Goal: Task Accomplishment & Management: Manage account settings

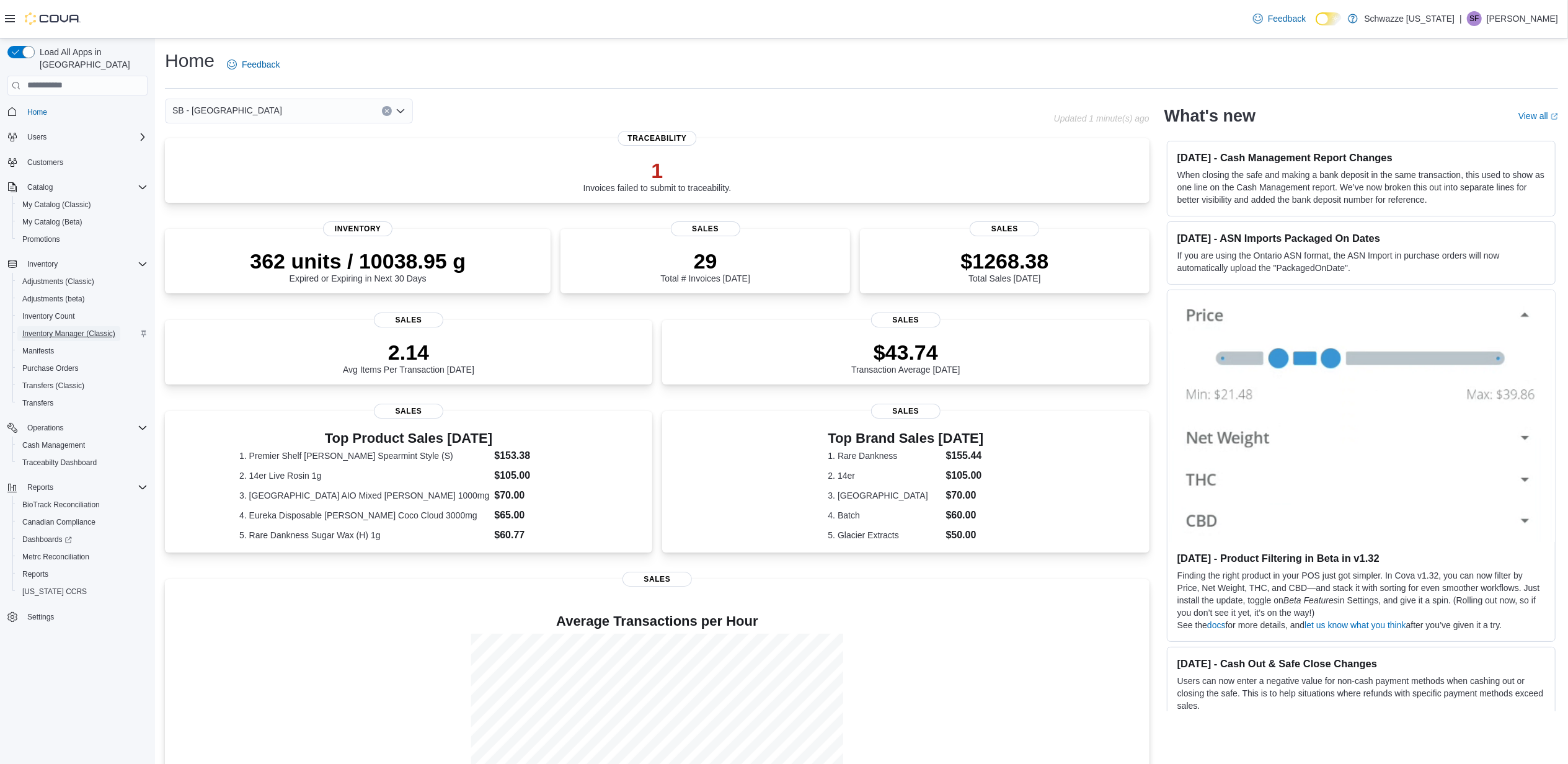
click at [63, 328] on span "Inventory Manager (Classic)" at bounding box center [69, 333] width 93 height 10
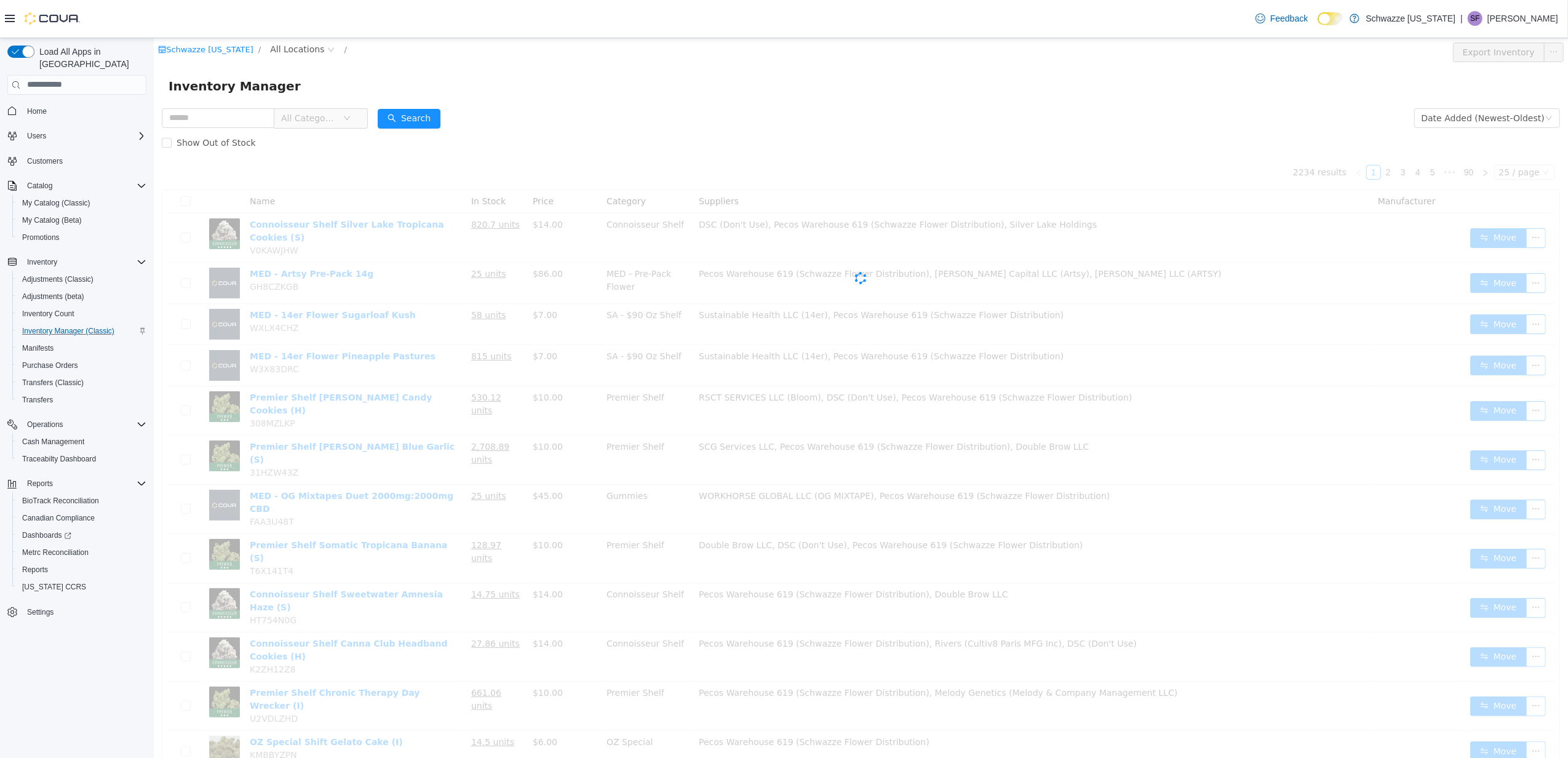
click at [334, 110] on span "All Categories" at bounding box center [311, 118] width 61 height 19
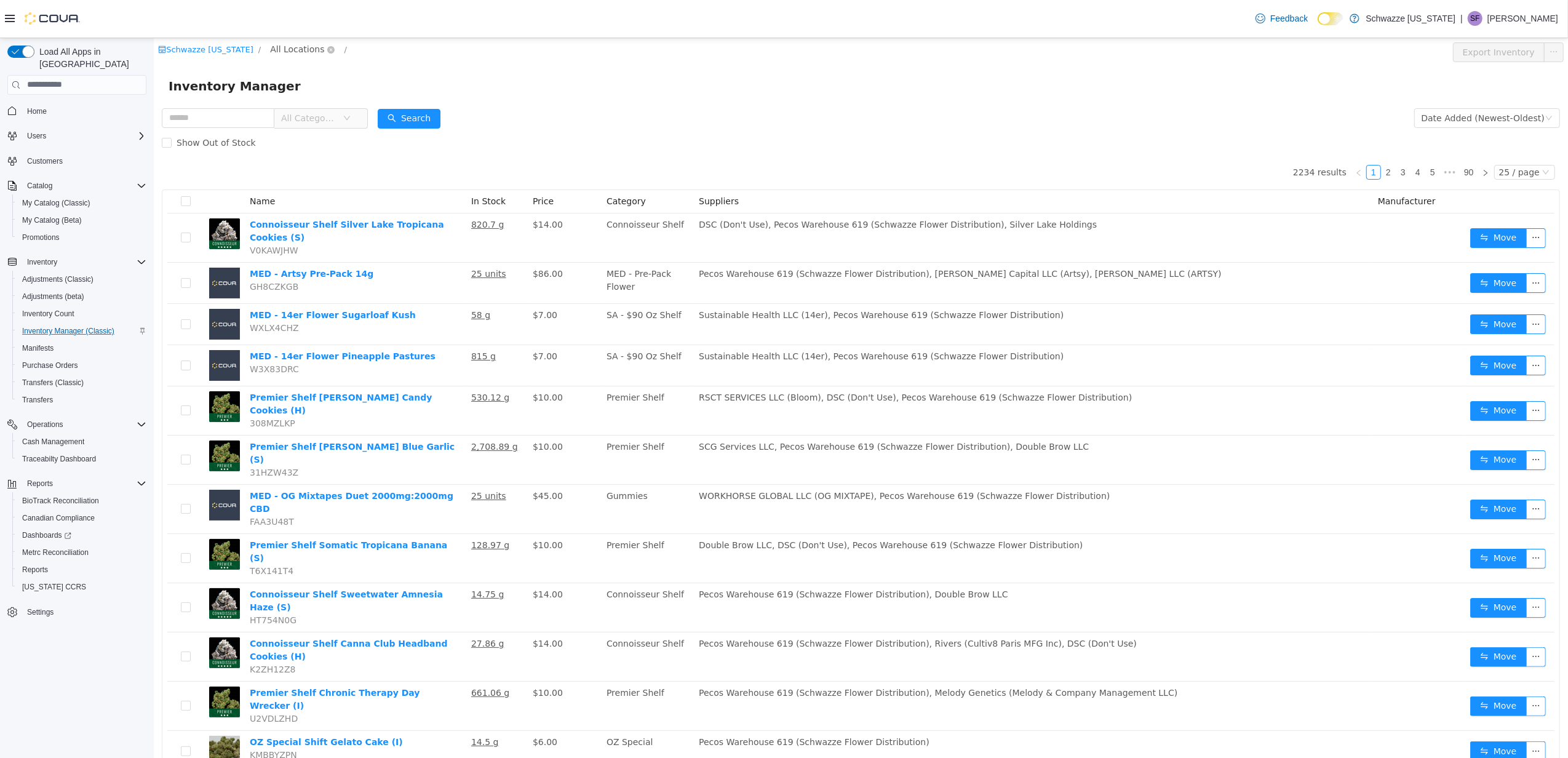
click at [272, 54] on span "All Locations" at bounding box center [296, 48] width 54 height 13
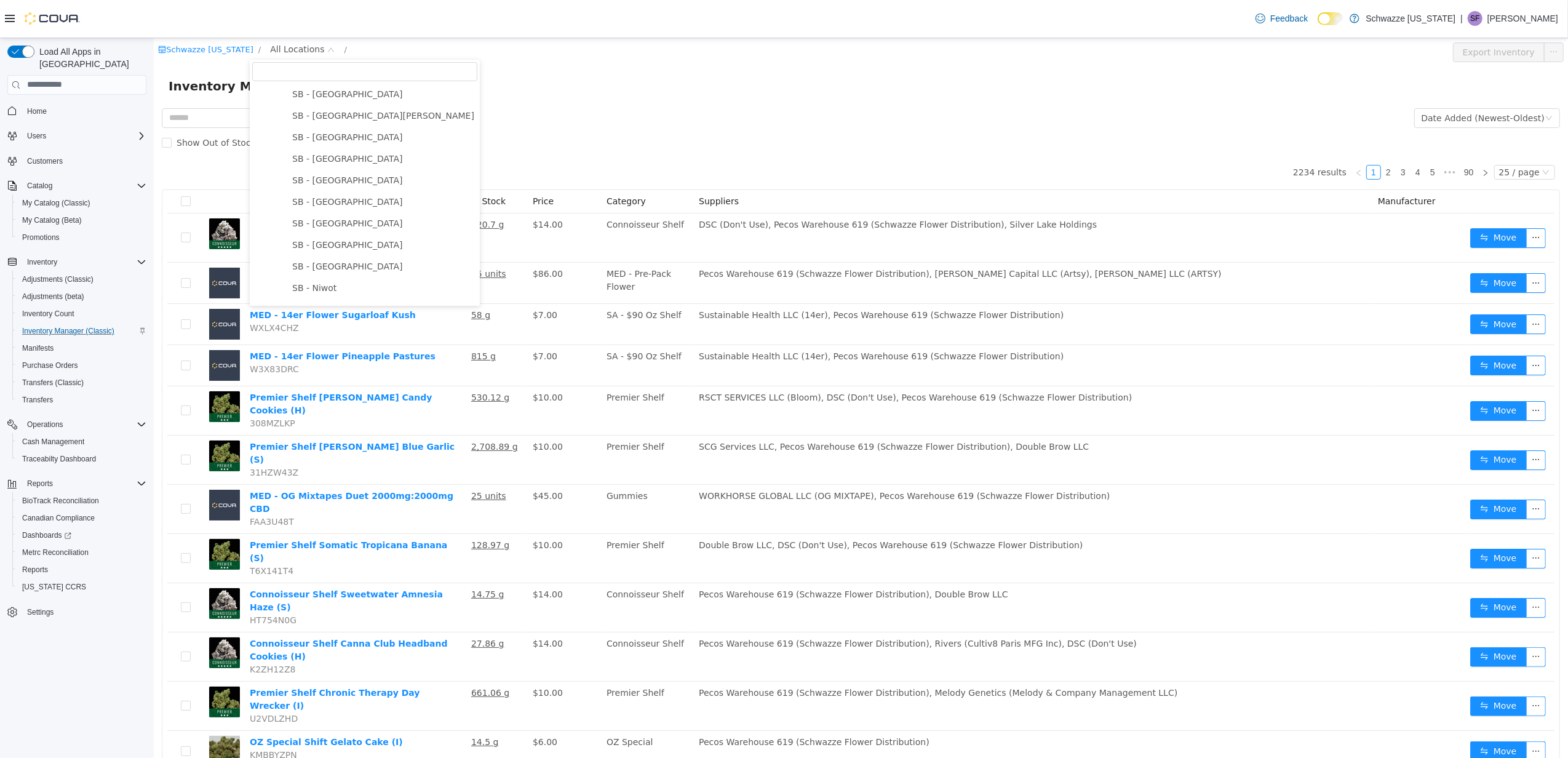
scroll to position [328, 0]
click at [334, 139] on span "SB - [GEOGRAPHIC_DATA]" at bounding box center [383, 132] width 188 height 16
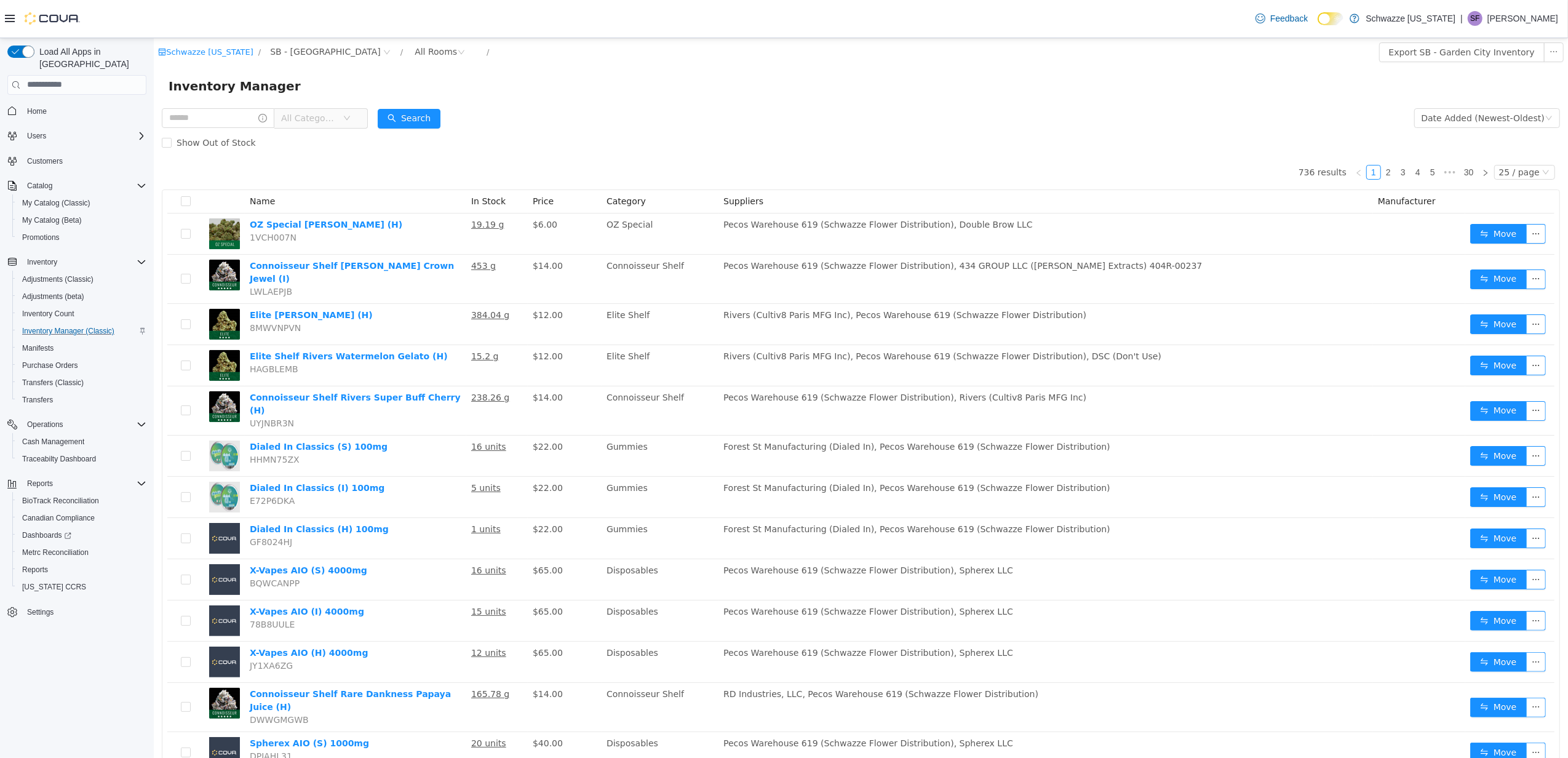
click at [319, 111] on span "All Categories" at bounding box center [308, 118] width 56 height 13
click at [340, 161] on span "Inventory" at bounding box center [329, 163] width 42 height 10
click at [332, 121] on span "Inventory" at bounding box center [311, 118] width 61 height 19
click at [298, 162] on icon "icon: caret-down" at bounding box center [298, 165] width 6 height 6
click at [308, 228] on icon "icon: caret-down" at bounding box center [309, 229] width 6 height 6
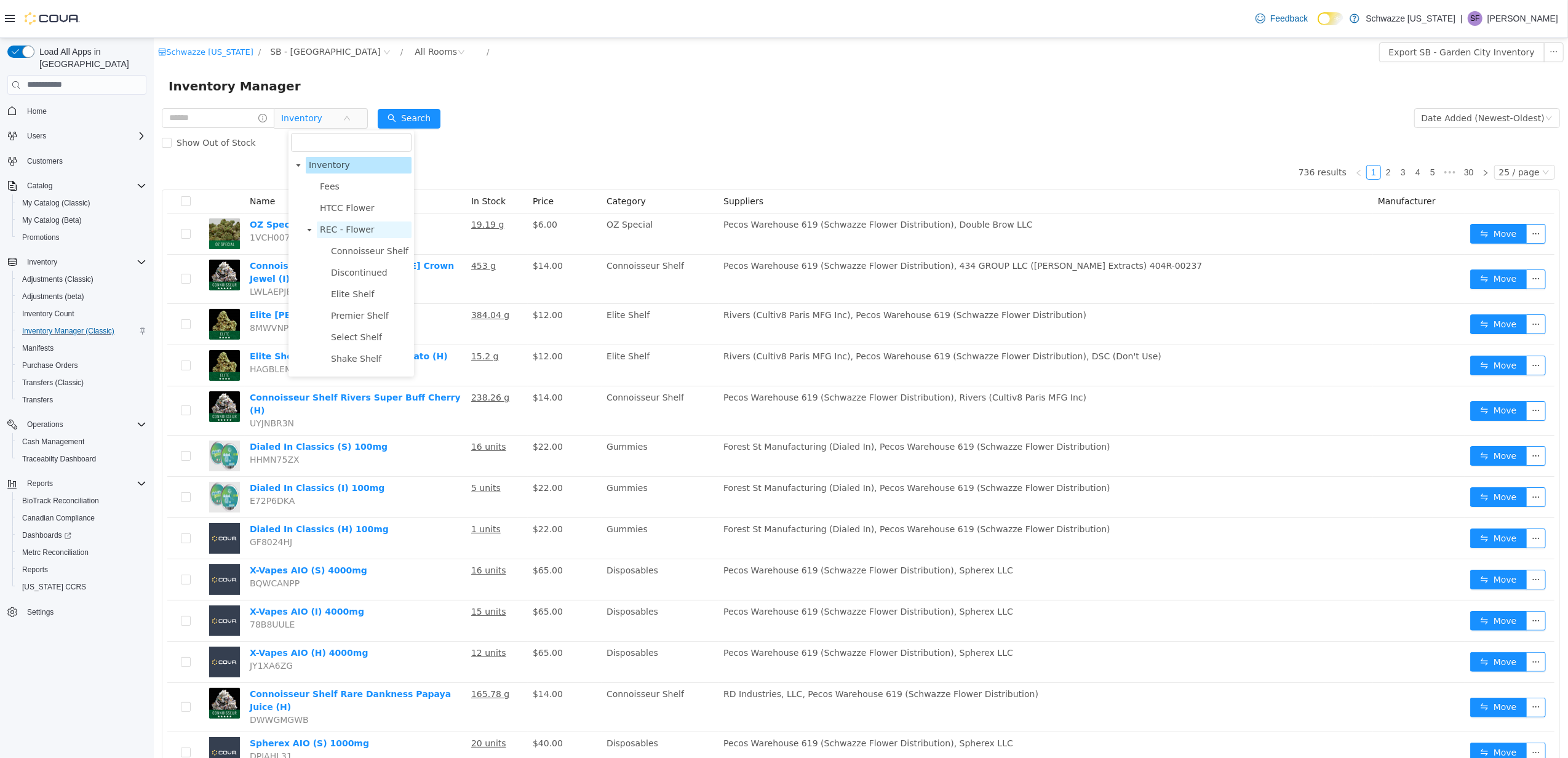
click at [319, 230] on span "REC - Flower" at bounding box center [347, 228] width 55 height 10
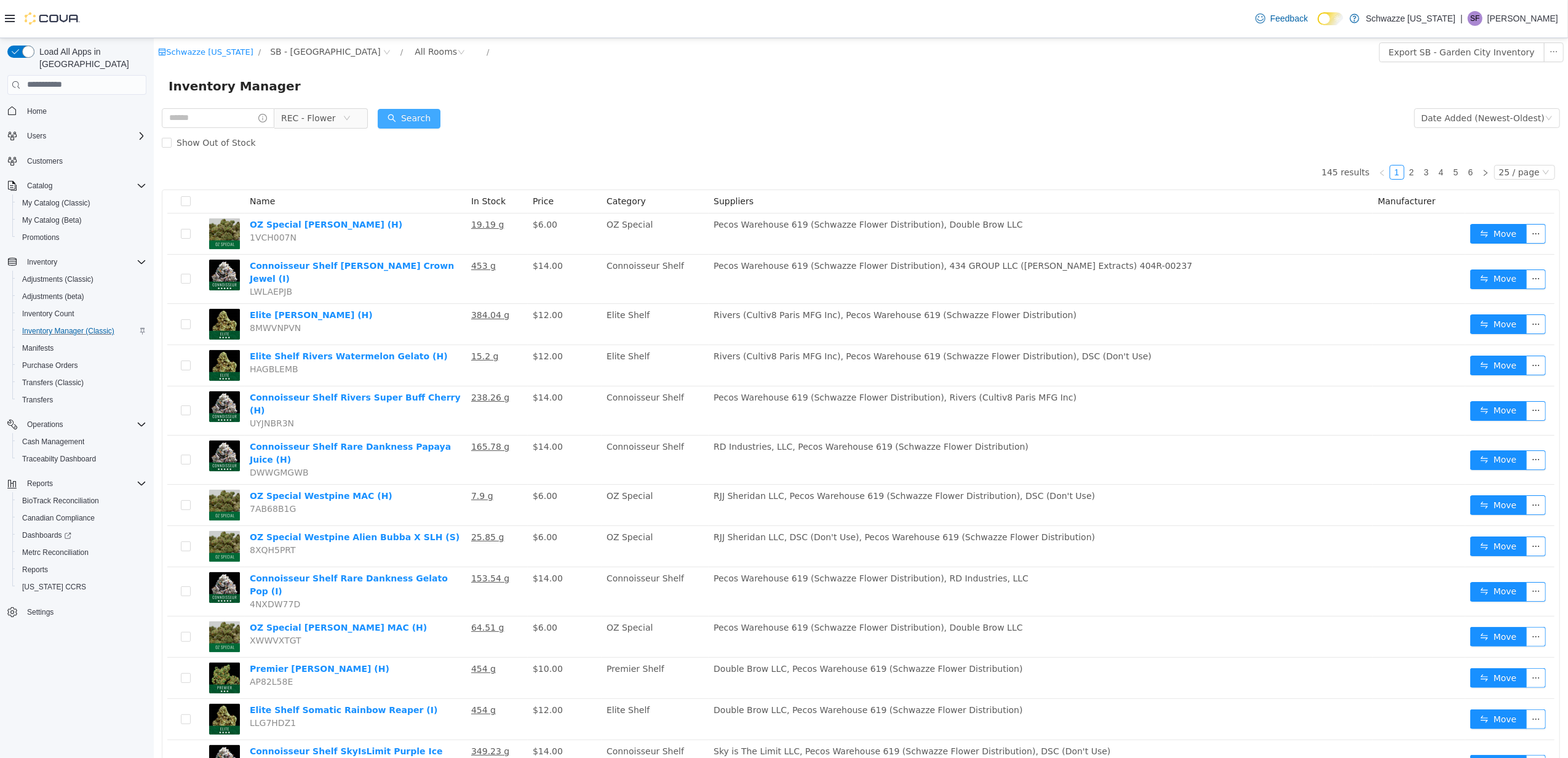
click at [428, 111] on button "Search" at bounding box center [409, 118] width 63 height 20
click at [1448, 115] on div "Date Added (Newest-Oldest)" at bounding box center [1482, 118] width 123 height 19
click at [1465, 177] on li "Date Added (Oldest-Newest)" at bounding box center [1479, 181] width 138 height 20
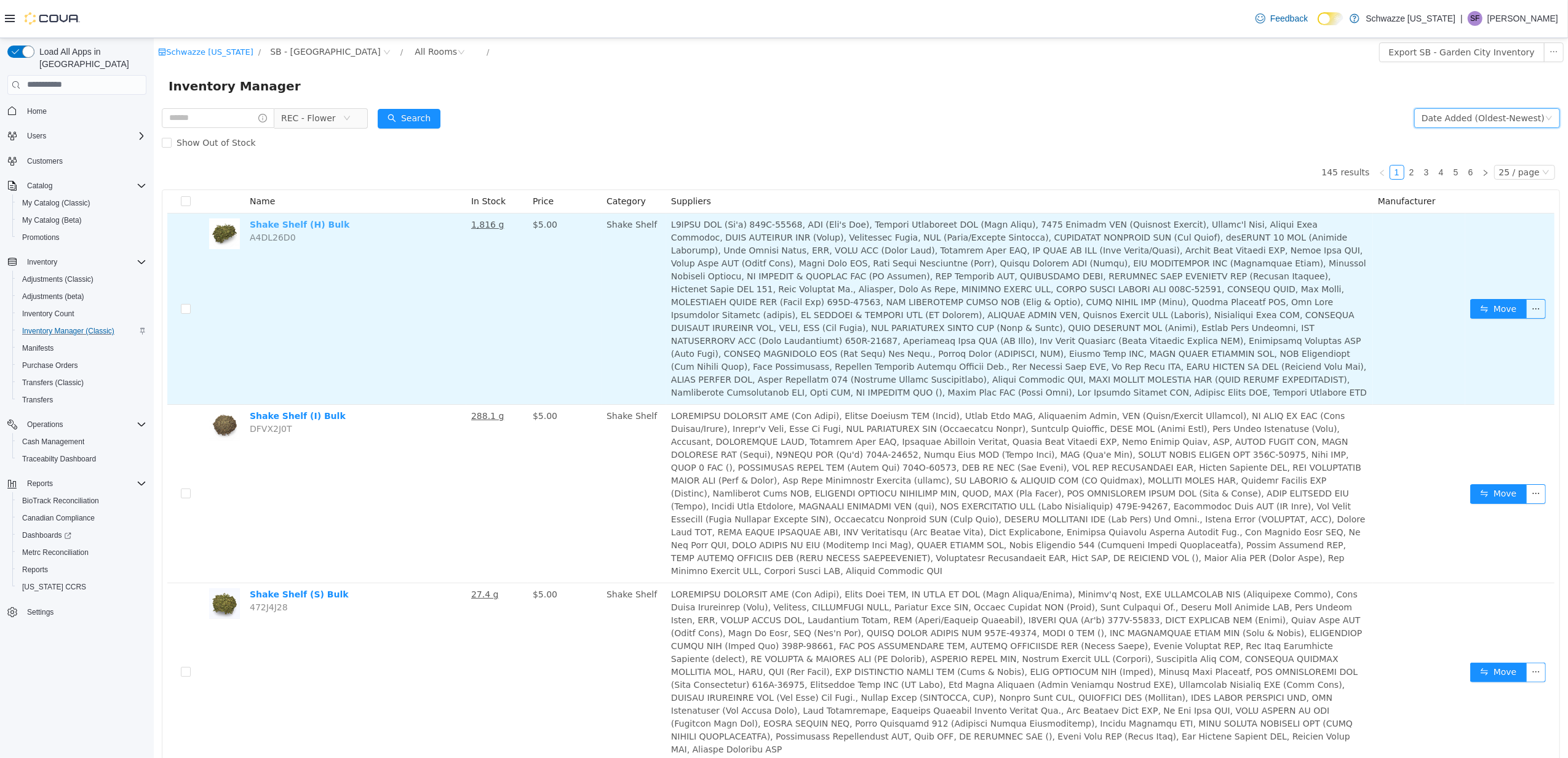
click at [298, 224] on link "Shake Shelf (H) Bulk" at bounding box center [299, 224] width 100 height 10
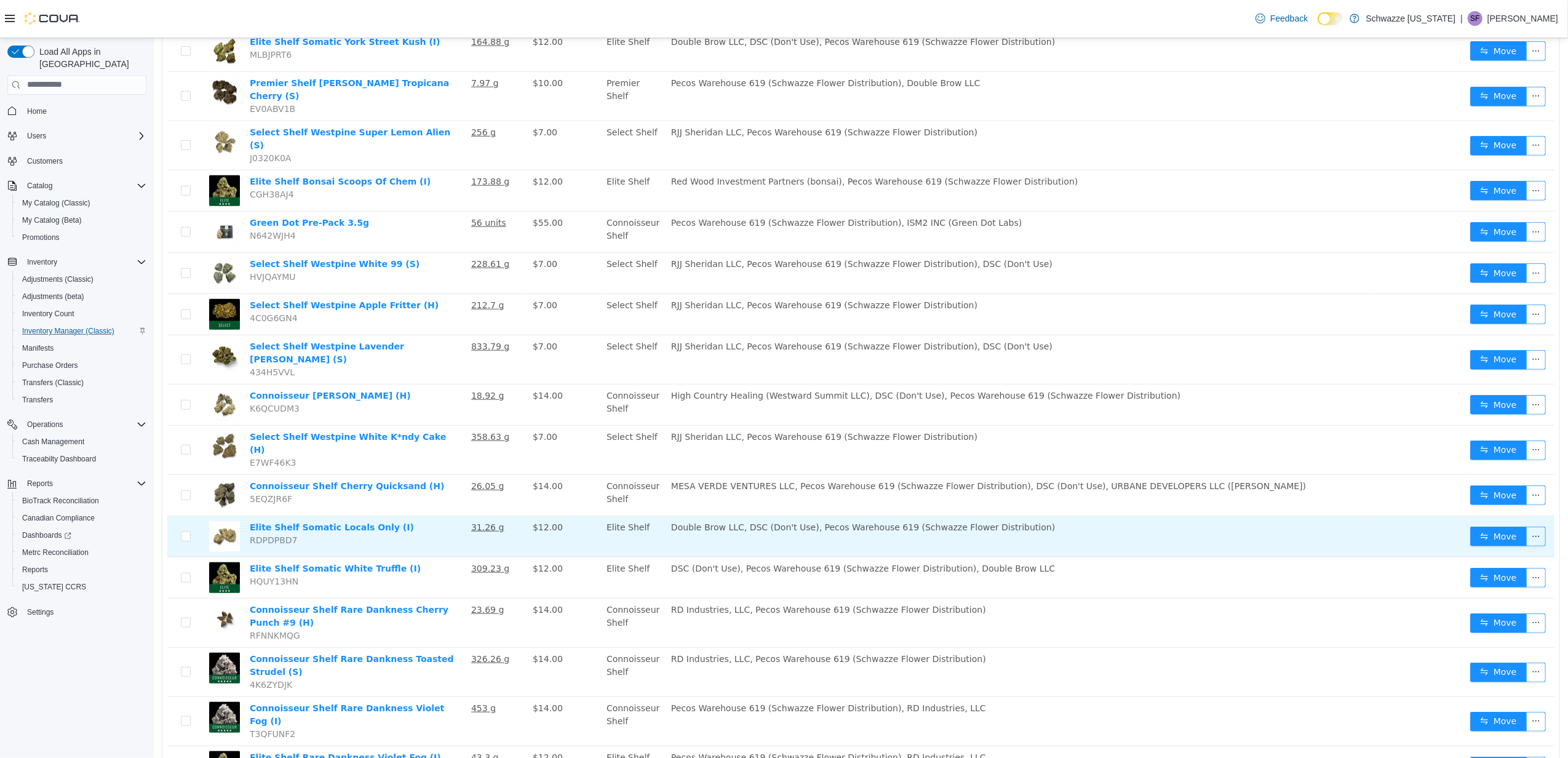
scroll to position [886, 0]
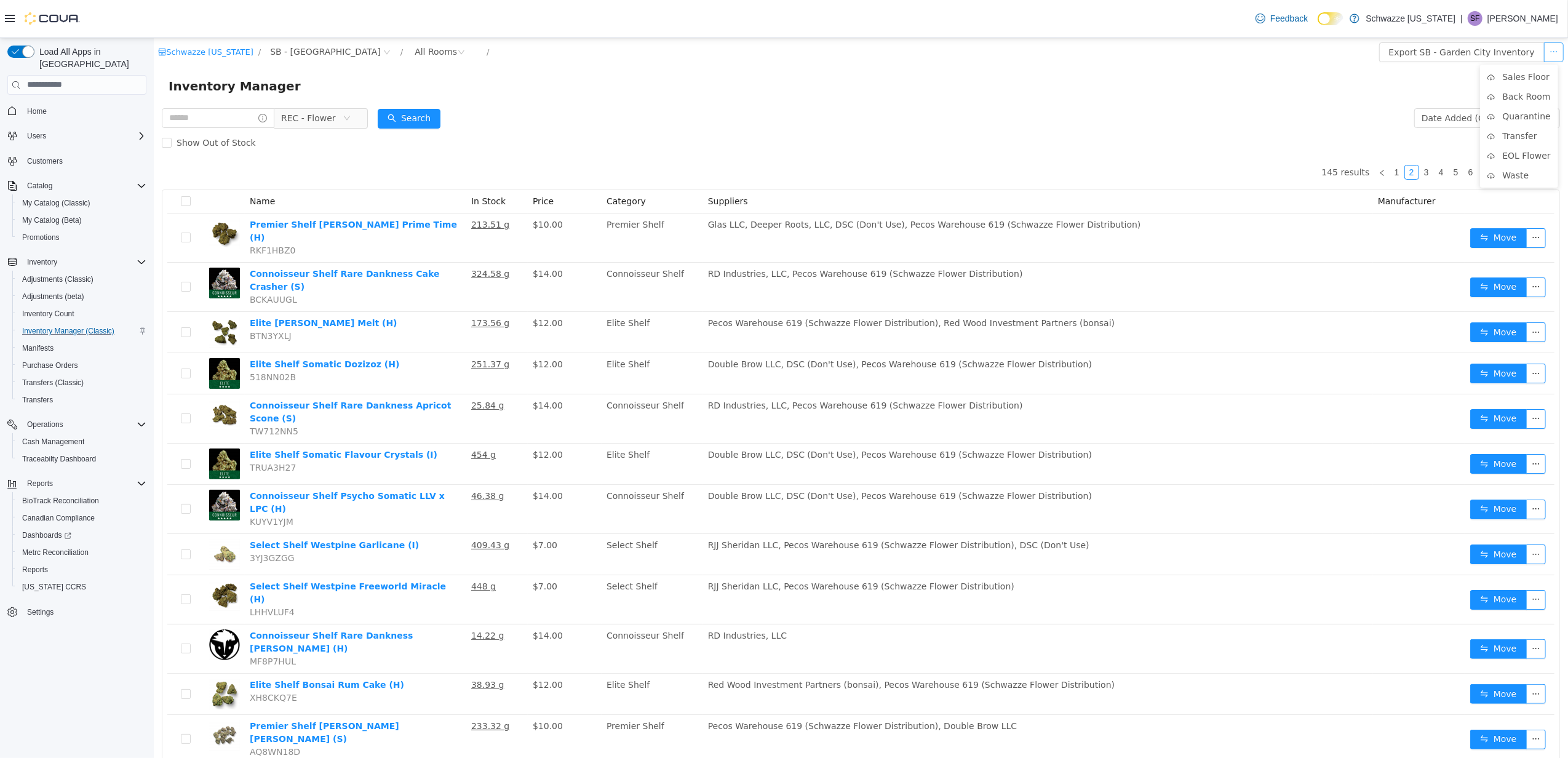
click at [1544, 53] on button "button" at bounding box center [1553, 51] width 20 height 20
click at [1545, 46] on button "button" at bounding box center [1553, 51] width 20 height 20
click at [1413, 54] on button "Export SB - Garden City Inventory" at bounding box center [1461, 51] width 166 height 20
click at [414, 50] on div "All Rooms" at bounding box center [436, 51] width 42 height 19
click at [382, 93] on li "Sales Floor" at bounding box center [380, 96] width 74 height 20
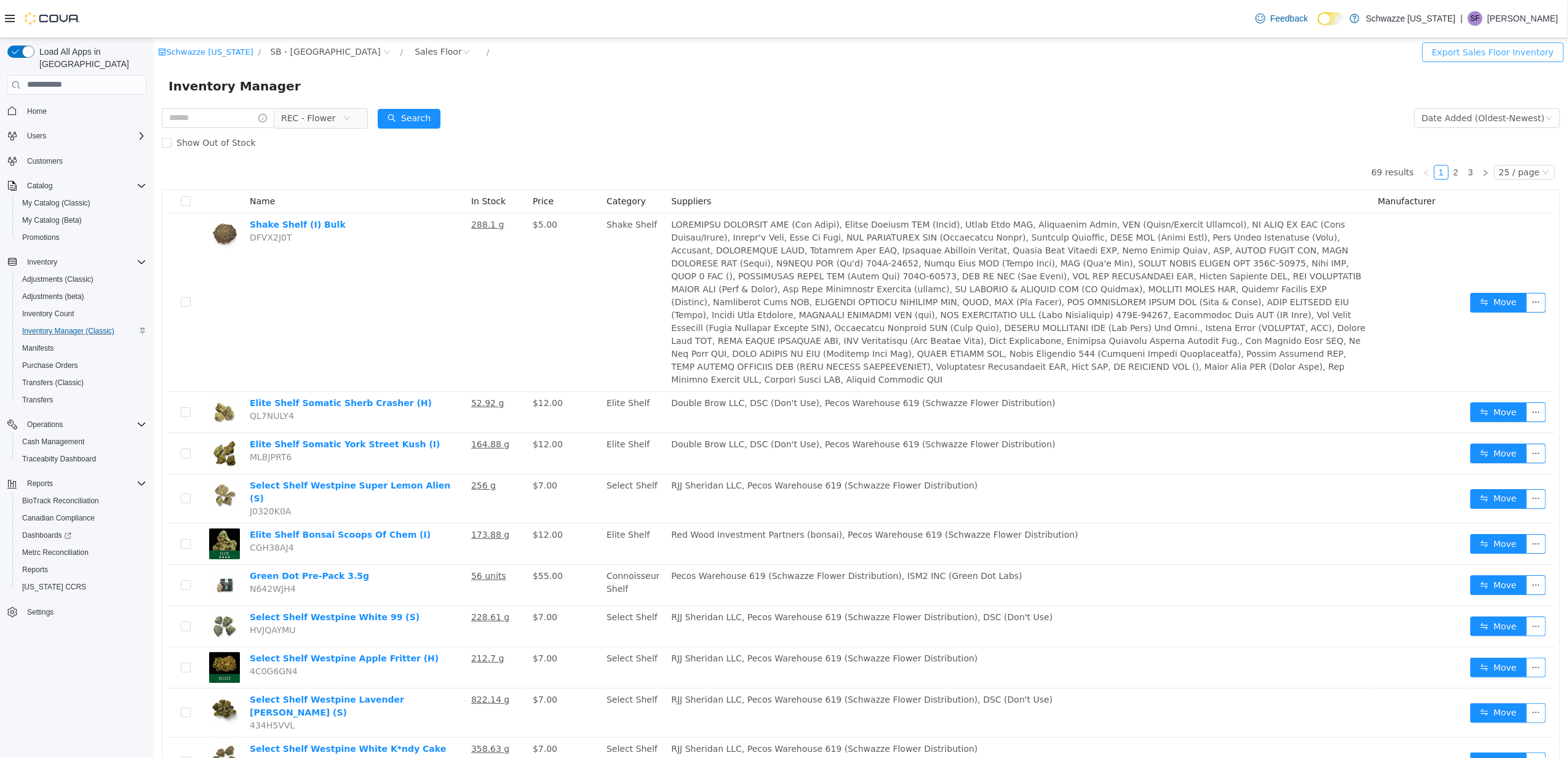
click at [1442, 54] on button "Export Sales Floor Inventory" at bounding box center [1493, 51] width 141 height 20
click at [1286, 152] on div "Show Out of Stock" at bounding box center [860, 141] width 1398 height 24
click at [1524, 108] on div "Date Added (Oldest-Newest)" at bounding box center [1482, 118] width 123 height 19
click at [1524, 199] on li "Date Added (Newest-Oldest)" at bounding box center [1479, 201] width 138 height 20
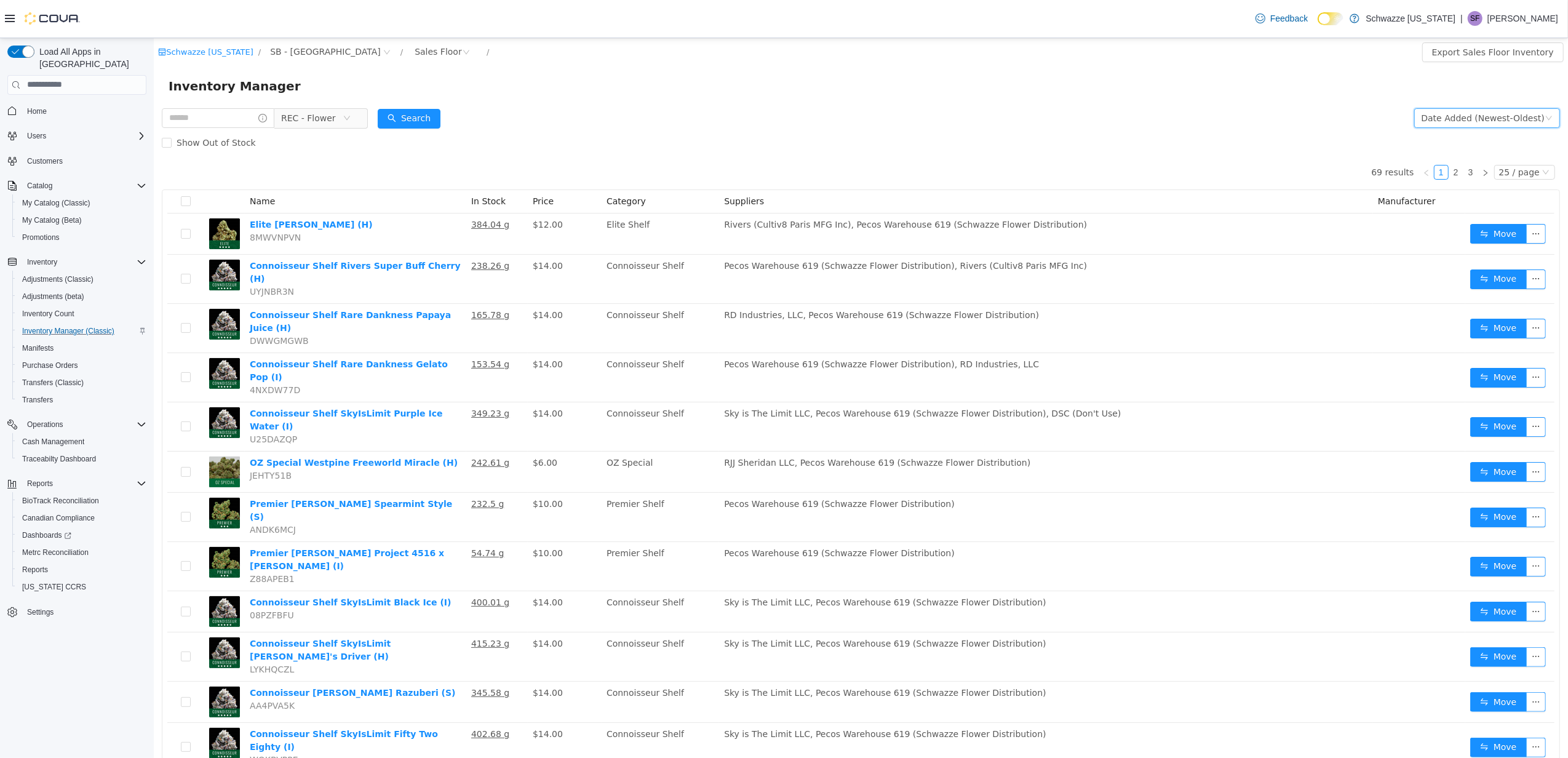
click at [1486, 108] on div "Date Added (Newest-Oldest)" at bounding box center [1482, 118] width 123 height 19
click at [1508, 174] on li "Date Added (Oldest-Newest)" at bounding box center [1479, 181] width 138 height 20
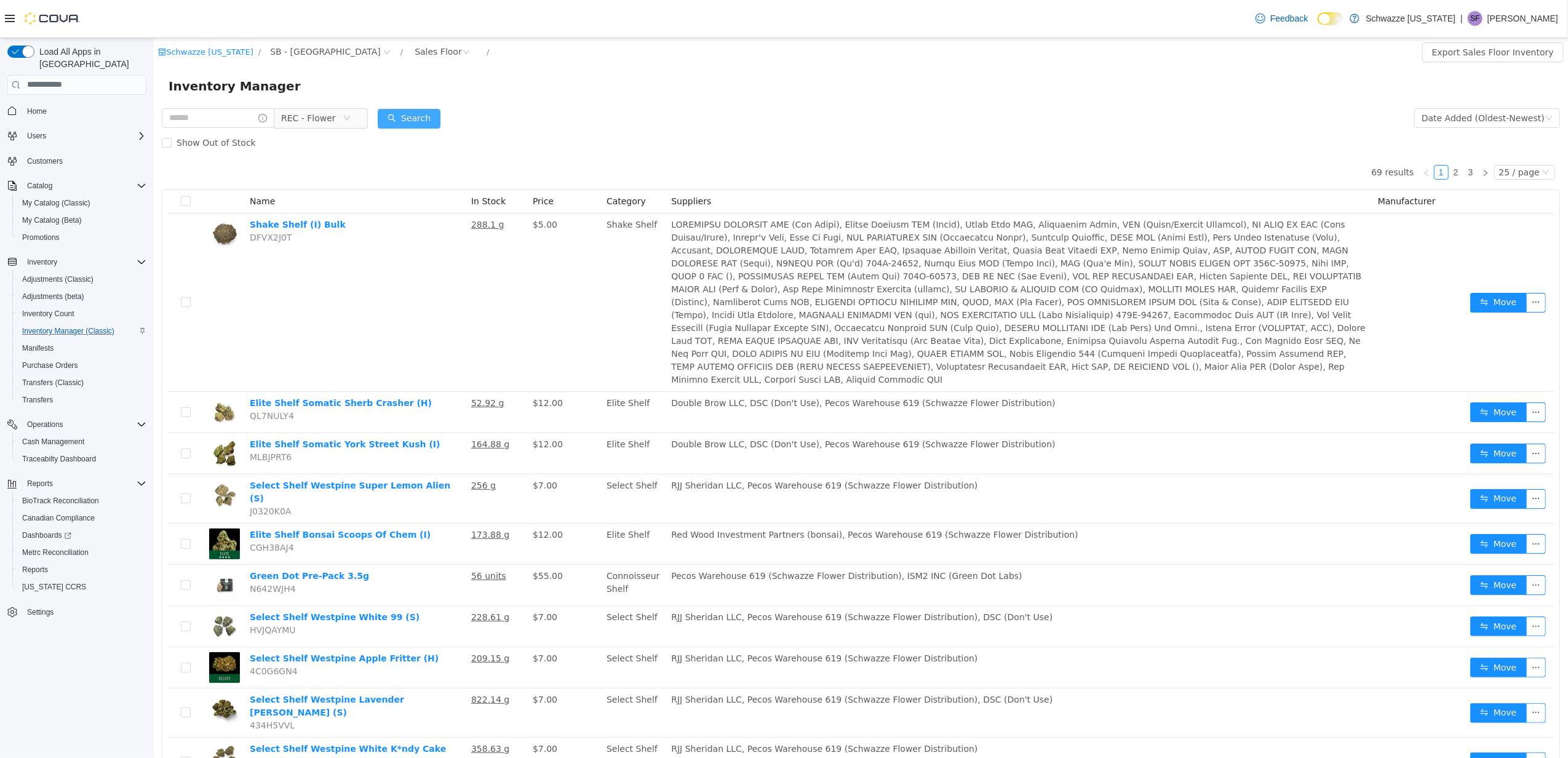
click at [420, 115] on button "Search" at bounding box center [409, 118] width 63 height 20
click at [330, 118] on span "REC - Flower" at bounding box center [308, 118] width 55 height 19
click at [354, 224] on span "REC - Flower" at bounding box center [347, 228] width 55 height 10
click at [1548, 115] on div "Date Added (Oldest-Newest)" at bounding box center [1487, 117] width 146 height 20
click at [1314, 137] on div "Show Out of Stock" at bounding box center [860, 141] width 1398 height 24
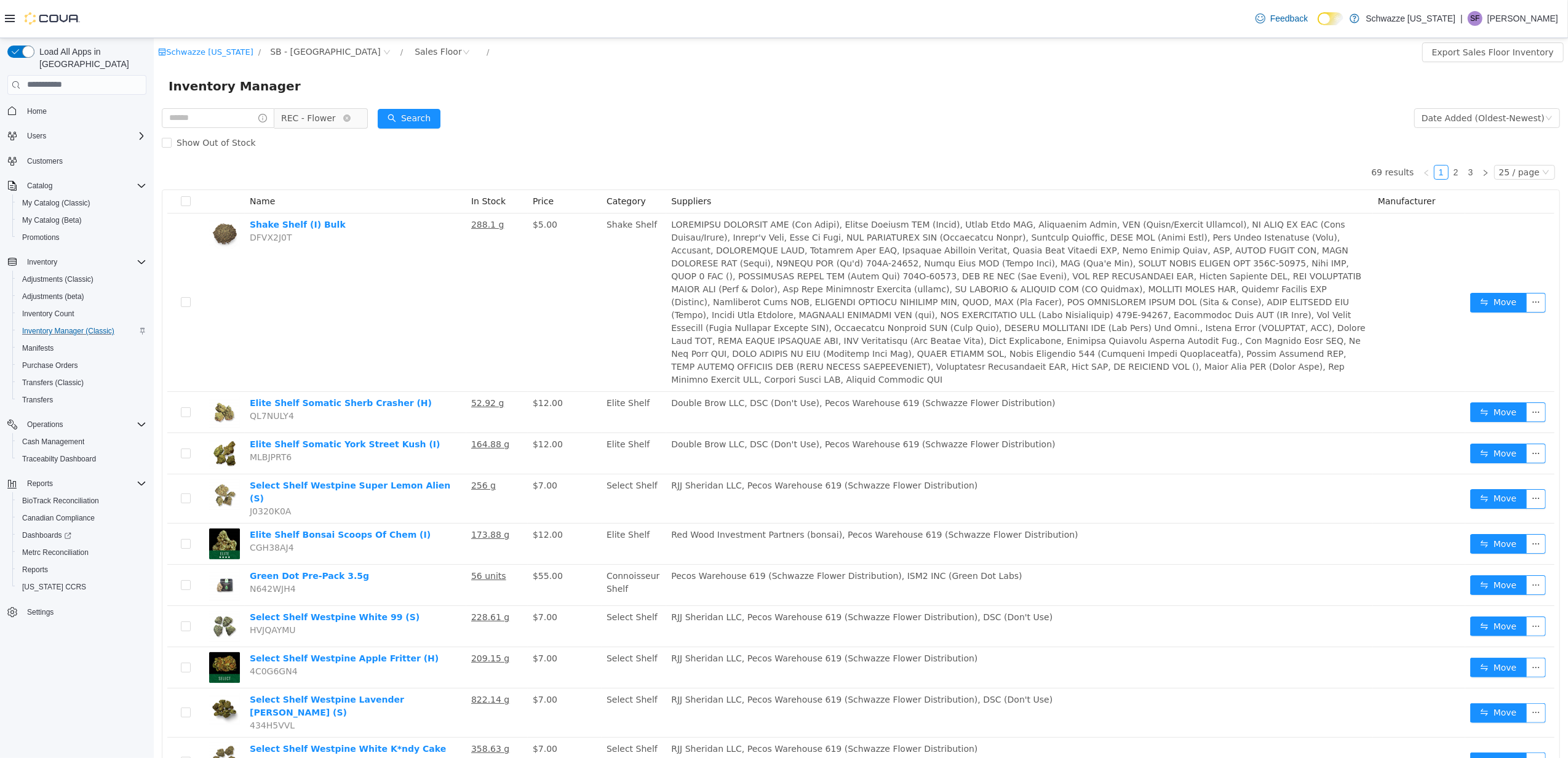
click at [334, 122] on span "REC - Flower" at bounding box center [308, 118] width 55 height 19
click at [372, 257] on span "Select Shelf" at bounding box center [356, 254] width 51 height 10
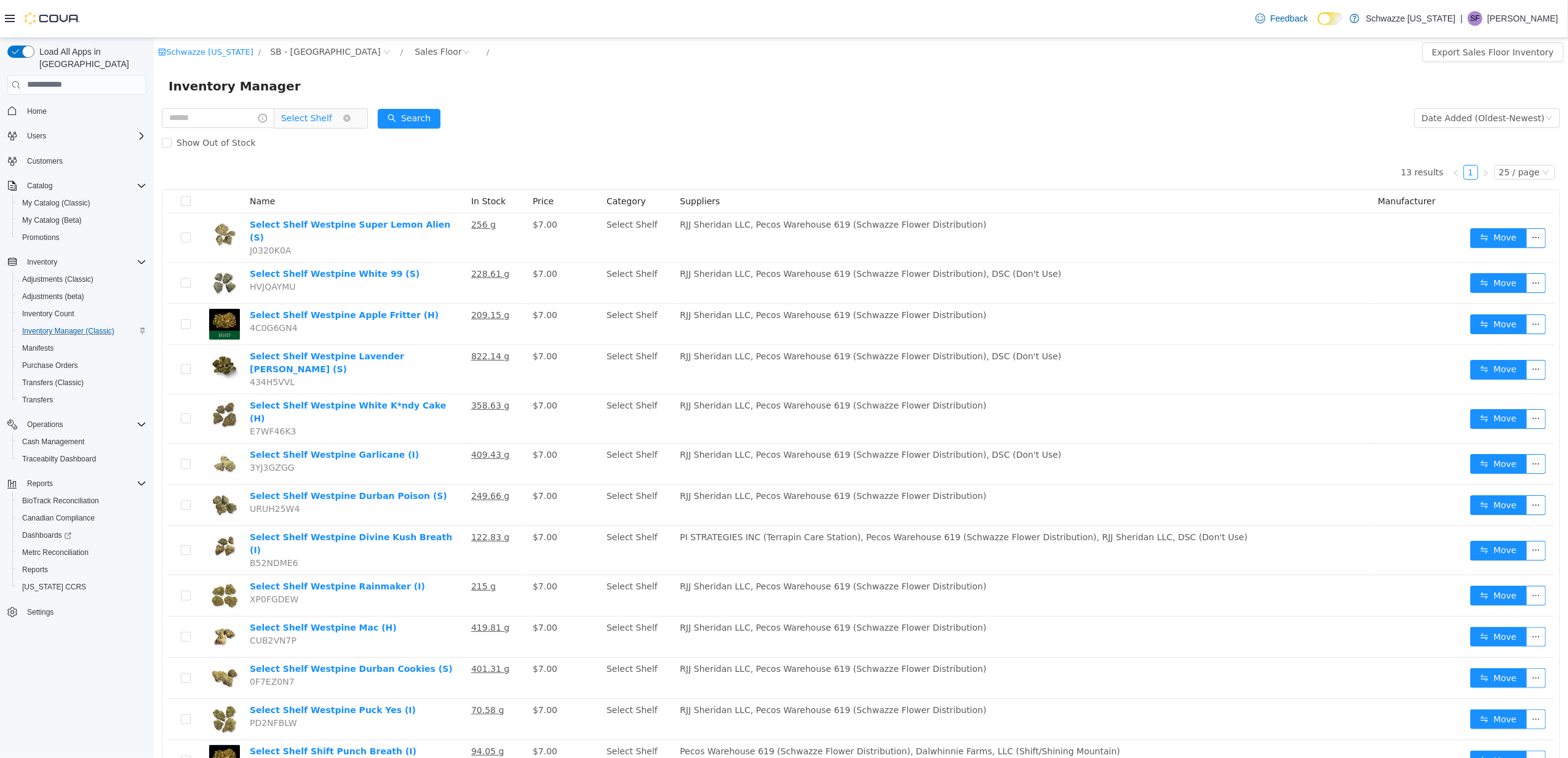
click at [318, 115] on span "Select Shelf" at bounding box center [305, 118] width 51 height 19
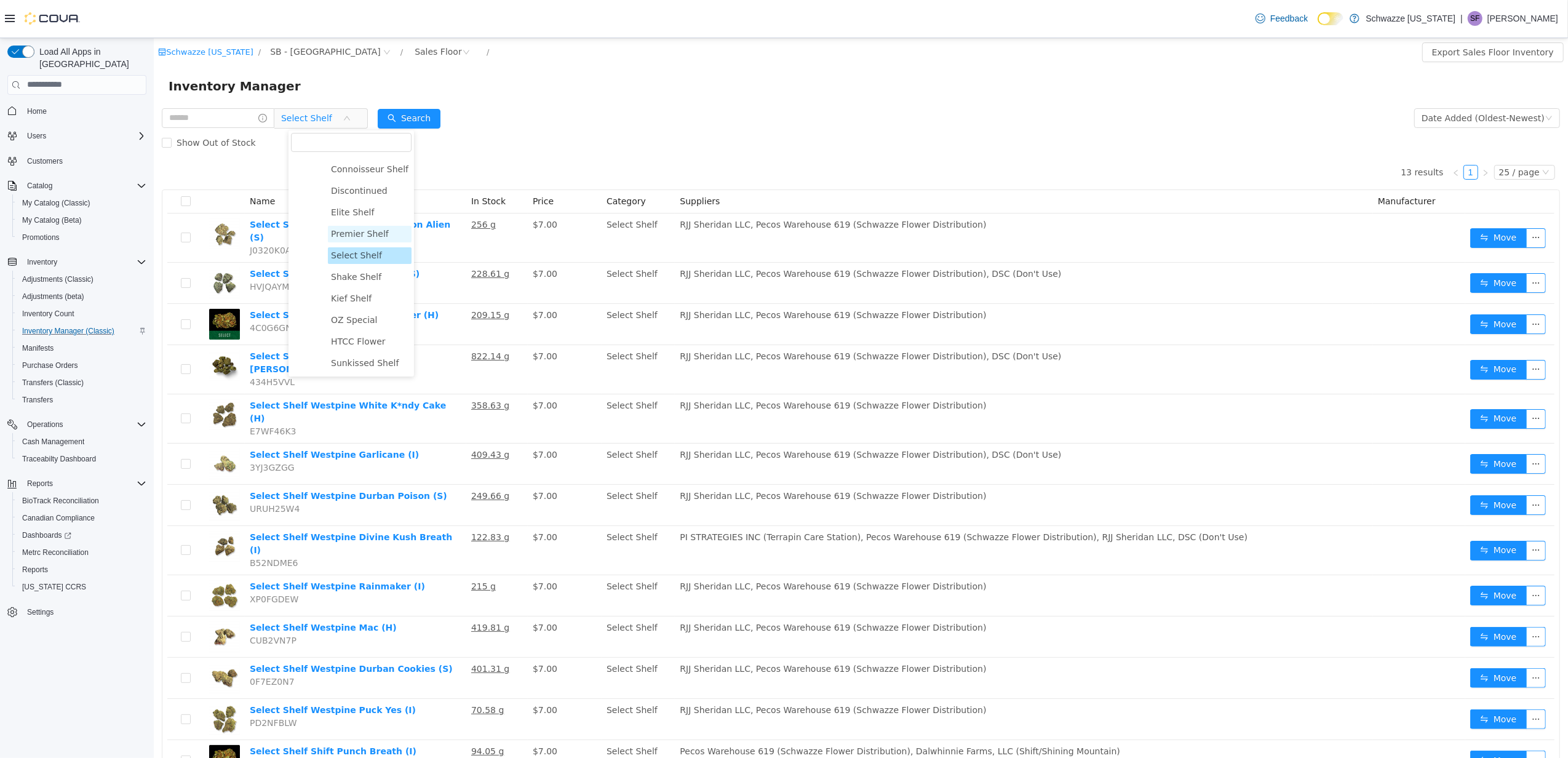
click at [366, 228] on span "Premier Shelf" at bounding box center [359, 233] width 58 height 10
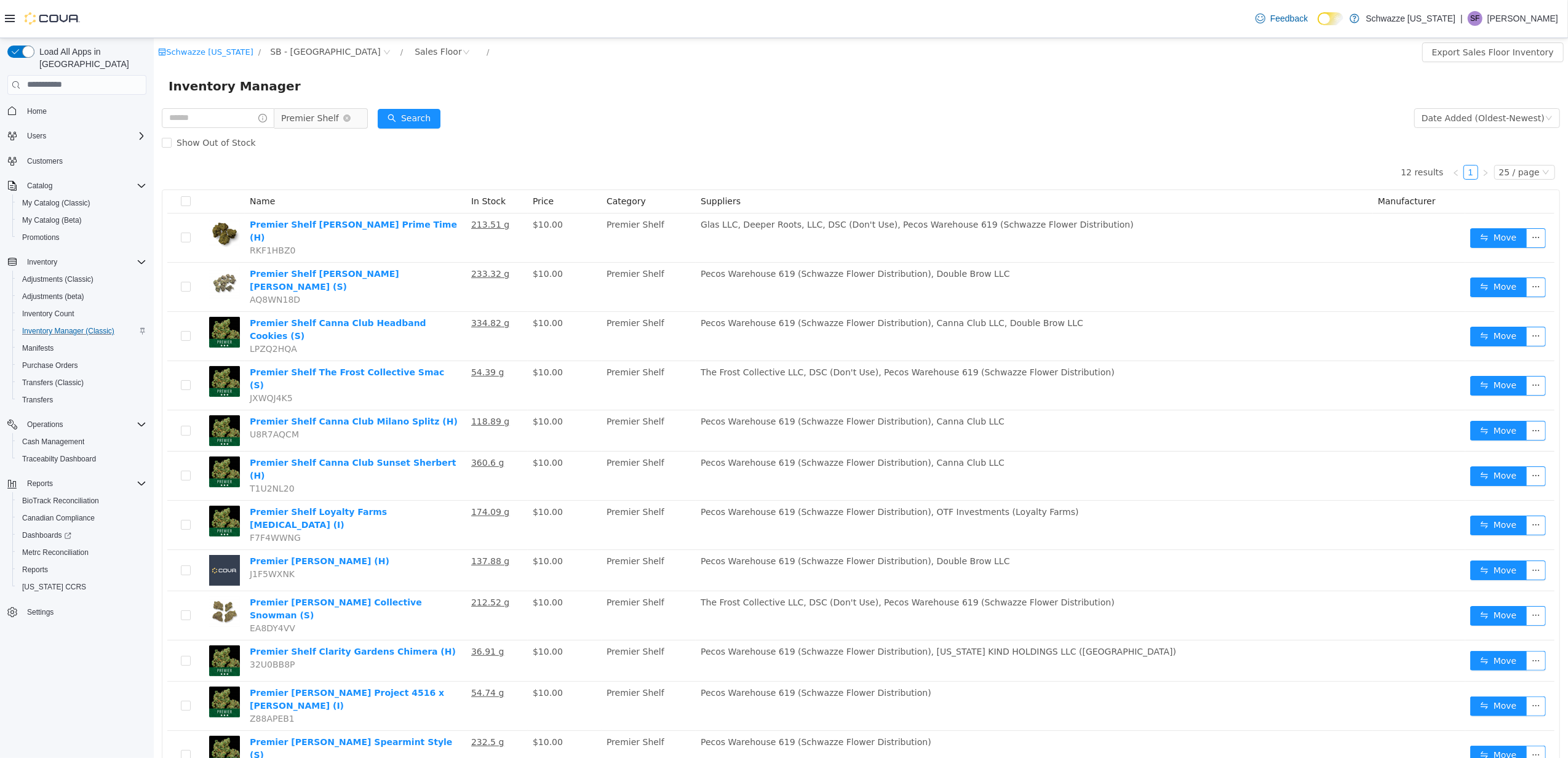
click at [332, 113] on span "Premier Shelf" at bounding box center [309, 118] width 58 height 19
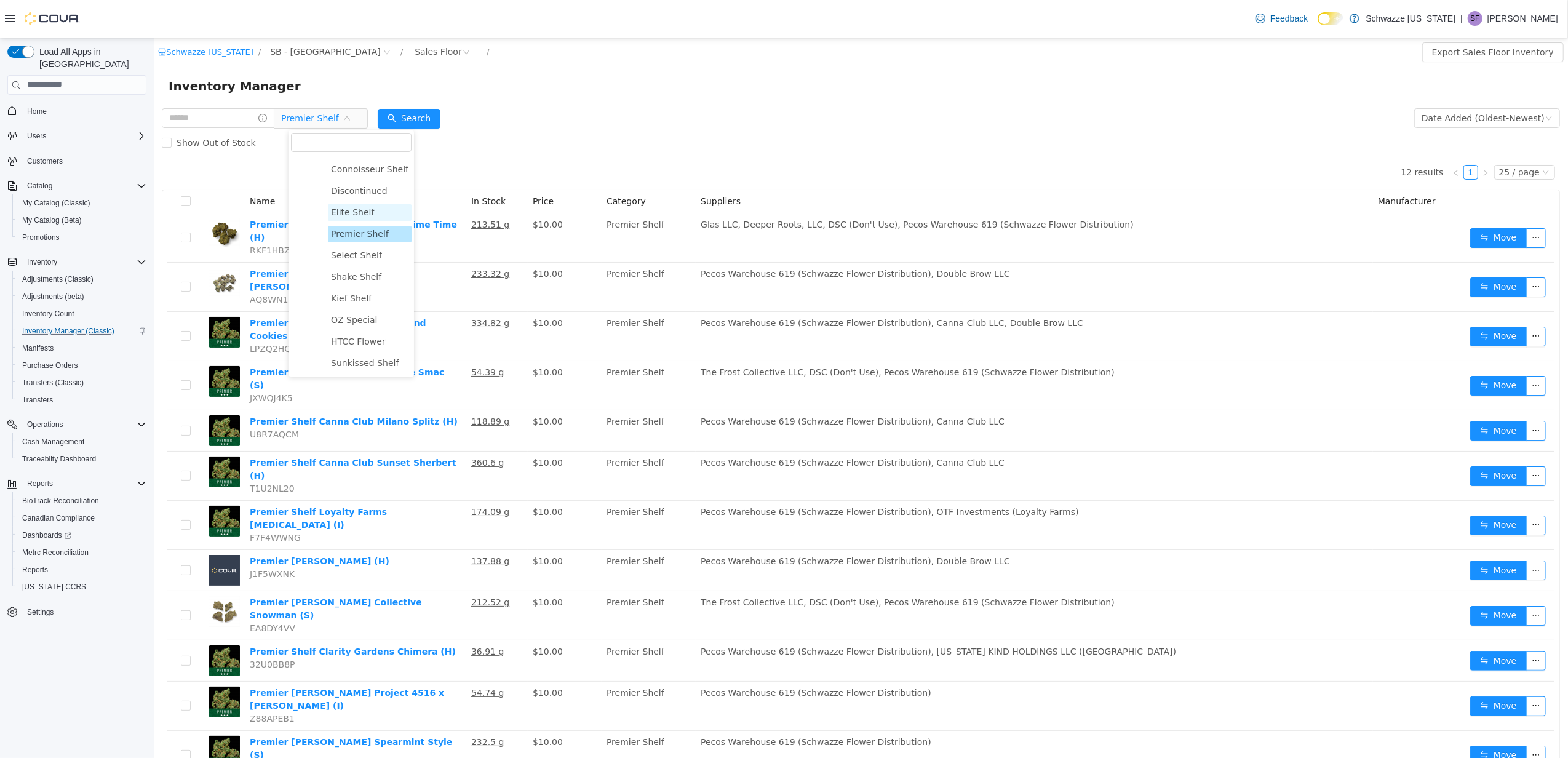
click at [363, 213] on span "Elite Shelf" at bounding box center [352, 211] width 43 height 10
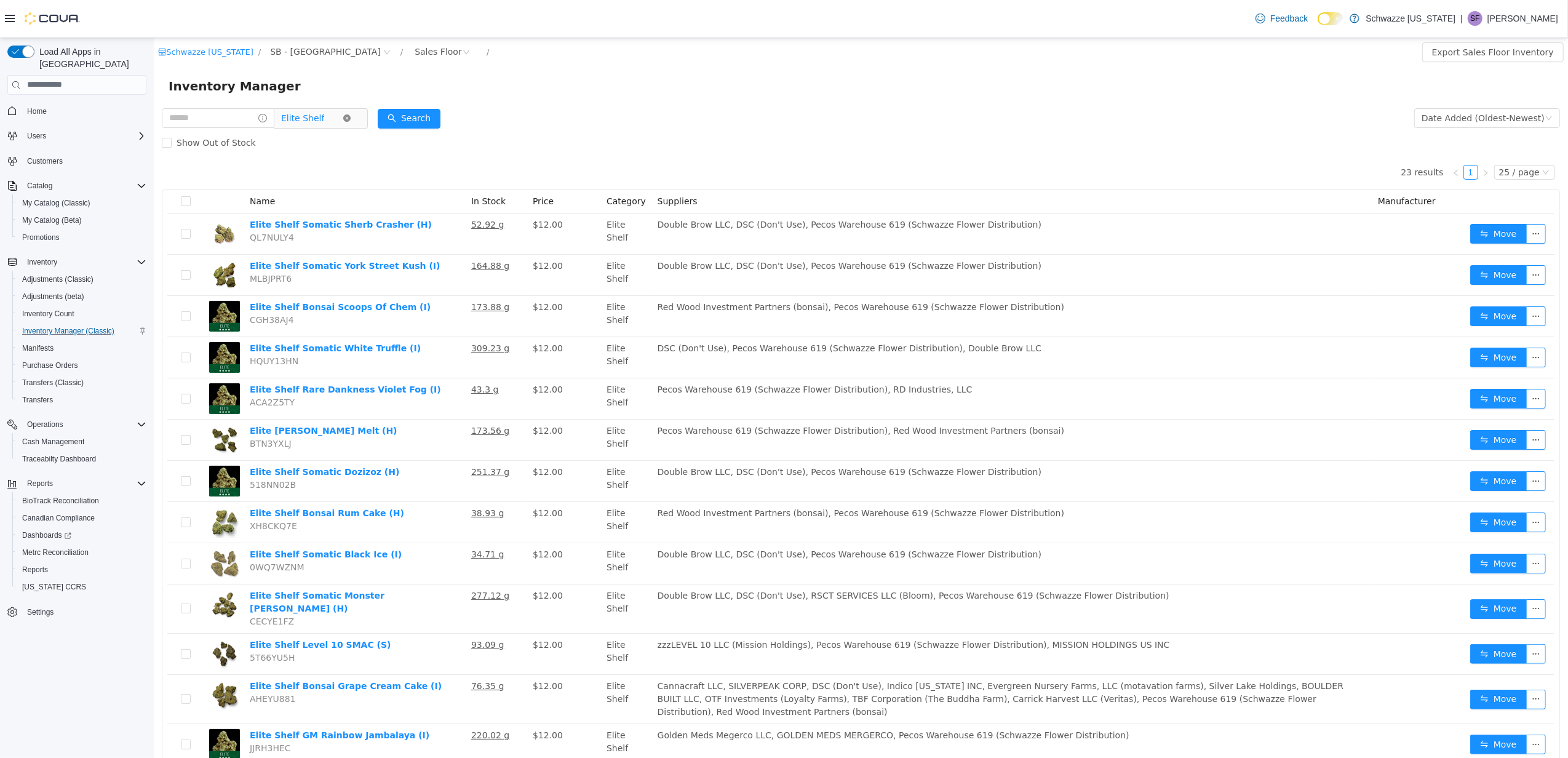
click at [350, 115] on icon "icon: close-circle" at bounding box center [346, 117] width 7 height 7
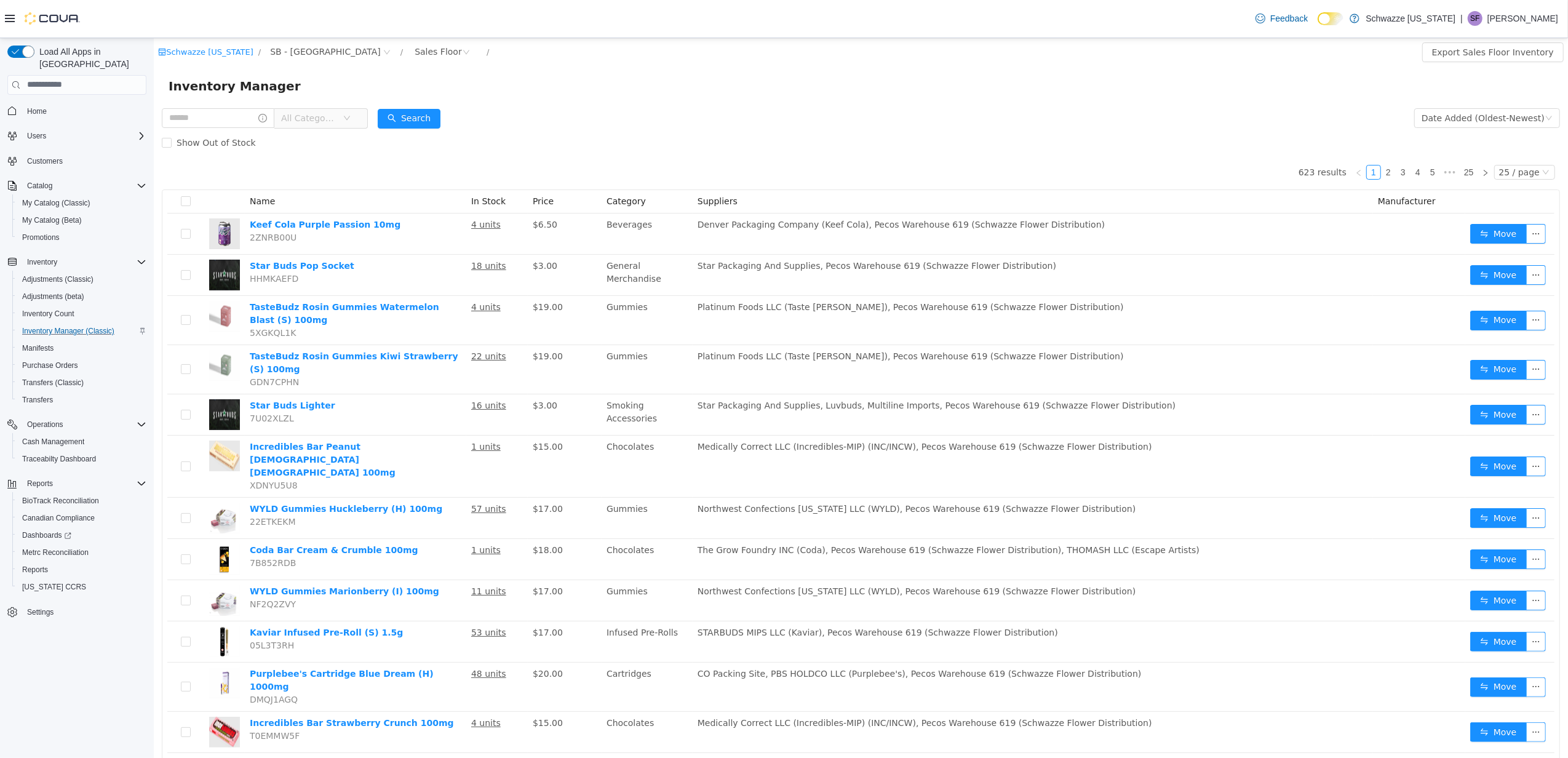
click at [342, 120] on span "All Categories" at bounding box center [311, 118] width 61 height 19
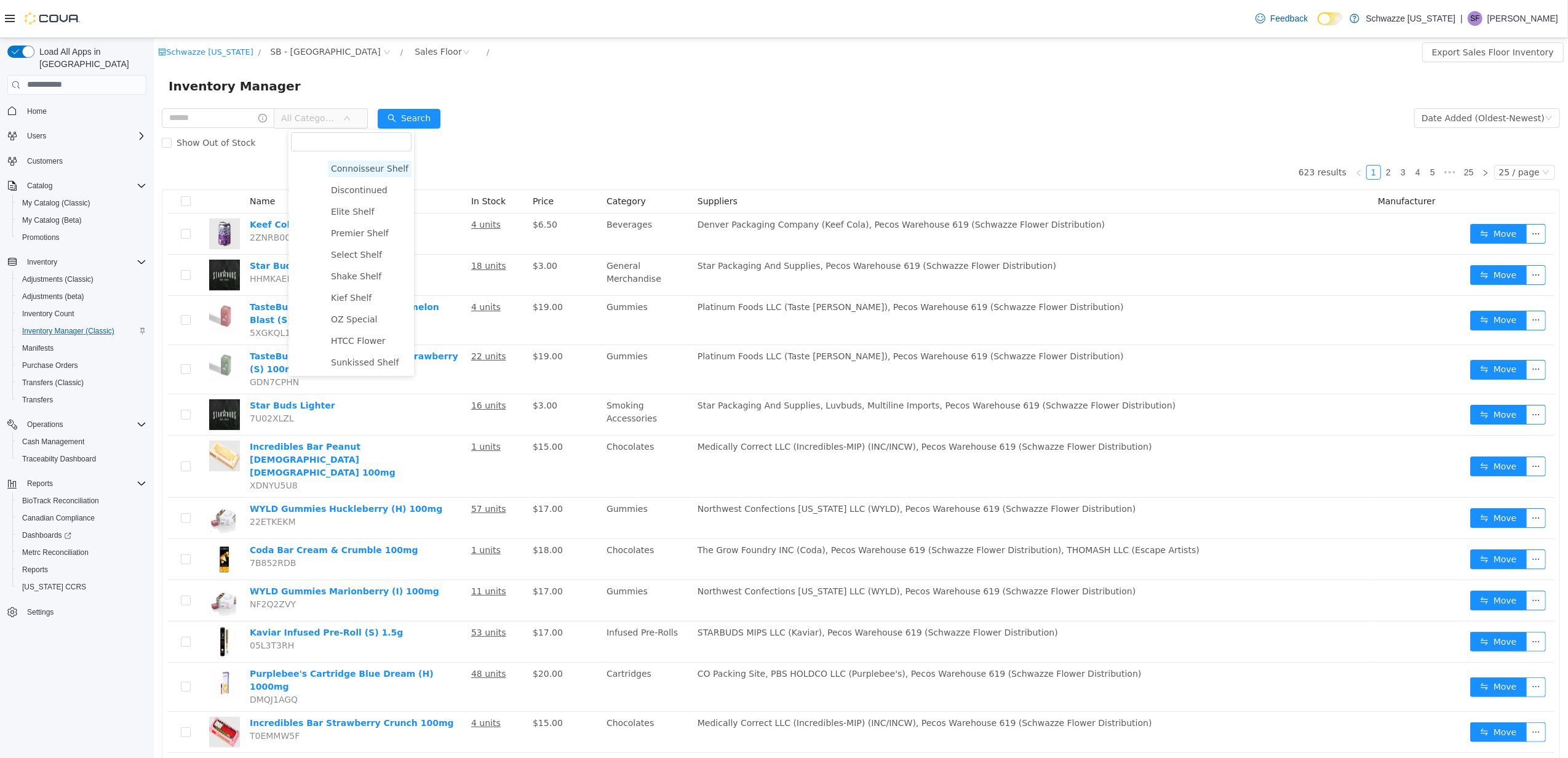
click at [360, 165] on span "Connoisseur Shelf" at bounding box center [369, 168] width 78 height 10
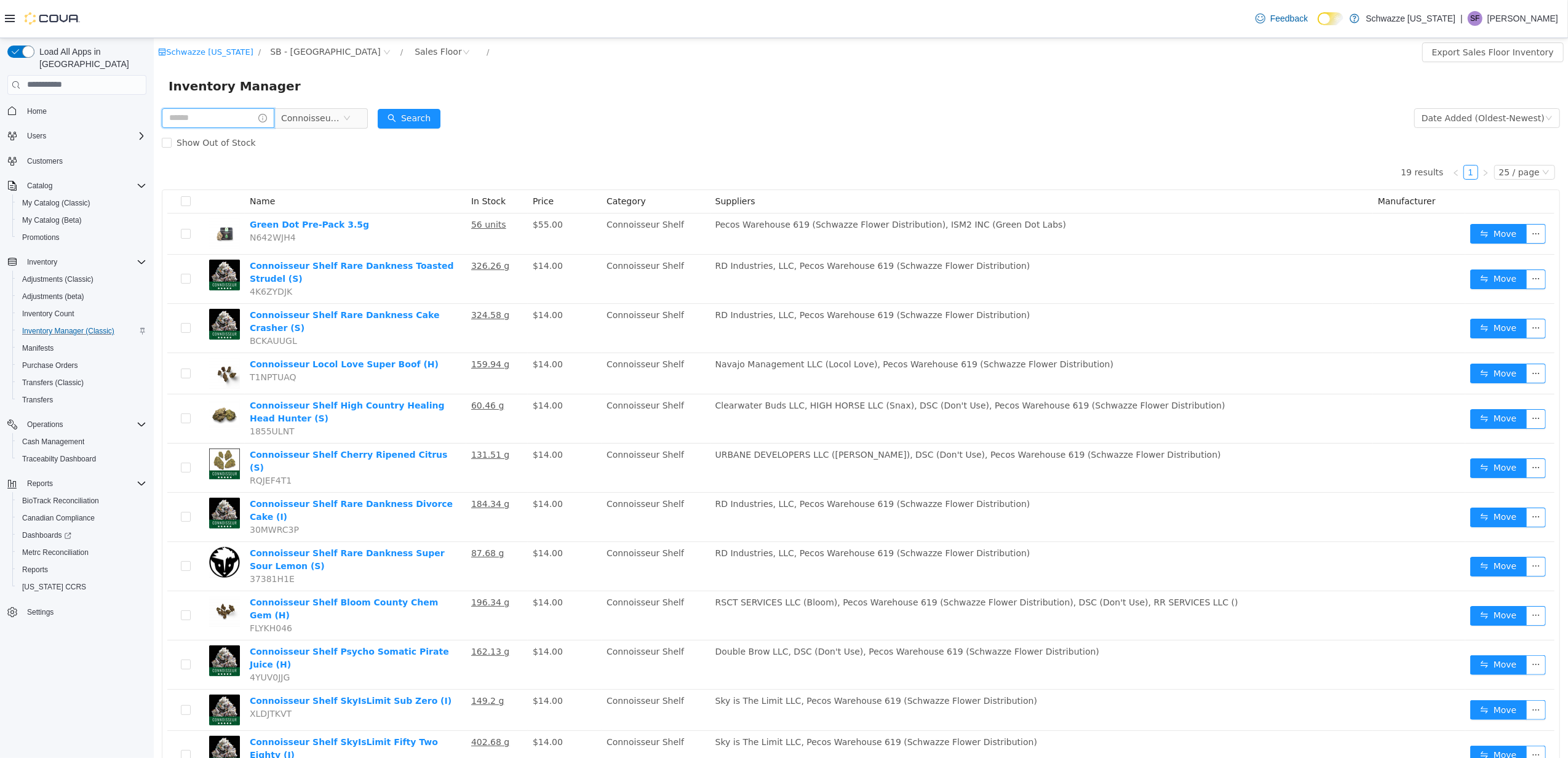
click at [253, 118] on input "text" at bounding box center [217, 117] width 112 height 20
click at [354, 76] on div "Inventory Manager" at bounding box center [860, 85] width 1385 height 20
click at [327, 108] on span "Connoisseur Shelf" at bounding box center [311, 118] width 61 height 19
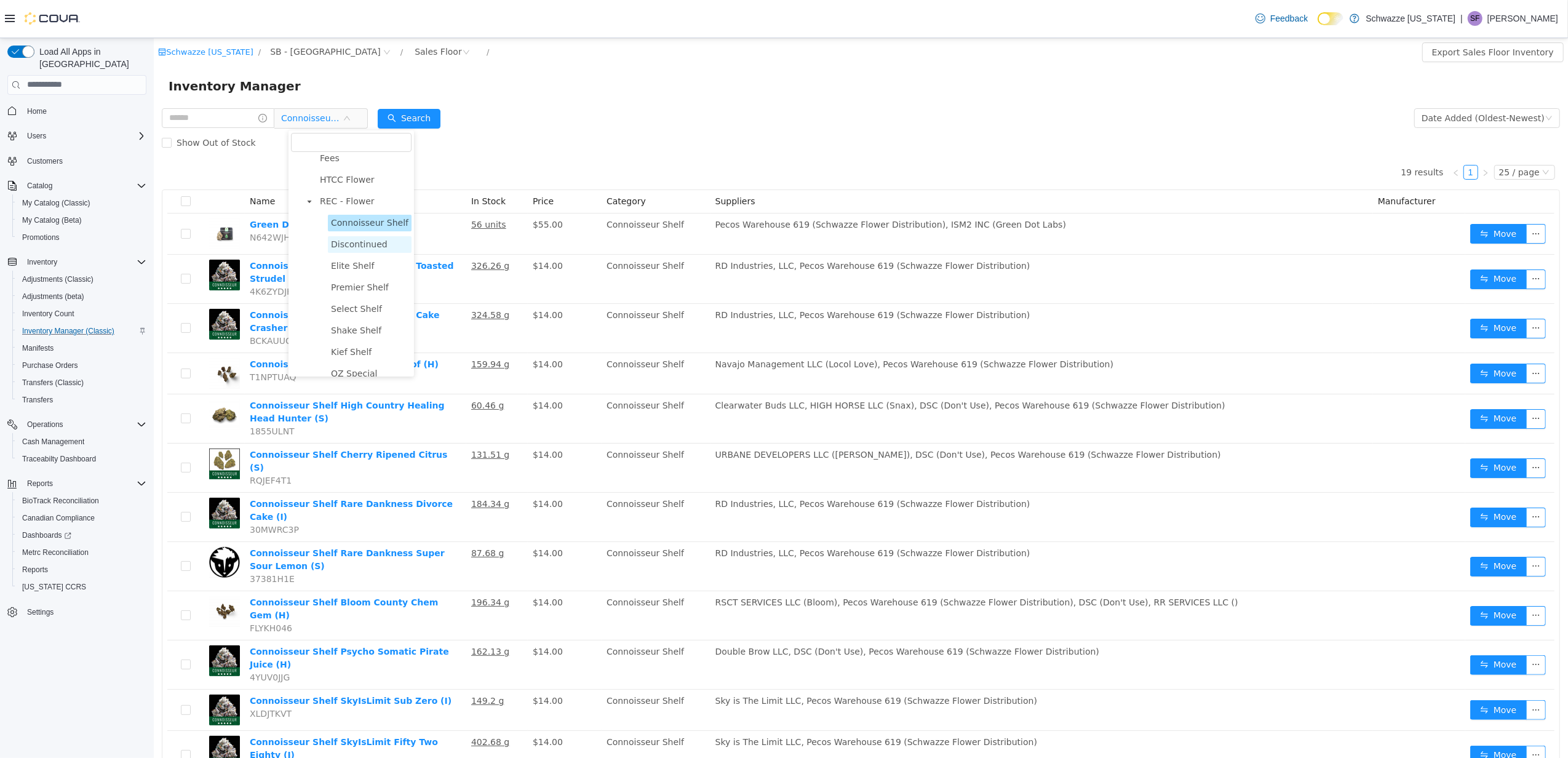
scroll to position [0, 0]
click at [320, 229] on span "REC - Flower" at bounding box center [347, 228] width 55 height 10
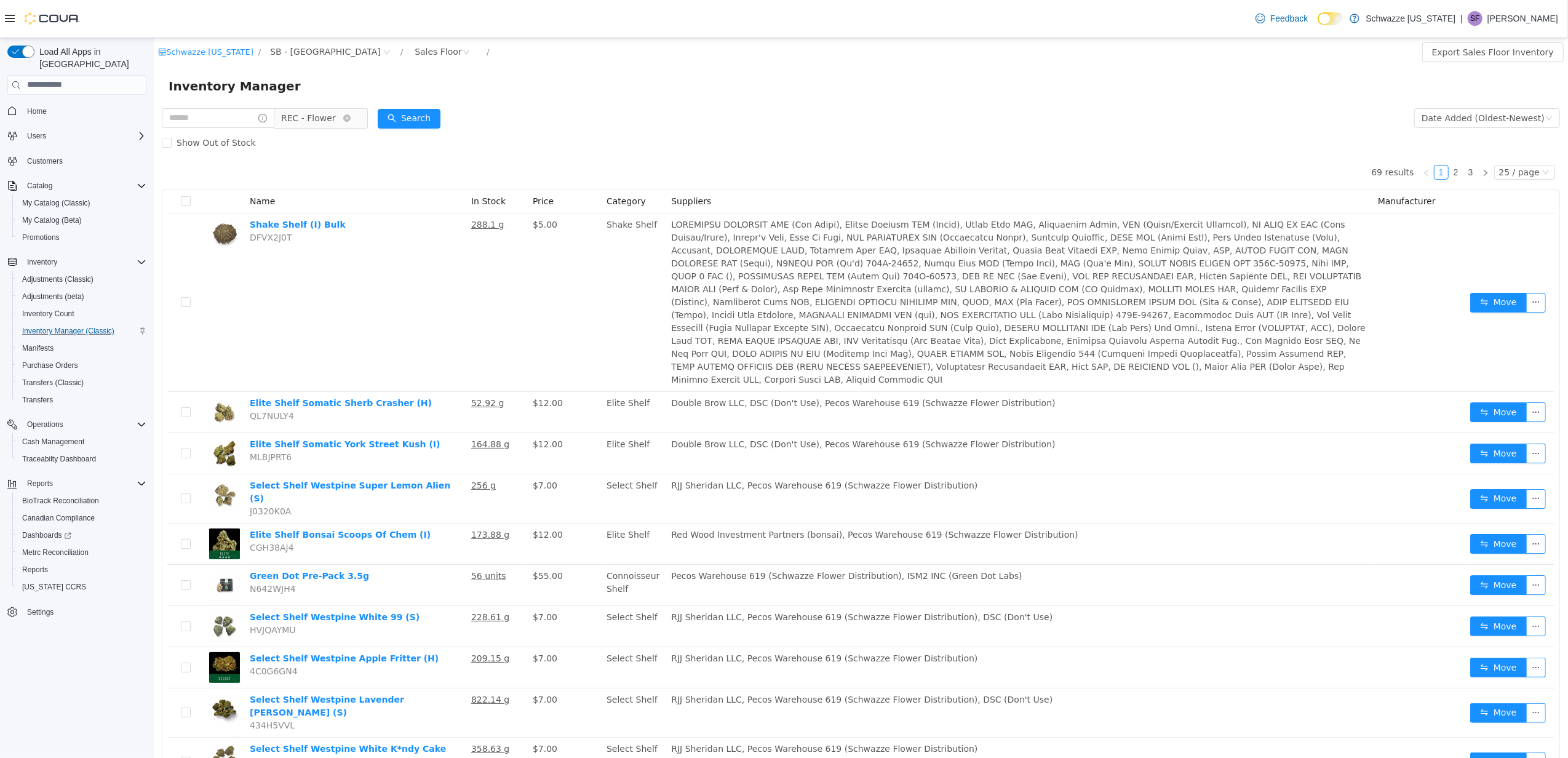
click at [323, 117] on span "REC - Flower" at bounding box center [308, 118] width 55 height 19
click at [352, 169] on span "Connoisseur Shelf" at bounding box center [369, 173] width 78 height 10
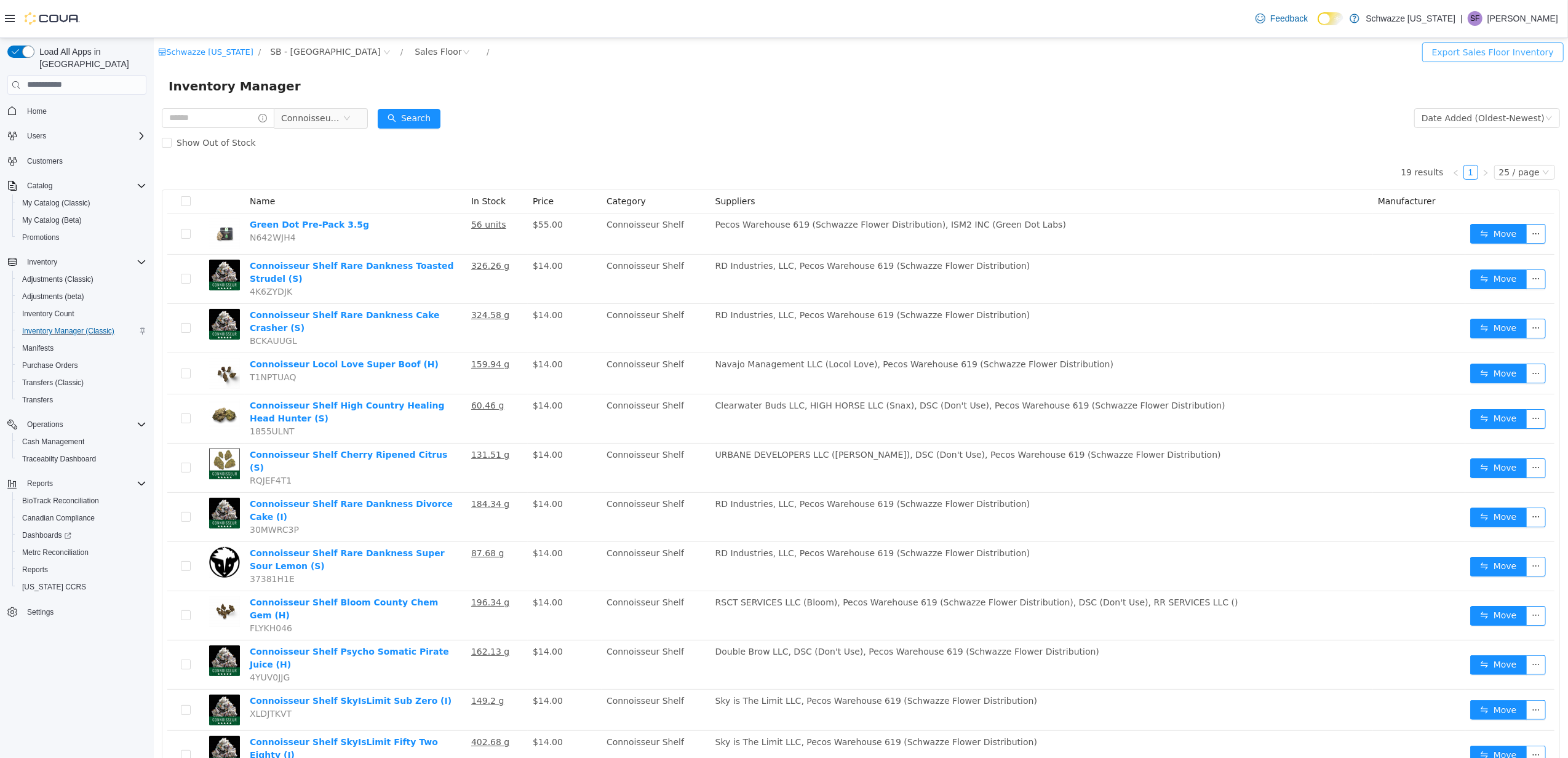
click at [1479, 49] on button "Export Sales Floor Inventory" at bounding box center [1493, 51] width 141 height 20
click at [1132, 96] on div "Inventory Manager" at bounding box center [860, 86] width 1414 height 39
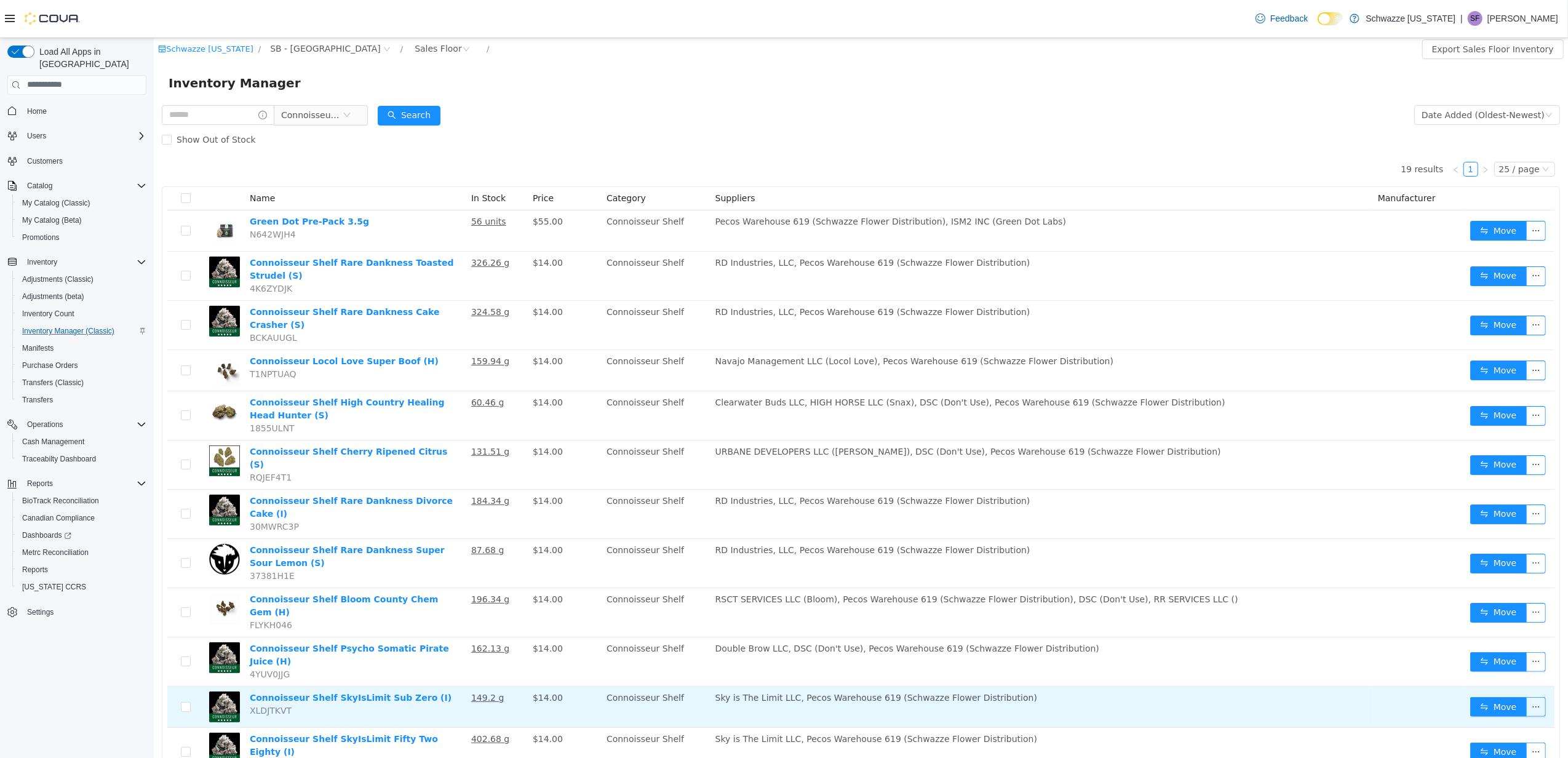
scroll to position [0, 0]
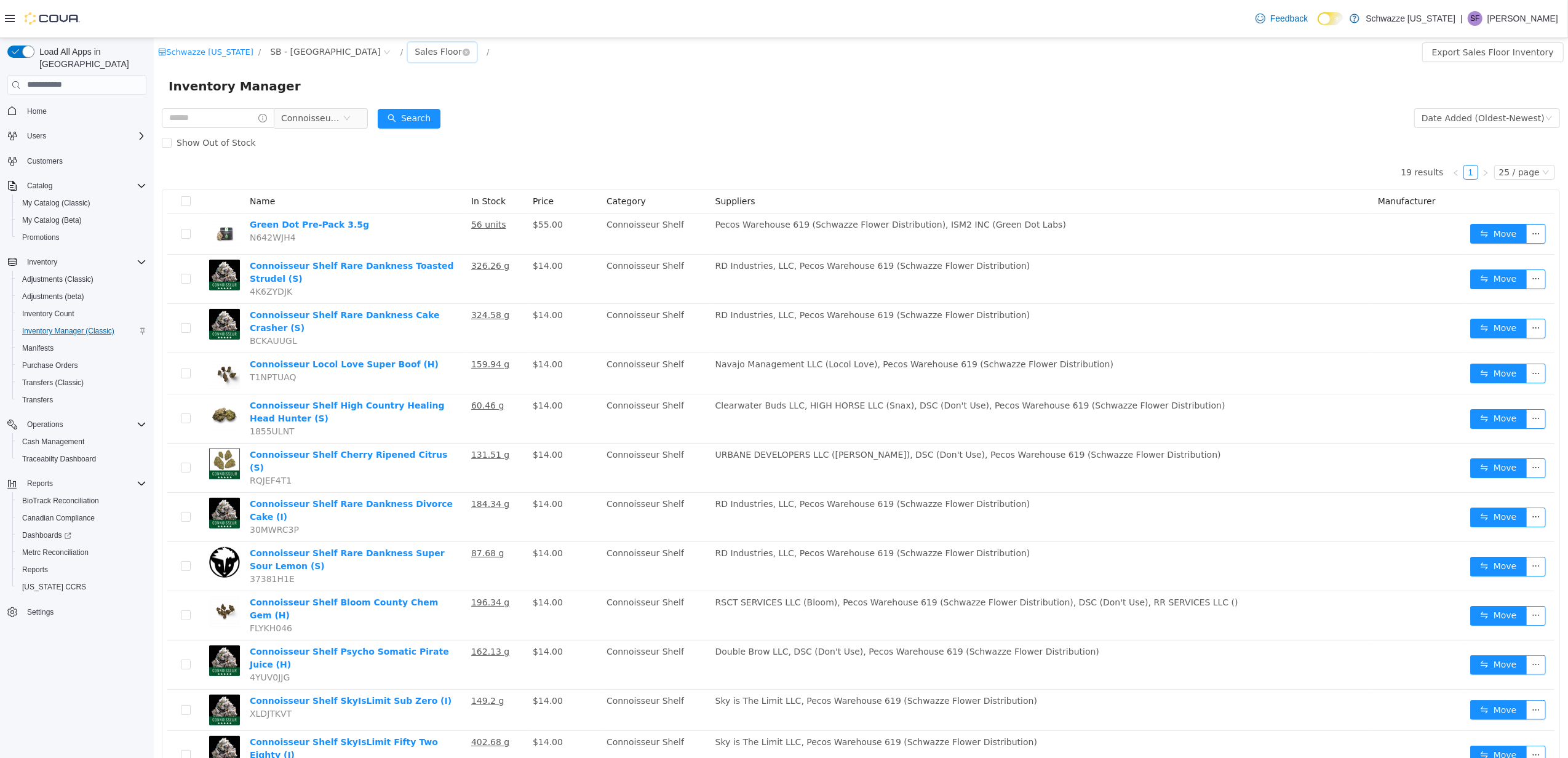
click at [414, 56] on div "Sales Floor" at bounding box center [438, 51] width 47 height 19
click at [378, 78] on li "All Rooms" at bounding box center [380, 76] width 74 height 20
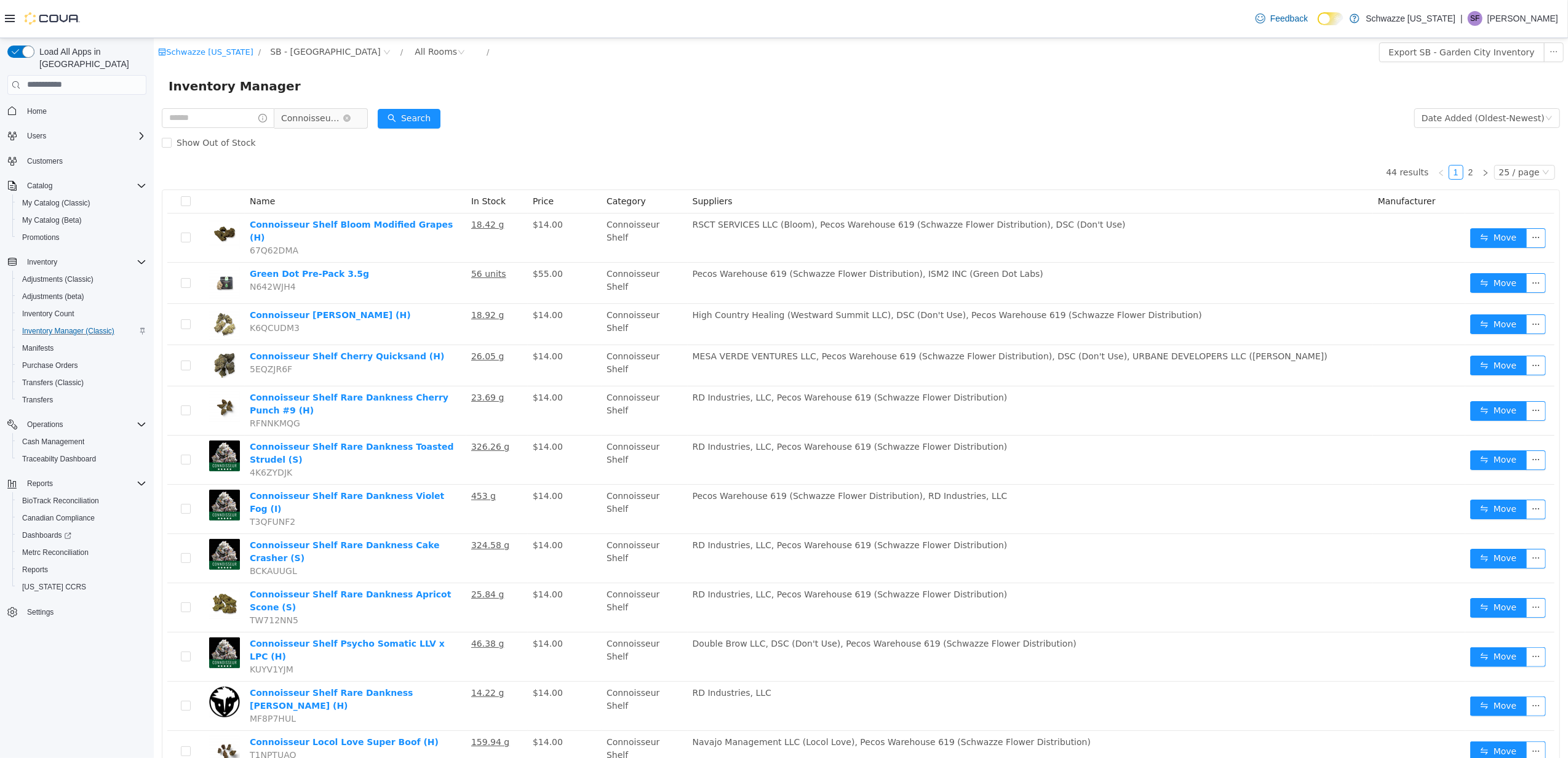
click at [341, 115] on span "Connoisseur Shelf" at bounding box center [311, 118] width 61 height 19
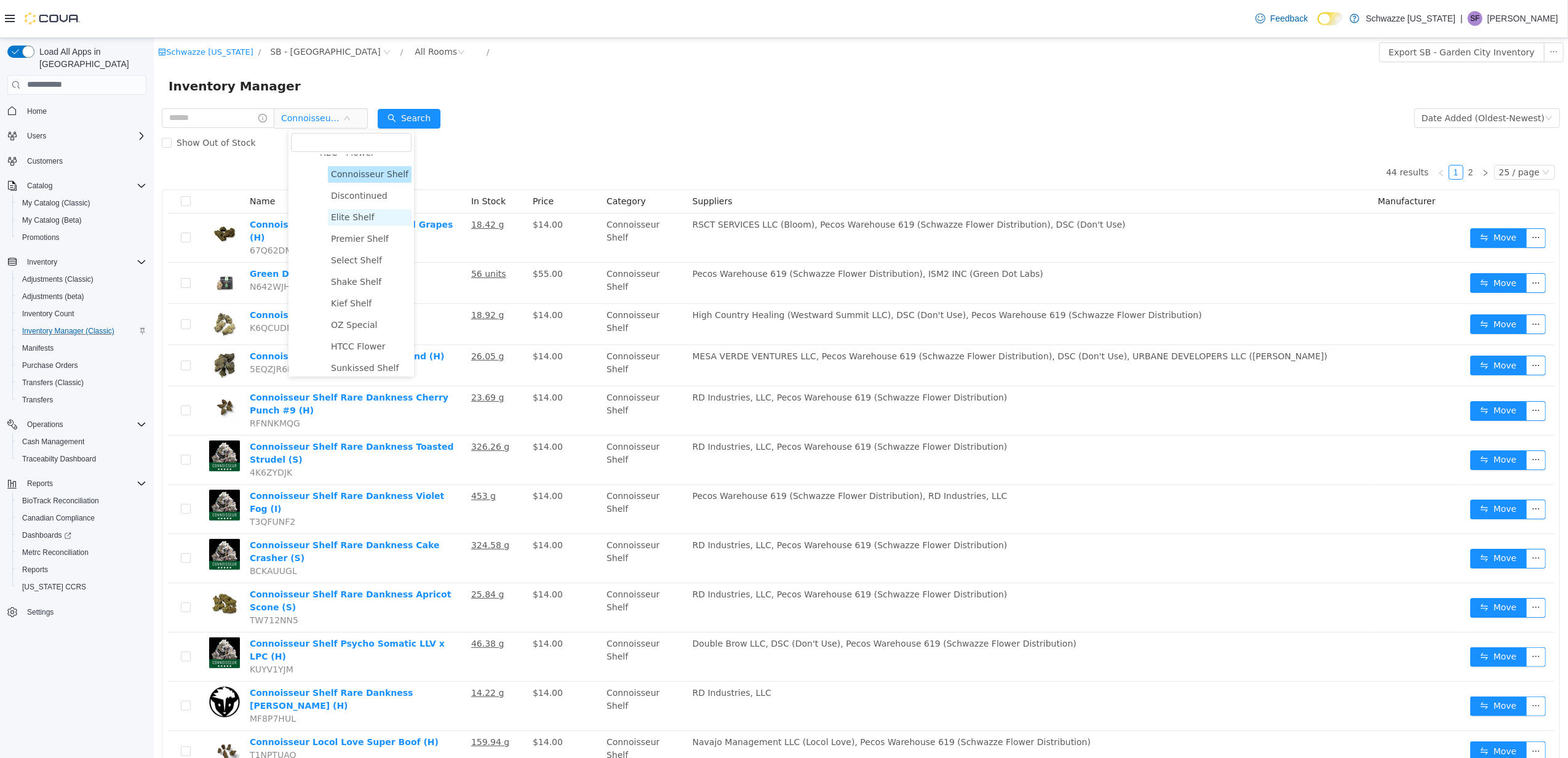
click at [363, 212] on span "Elite Shelf" at bounding box center [352, 217] width 43 height 10
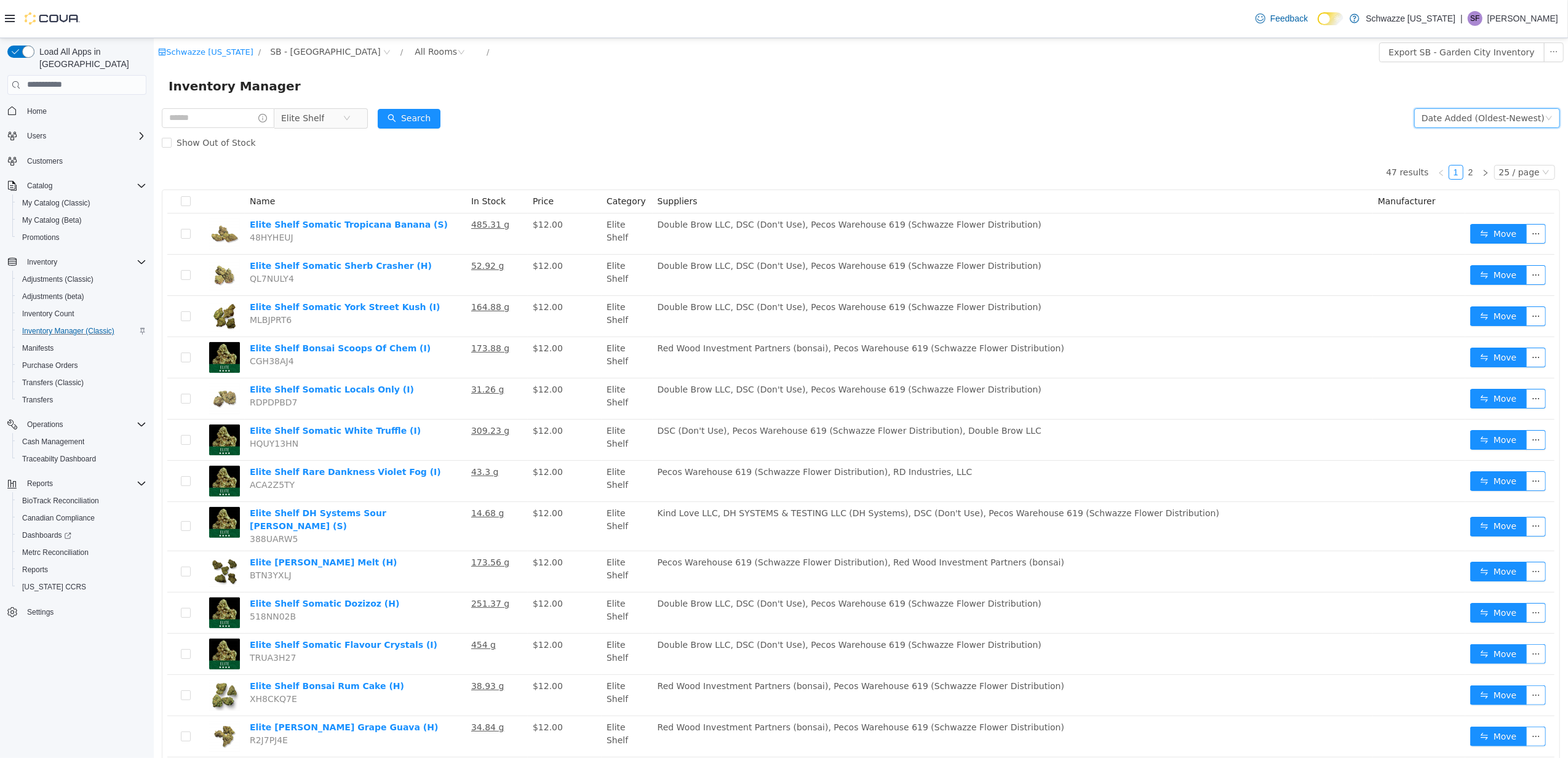
click at [1449, 110] on div "Date Added (Oldest-Newest)" at bounding box center [1482, 118] width 123 height 19
click at [1479, 196] on li "Date Added (Newest-Oldest)" at bounding box center [1479, 201] width 138 height 20
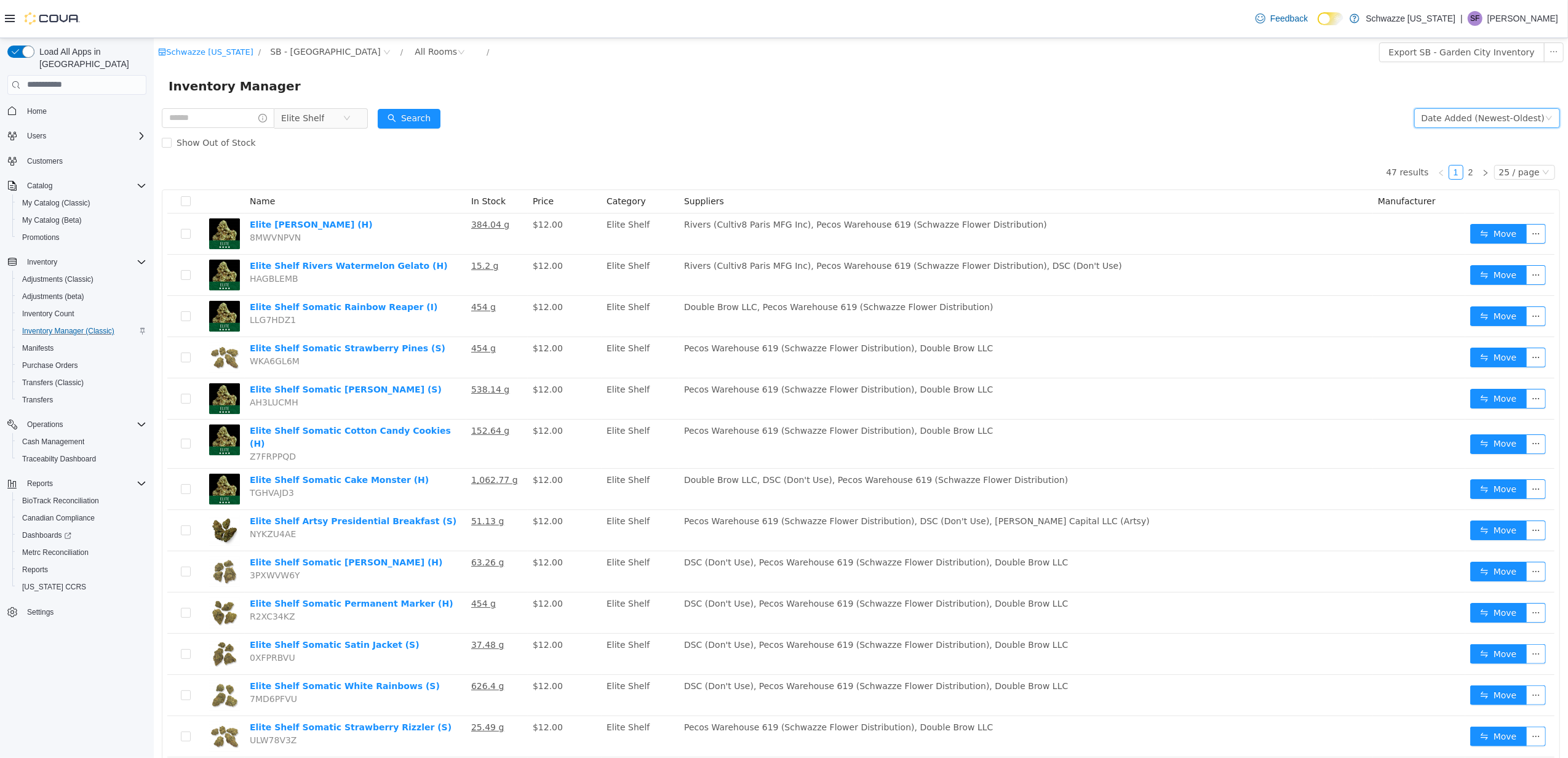
click at [1482, 117] on div "Date Added (Newest-Oldest)" at bounding box center [1482, 118] width 123 height 19
click at [1465, 177] on li "Date Added (Oldest-Newest)" at bounding box center [1479, 181] width 138 height 20
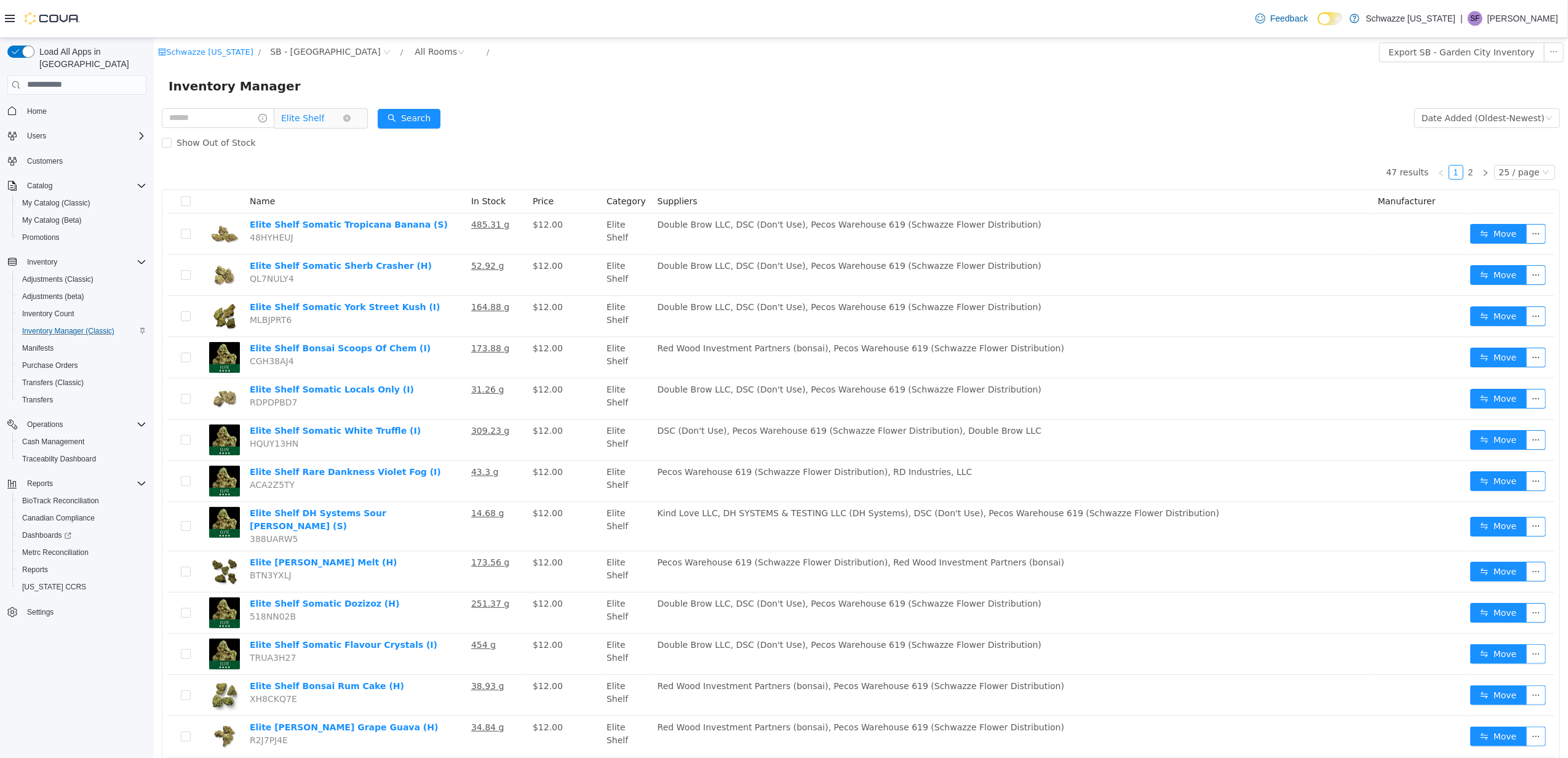
click at [342, 113] on span "Elite Shelf" at bounding box center [311, 118] width 61 height 19
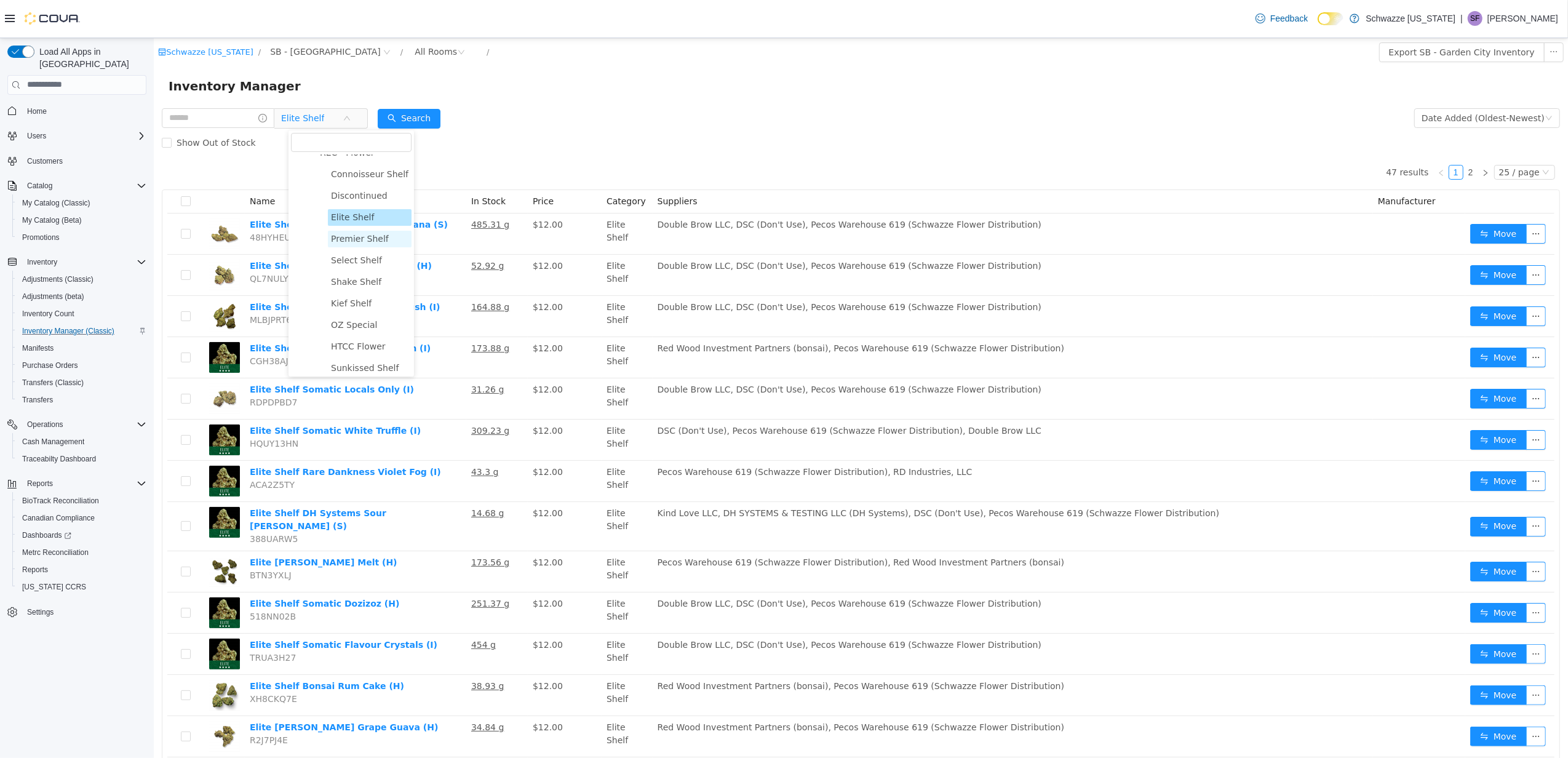
click at [349, 241] on span "Premier Shelf" at bounding box center [359, 238] width 58 height 10
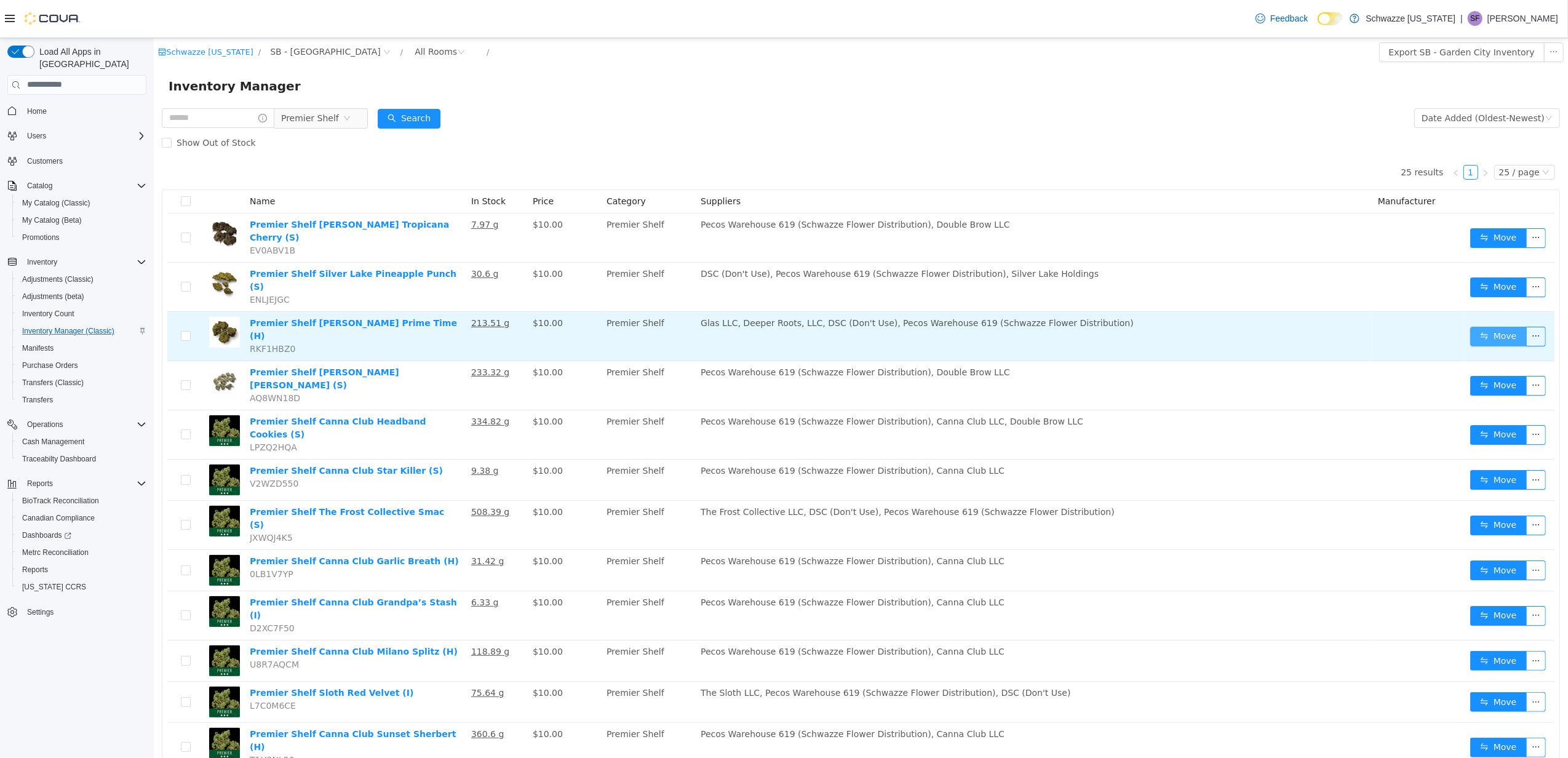
click at [1474, 326] on button "Move" at bounding box center [1498, 335] width 57 height 20
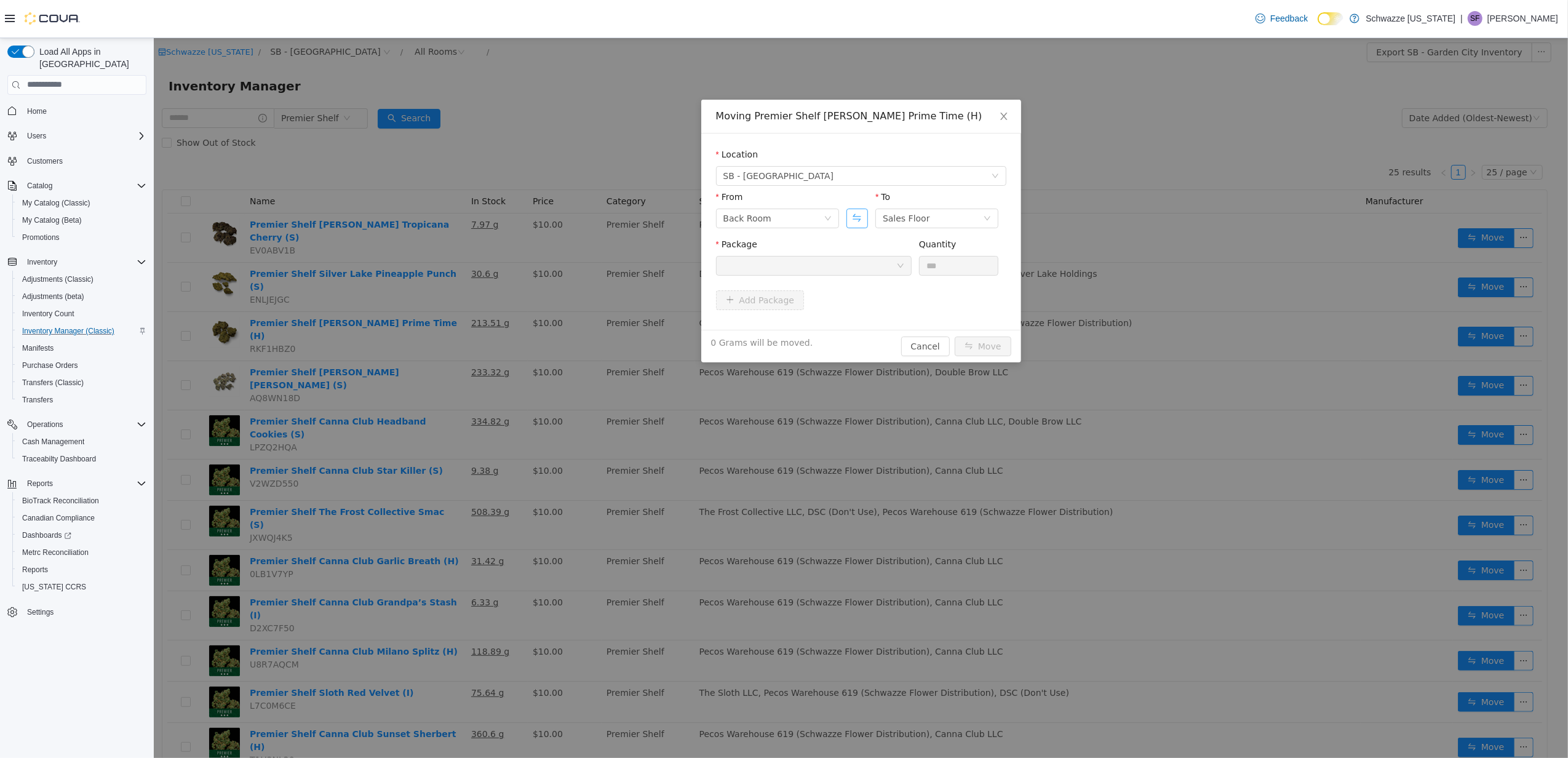
click at [866, 215] on button "Swap" at bounding box center [856, 217] width 21 height 20
click at [846, 264] on div at bounding box center [809, 265] width 173 height 19
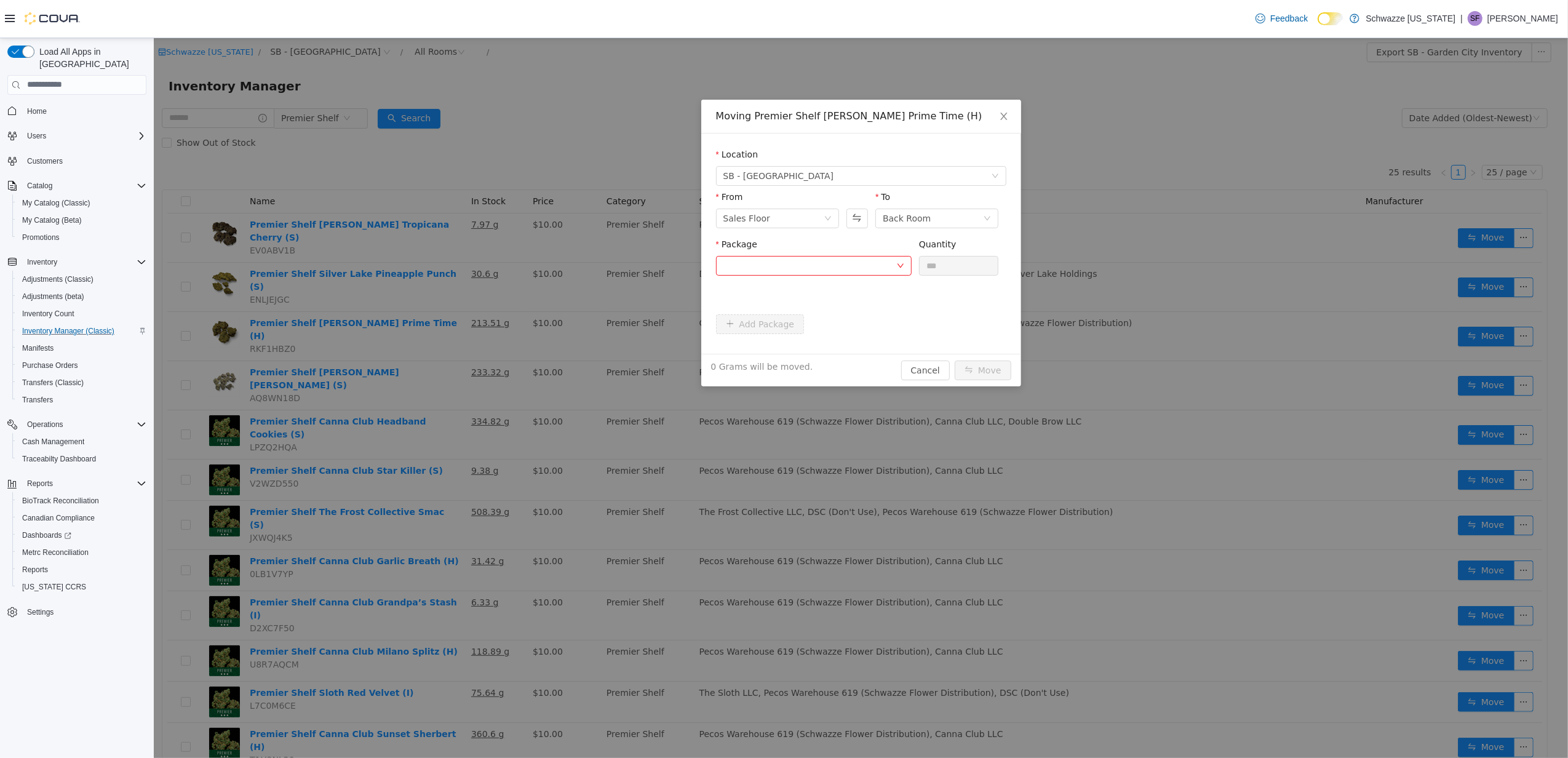
click at [386, 349] on div "Moving Premier Shelf [PERSON_NAME] Prime Time (H) Location SB - [GEOGRAPHIC_DAT…" at bounding box center [860, 397] width 1414 height 720
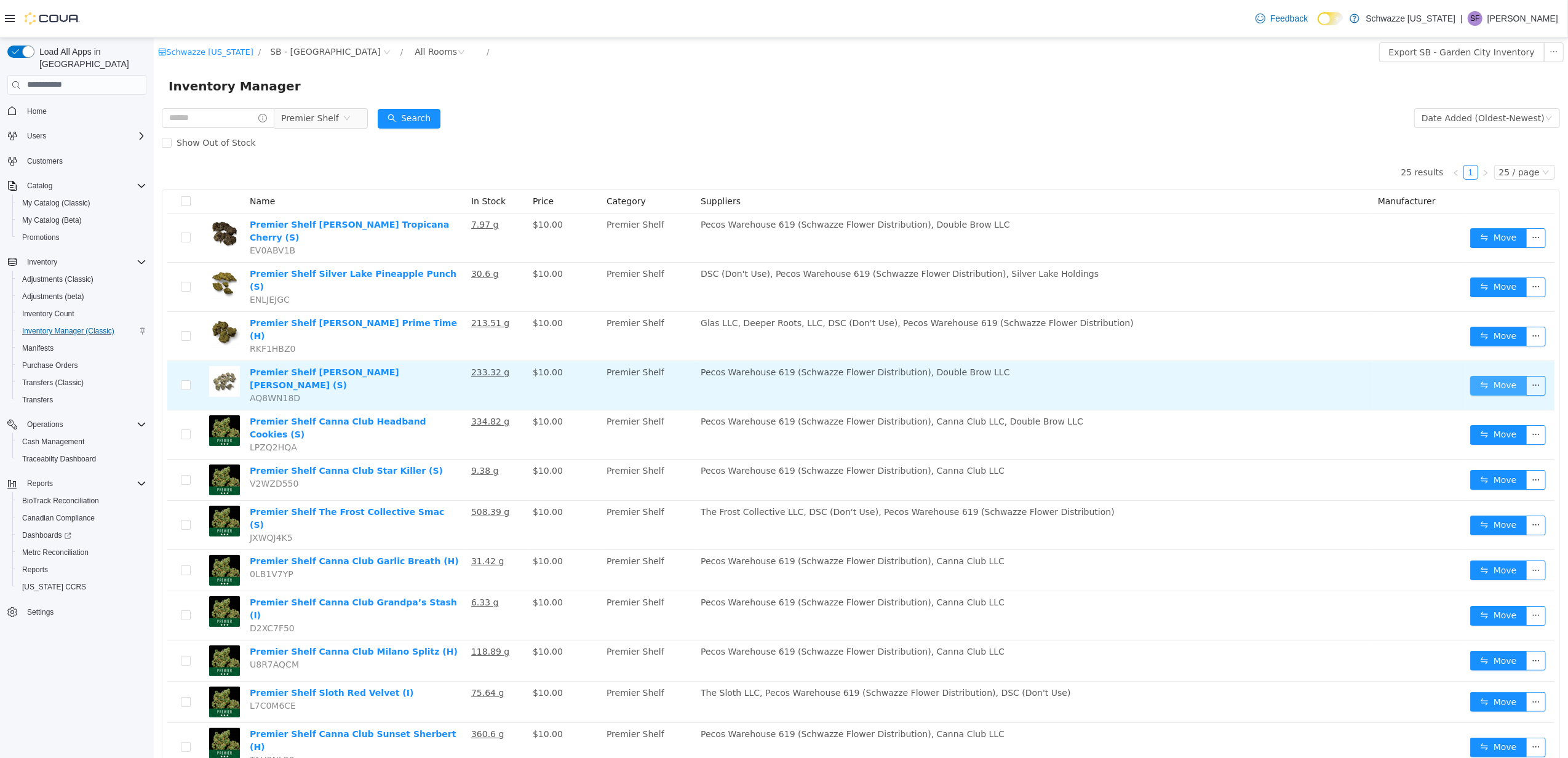
click at [1476, 375] on button "Move" at bounding box center [1498, 384] width 57 height 20
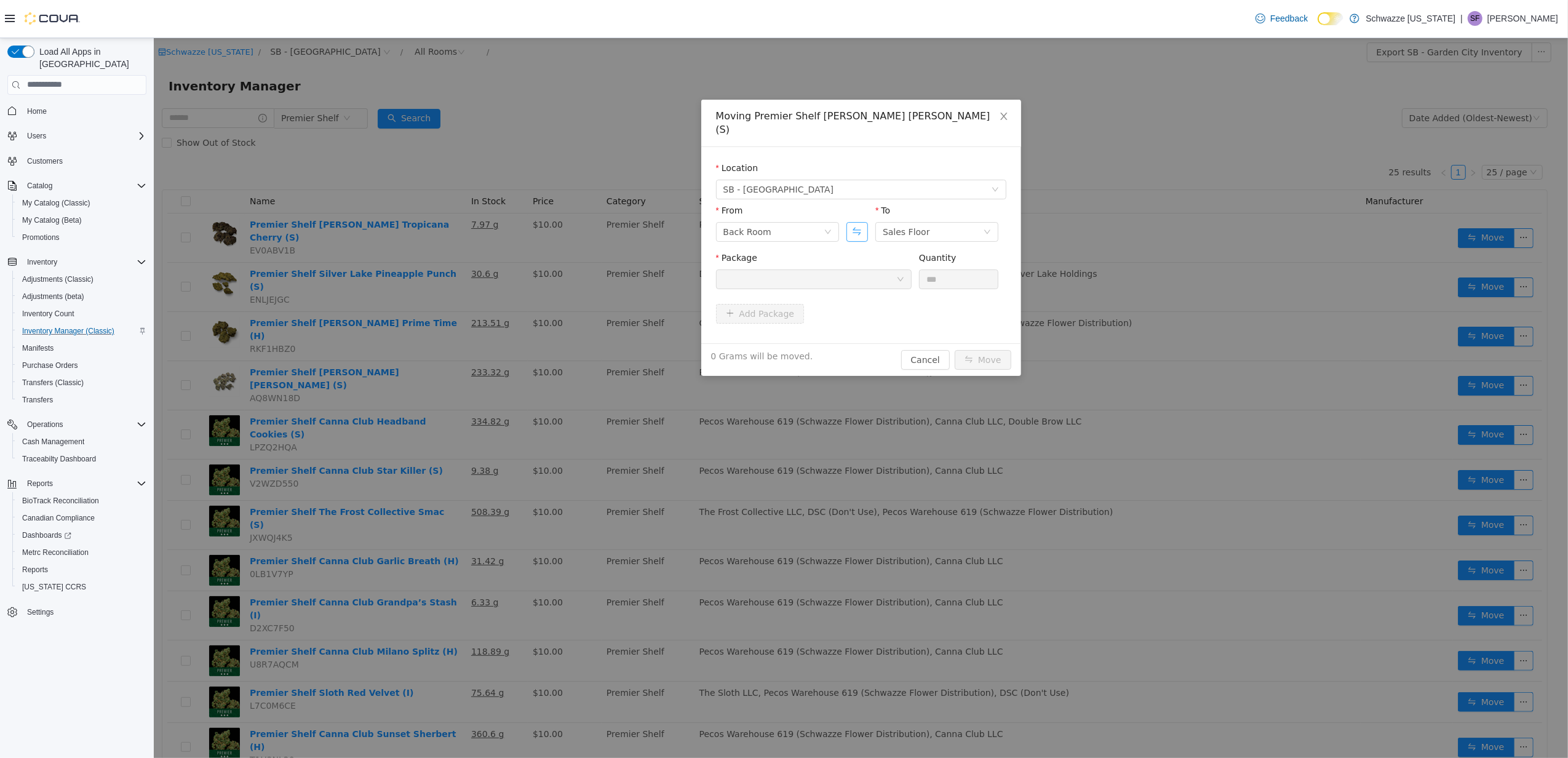
click at [859, 221] on button "Swap" at bounding box center [856, 231] width 21 height 20
click at [854, 269] on div at bounding box center [809, 279] width 173 height 19
click at [1249, 396] on div "Moving Premier Shelf [PERSON_NAME] [PERSON_NAME] N' Juice (S) Location SB - [GE…" at bounding box center [860, 397] width 1414 height 720
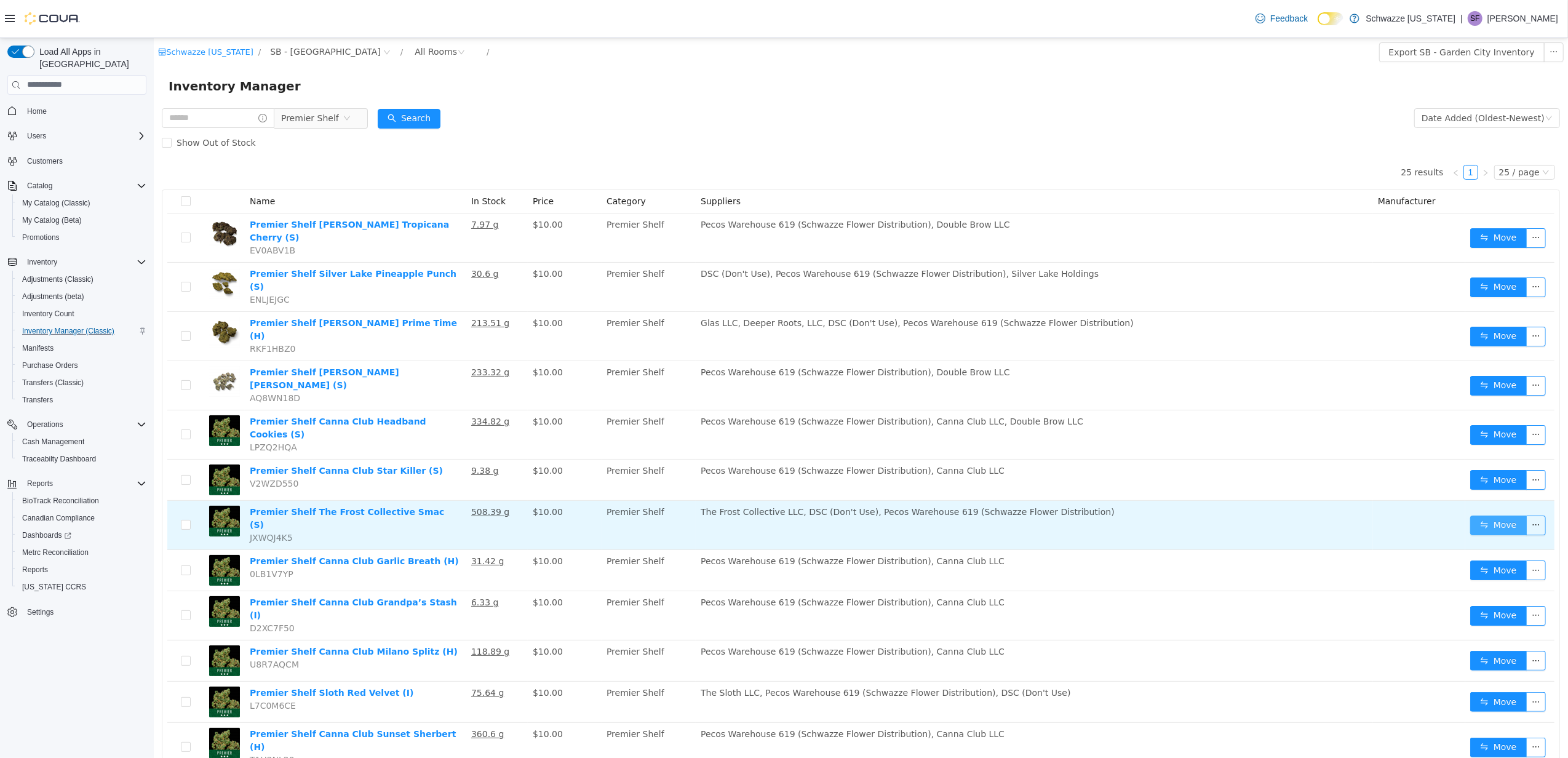
click at [1471, 515] on button "Move" at bounding box center [1498, 524] width 57 height 20
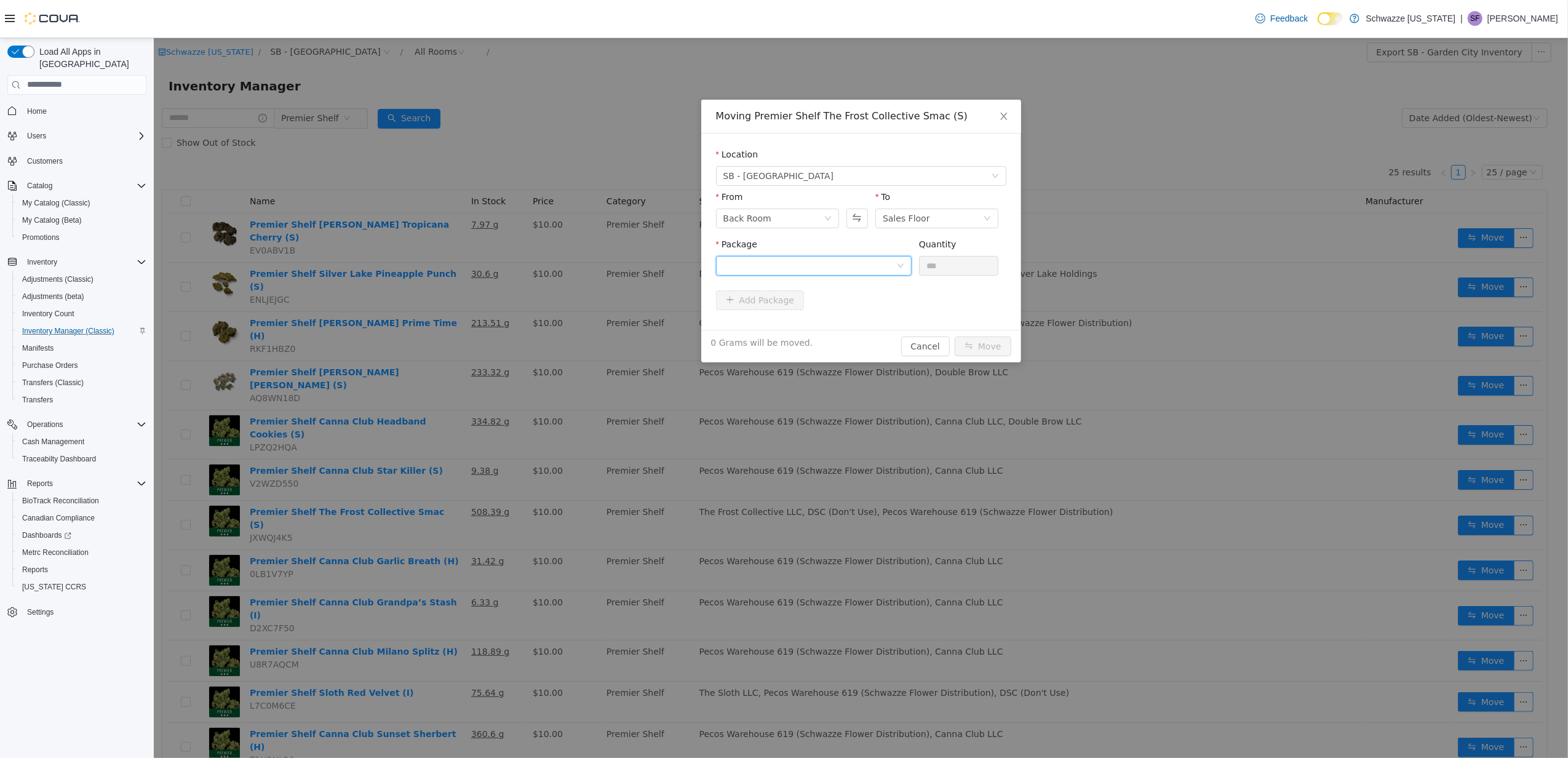
click at [864, 263] on div at bounding box center [809, 265] width 173 height 19
click at [851, 218] on button "Swap" at bounding box center [856, 217] width 21 height 20
click at [869, 268] on div at bounding box center [809, 265] width 173 height 19
click at [425, 492] on div "Moving Premier Shelf The Frost Collective Smac (S) Location SB - [GEOGRAPHIC_DA…" at bounding box center [860, 397] width 1414 height 720
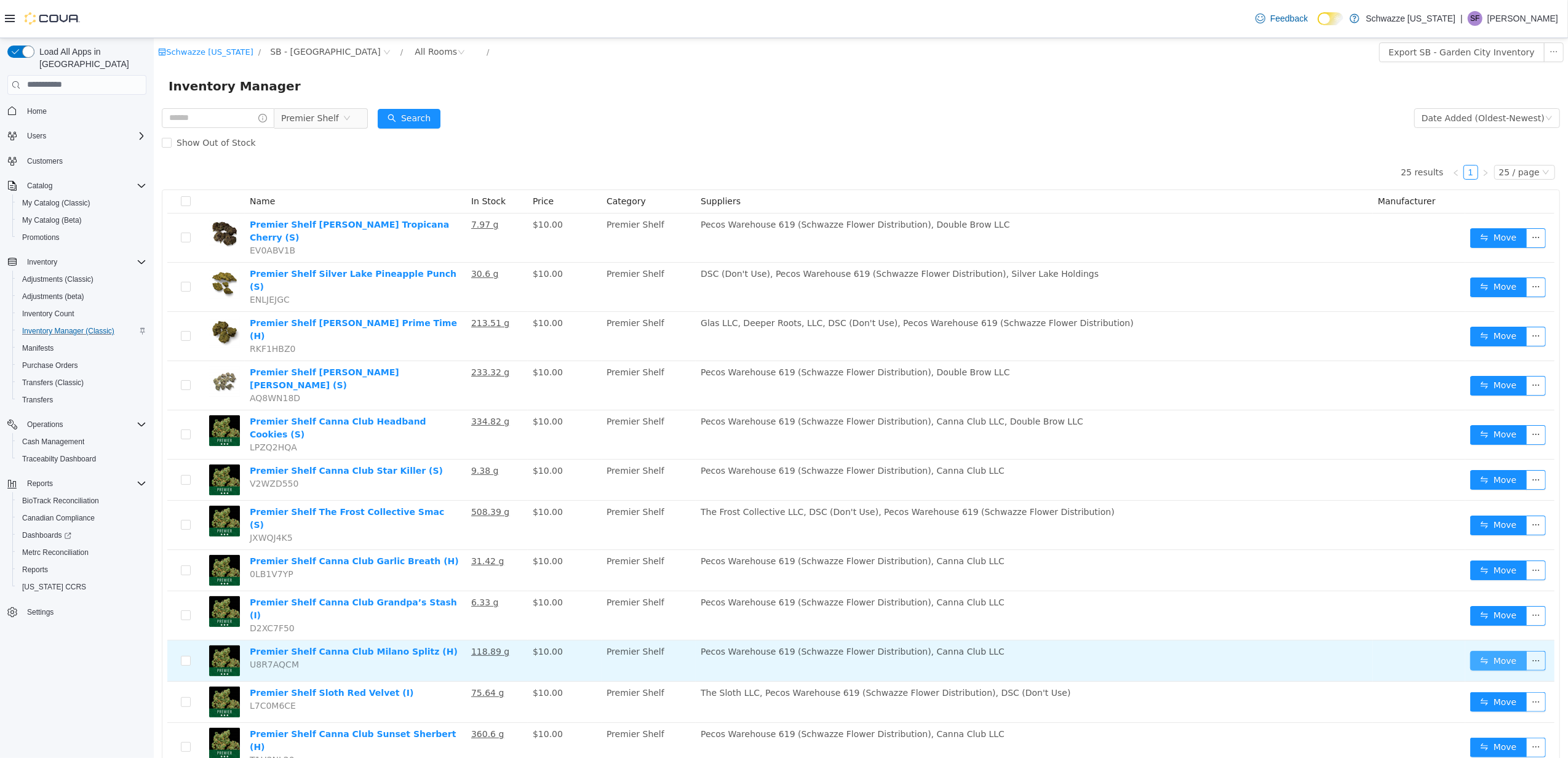
click at [1470, 650] on button "Move" at bounding box center [1498, 660] width 57 height 20
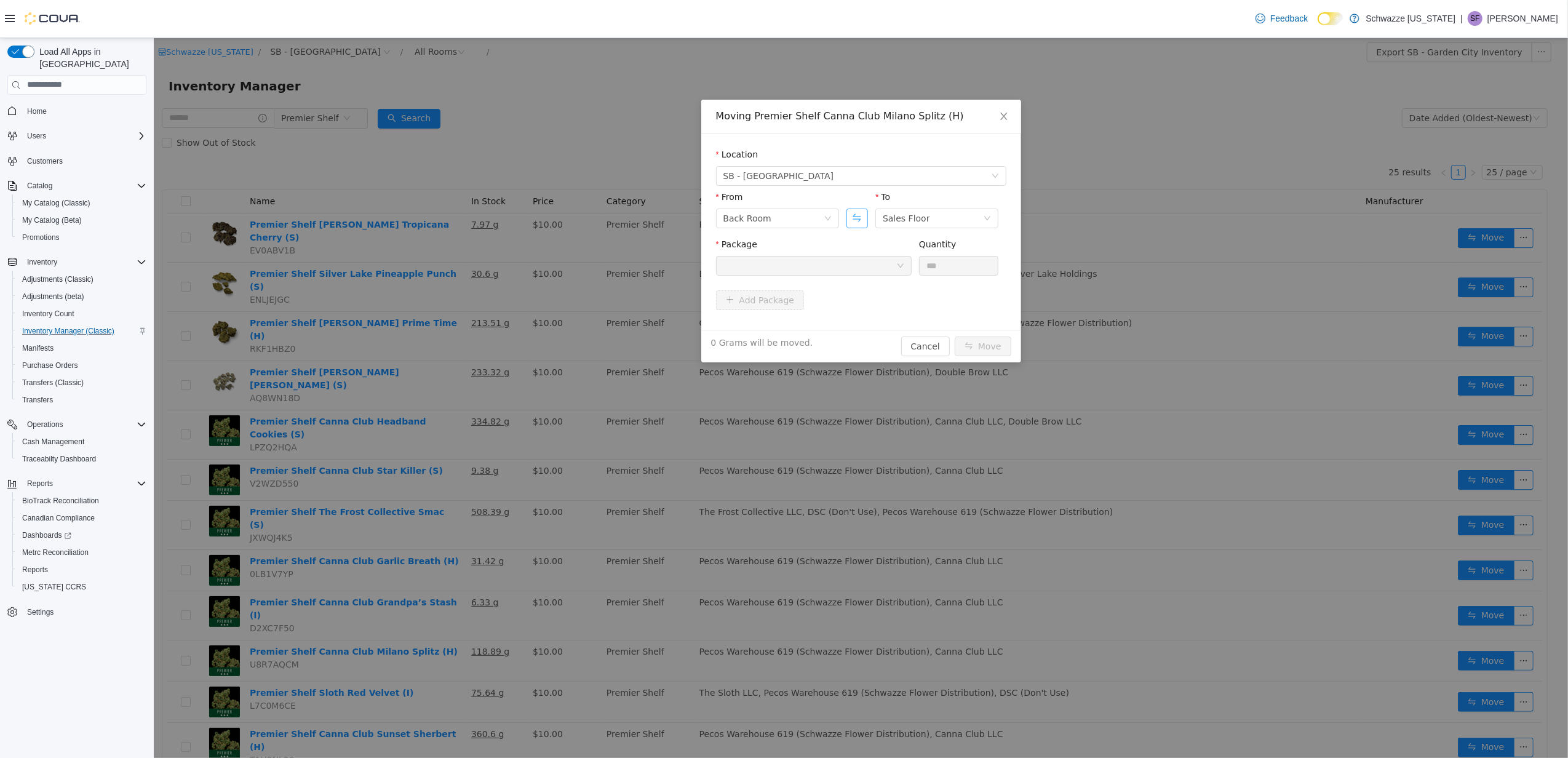
click at [861, 220] on button "Swap" at bounding box center [856, 217] width 21 height 20
click at [857, 256] on div at bounding box center [809, 265] width 173 height 19
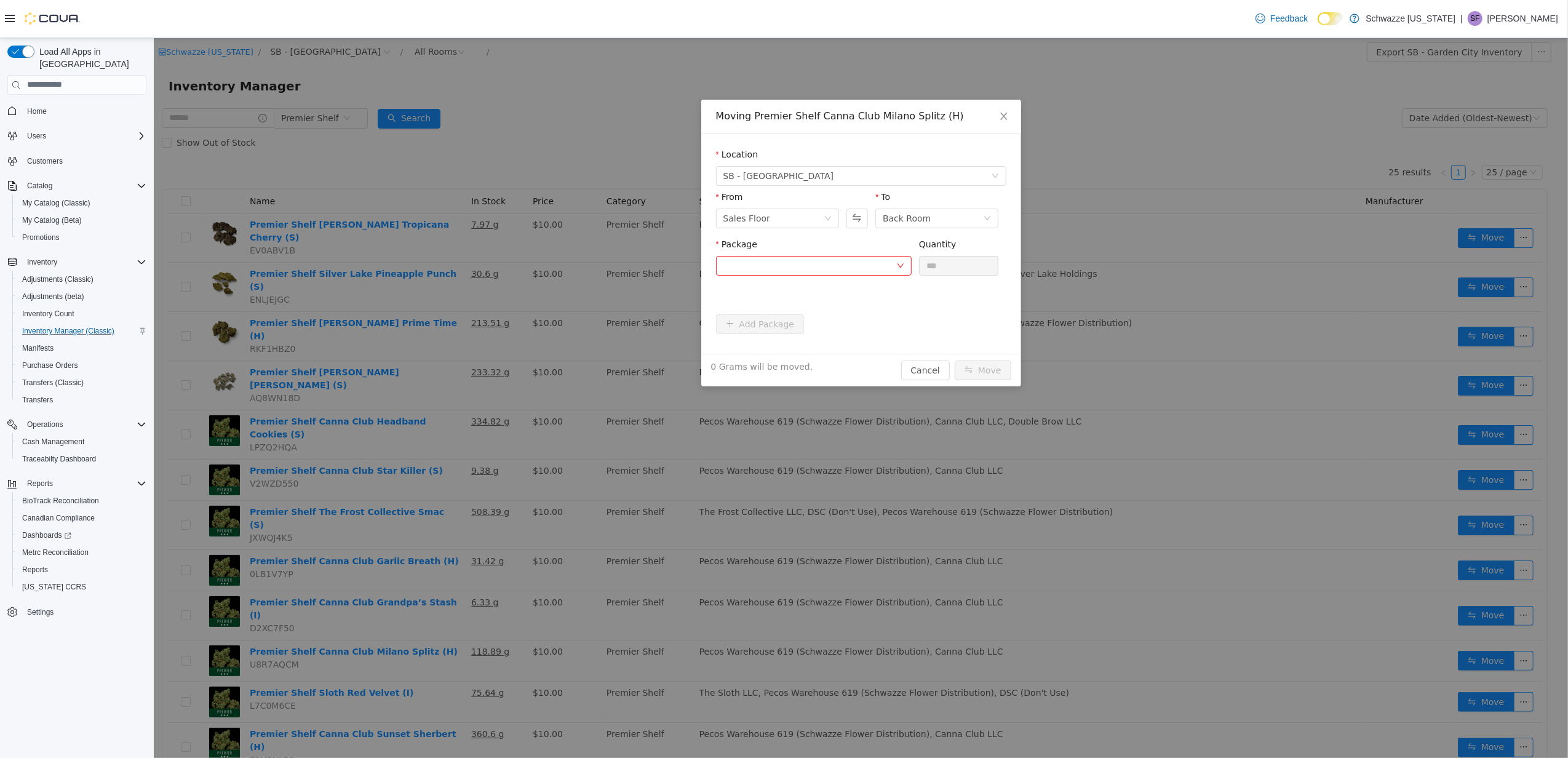
click at [523, 583] on div "Moving Premier Shelf Canna Club [GEOGRAPHIC_DATA] Splitz (H) Location SB - Gard…" at bounding box center [860, 397] width 1414 height 720
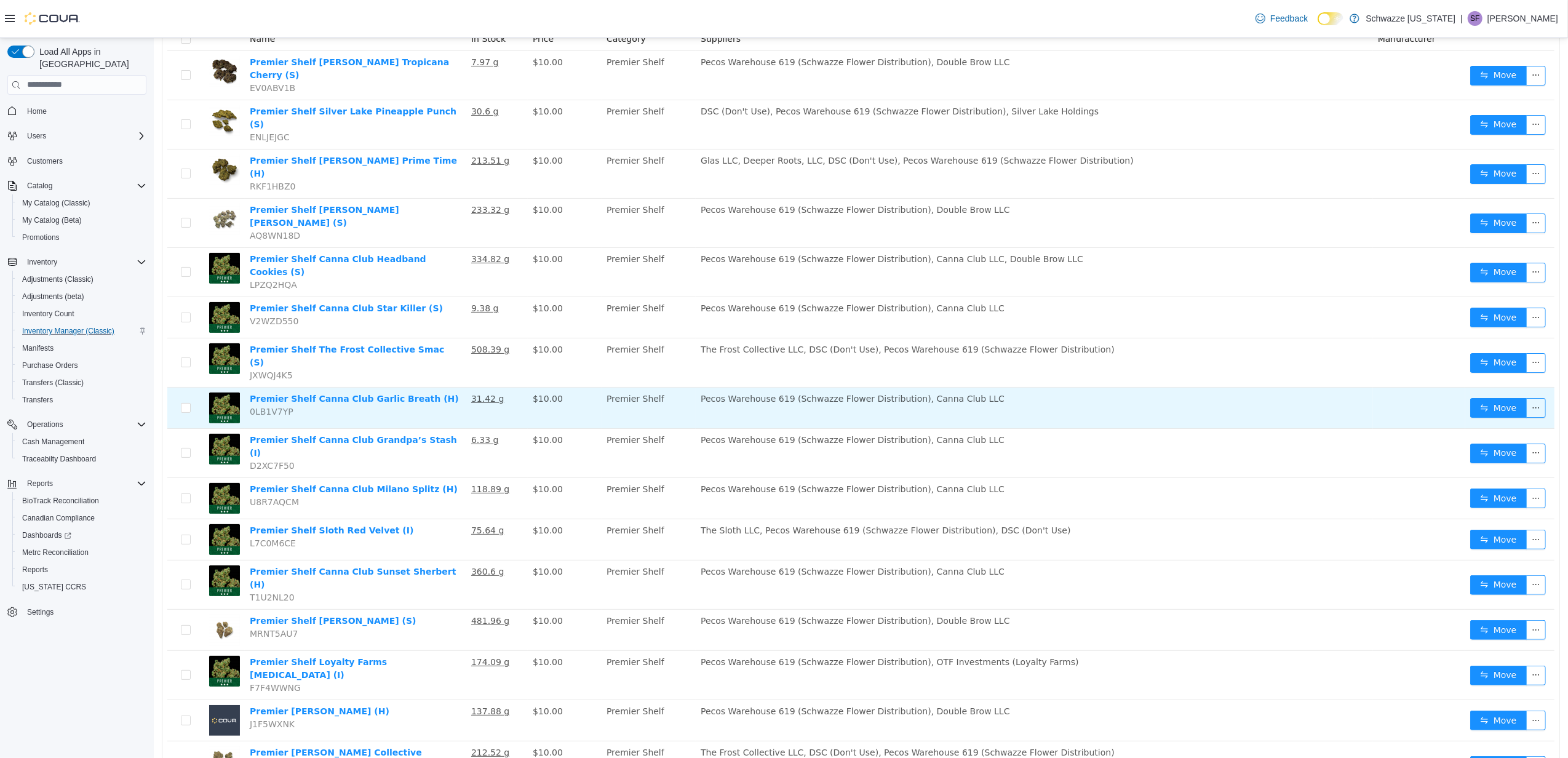
scroll to position [164, 0]
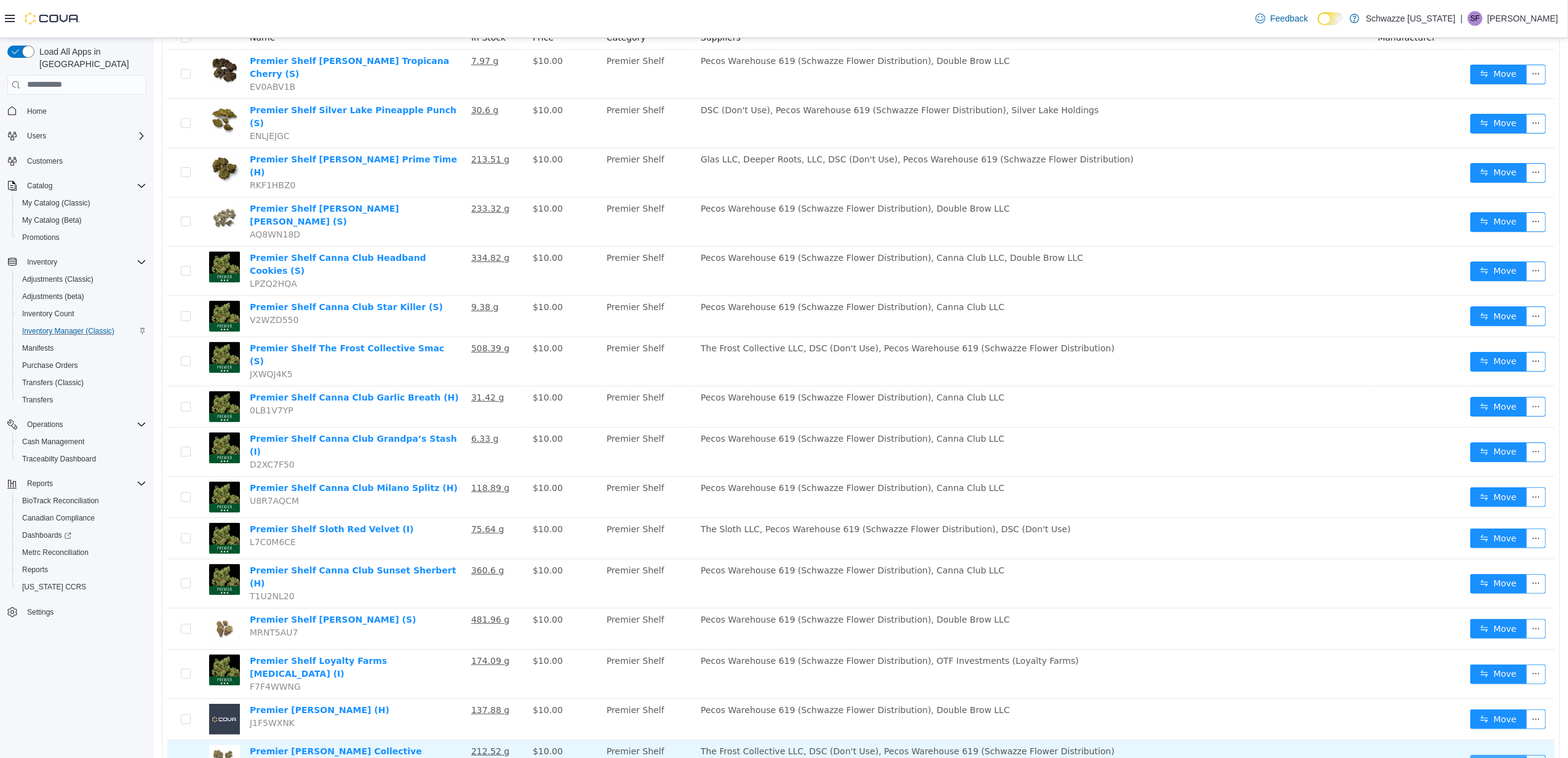
click at [1476, 754] on button "Move" at bounding box center [1498, 763] width 57 height 20
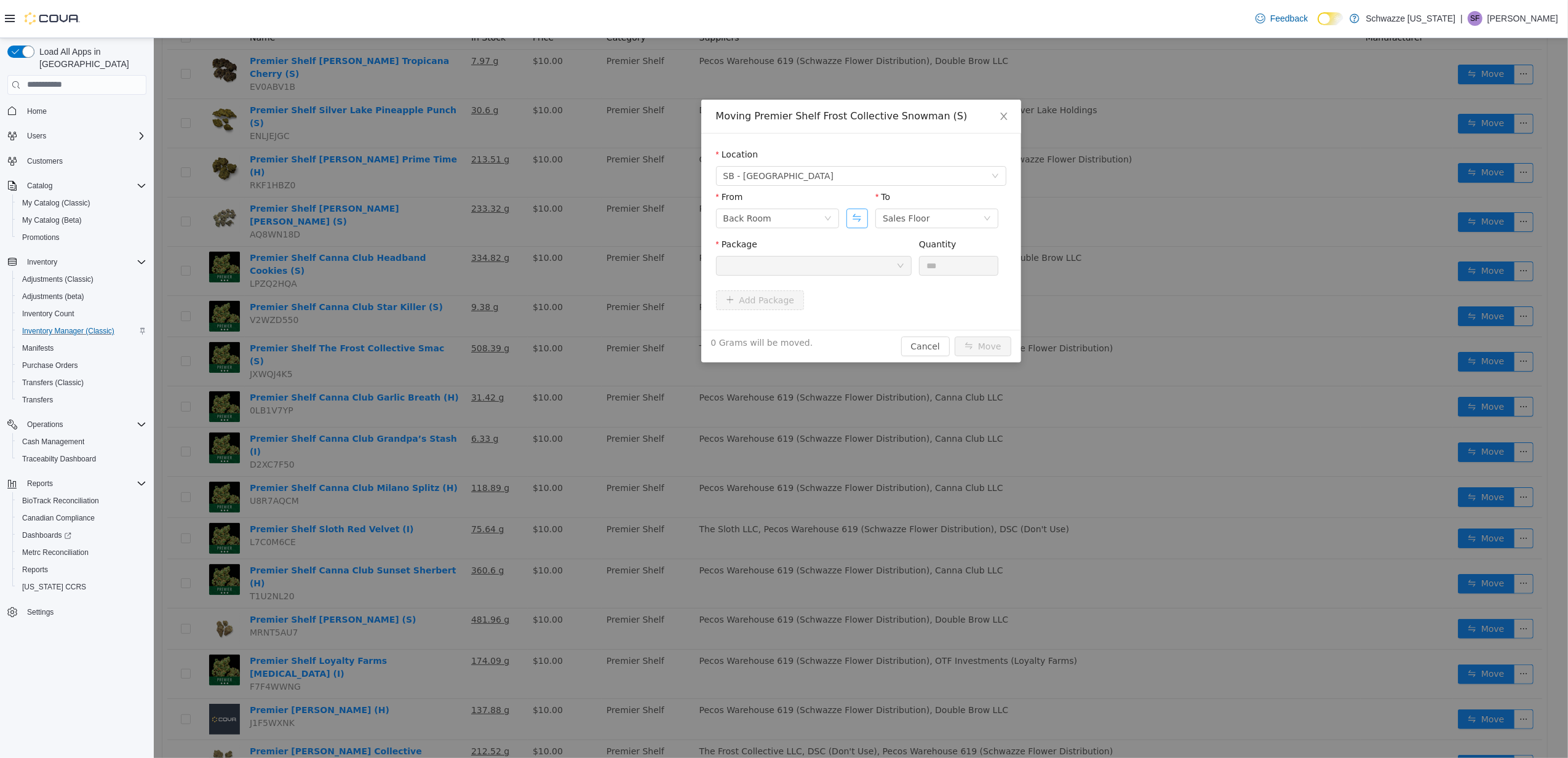
click at [857, 213] on button "Swap" at bounding box center [856, 217] width 21 height 20
click at [841, 255] on div at bounding box center [813, 264] width 195 height 20
click at [1102, 295] on div "Moving Premier Shelf Frost Collective Snowman (S) Location SB - [GEOGRAPHIC_DAT…" at bounding box center [860, 397] width 1414 height 720
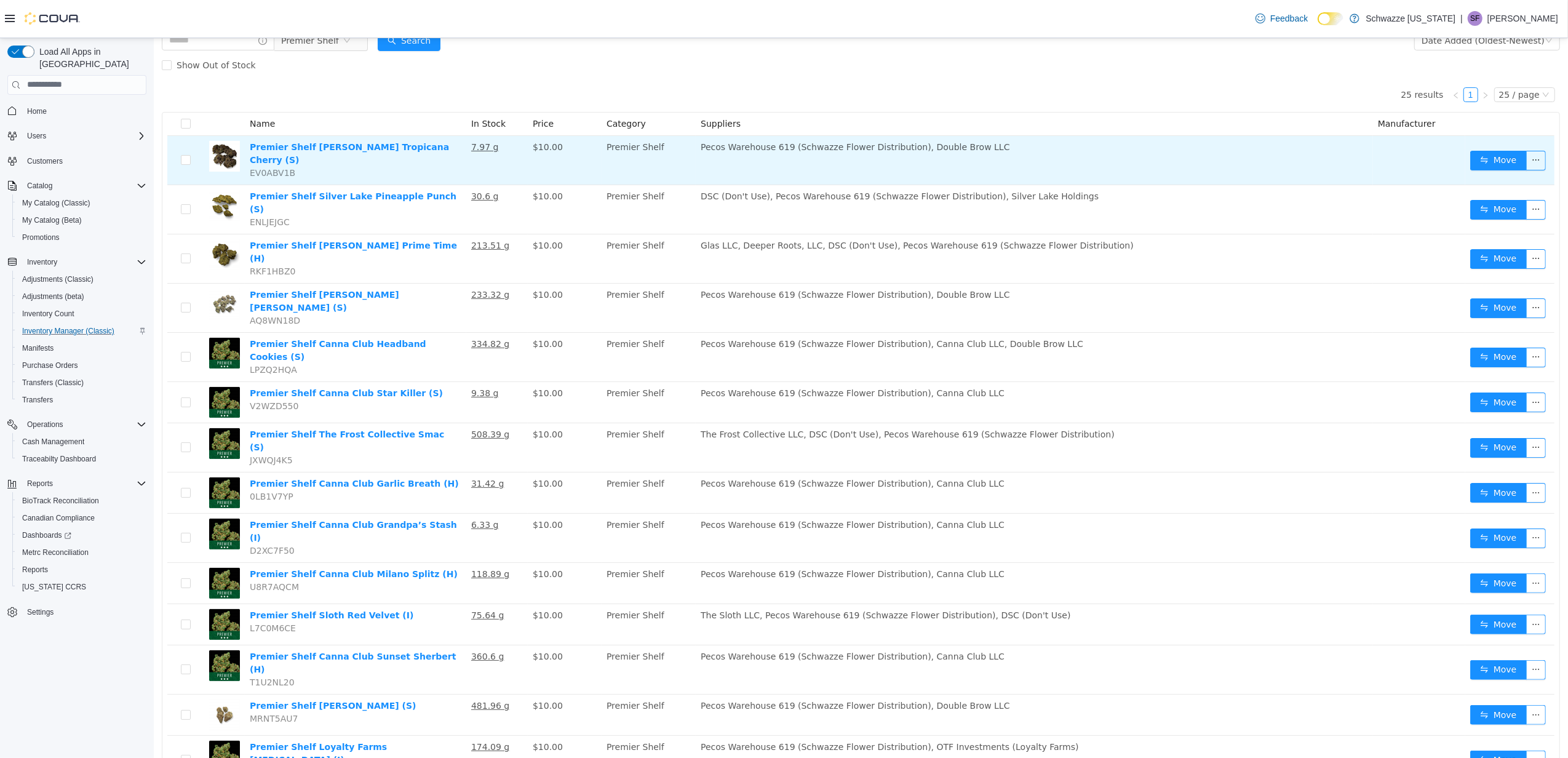
scroll to position [0, 0]
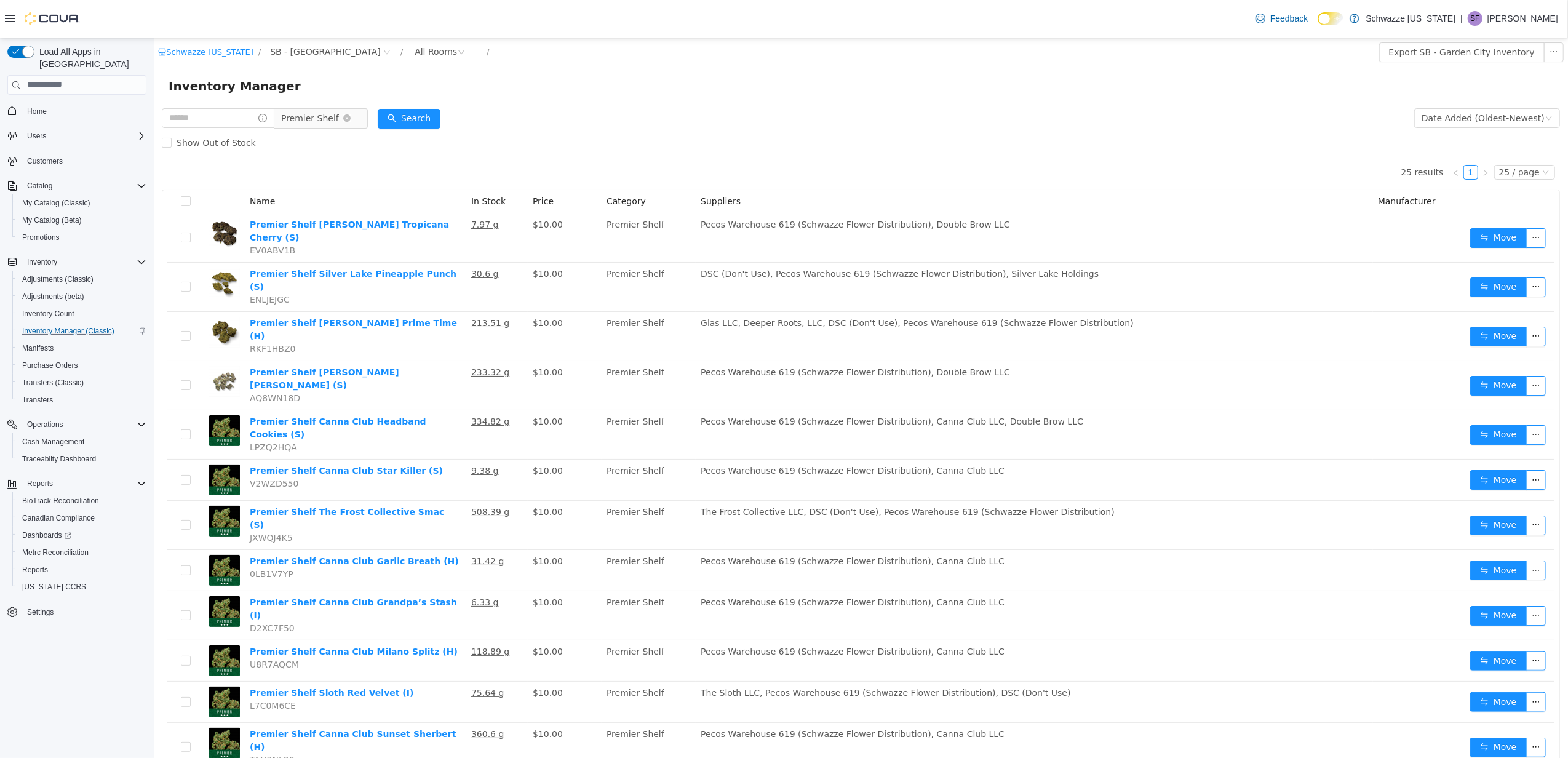
click at [305, 115] on span "Premier Shelf" at bounding box center [309, 118] width 58 height 19
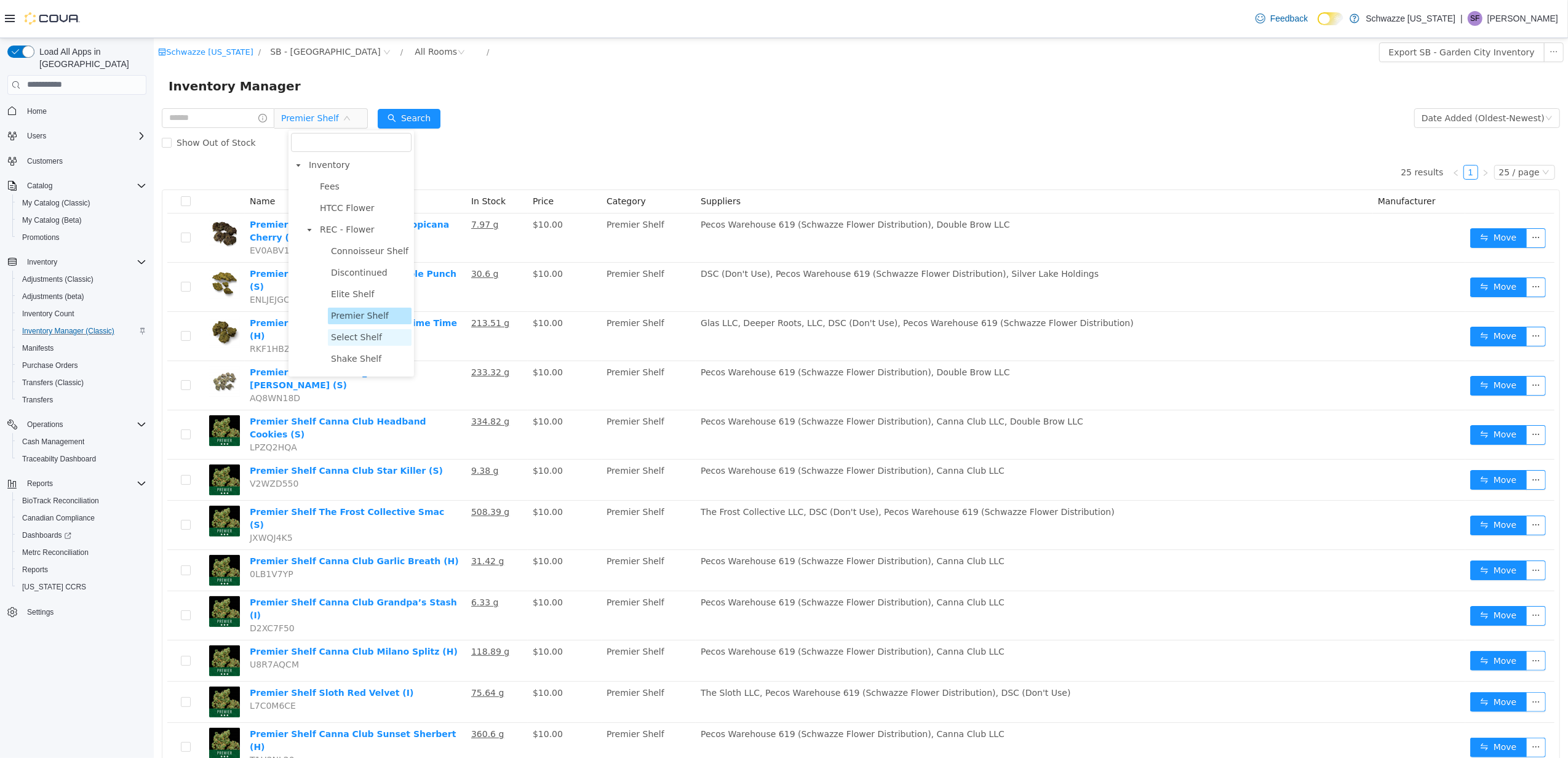
click at [366, 332] on span "Select Shelf" at bounding box center [356, 337] width 51 height 10
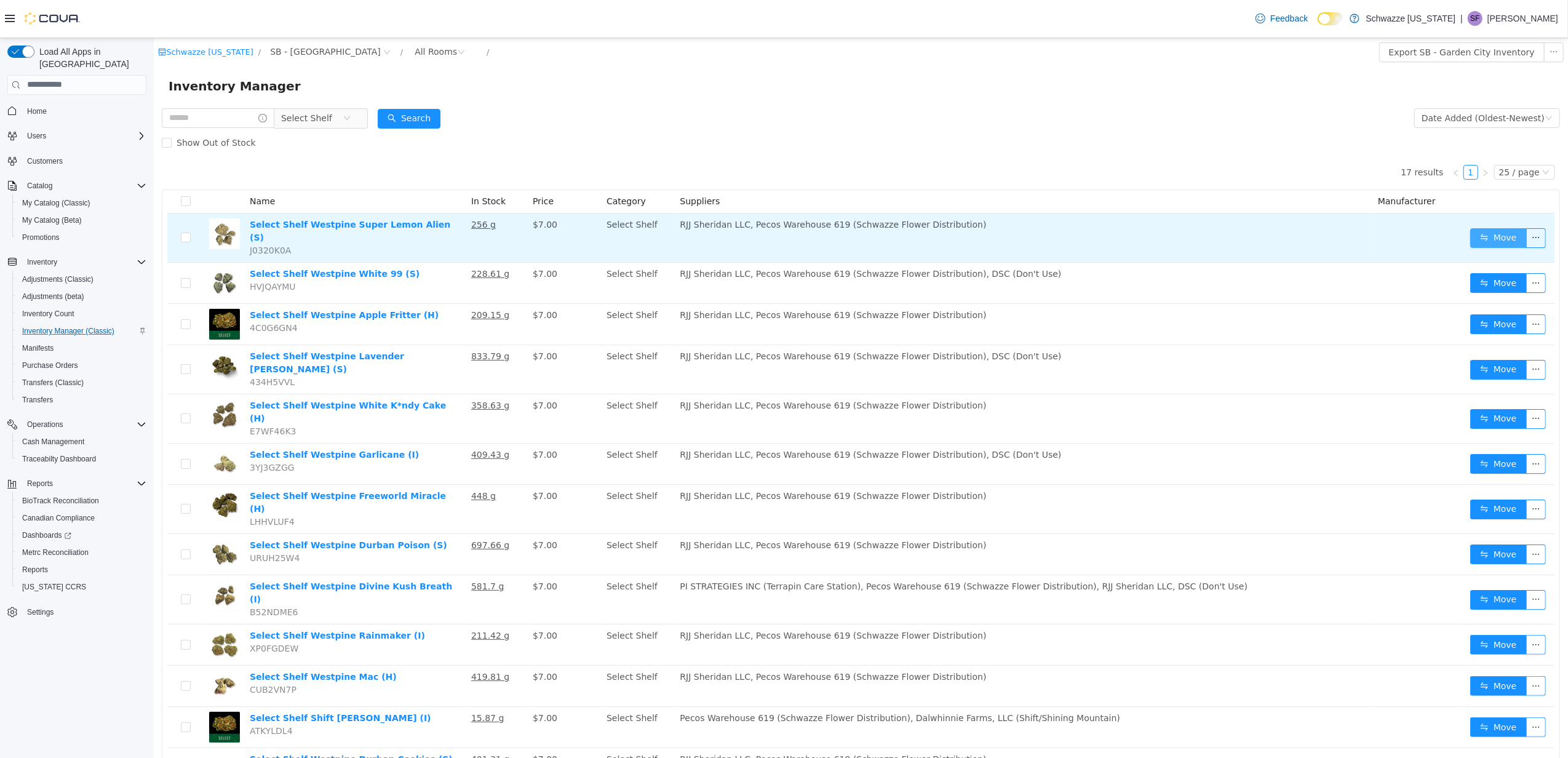
click at [1470, 235] on button "Move" at bounding box center [1498, 237] width 57 height 20
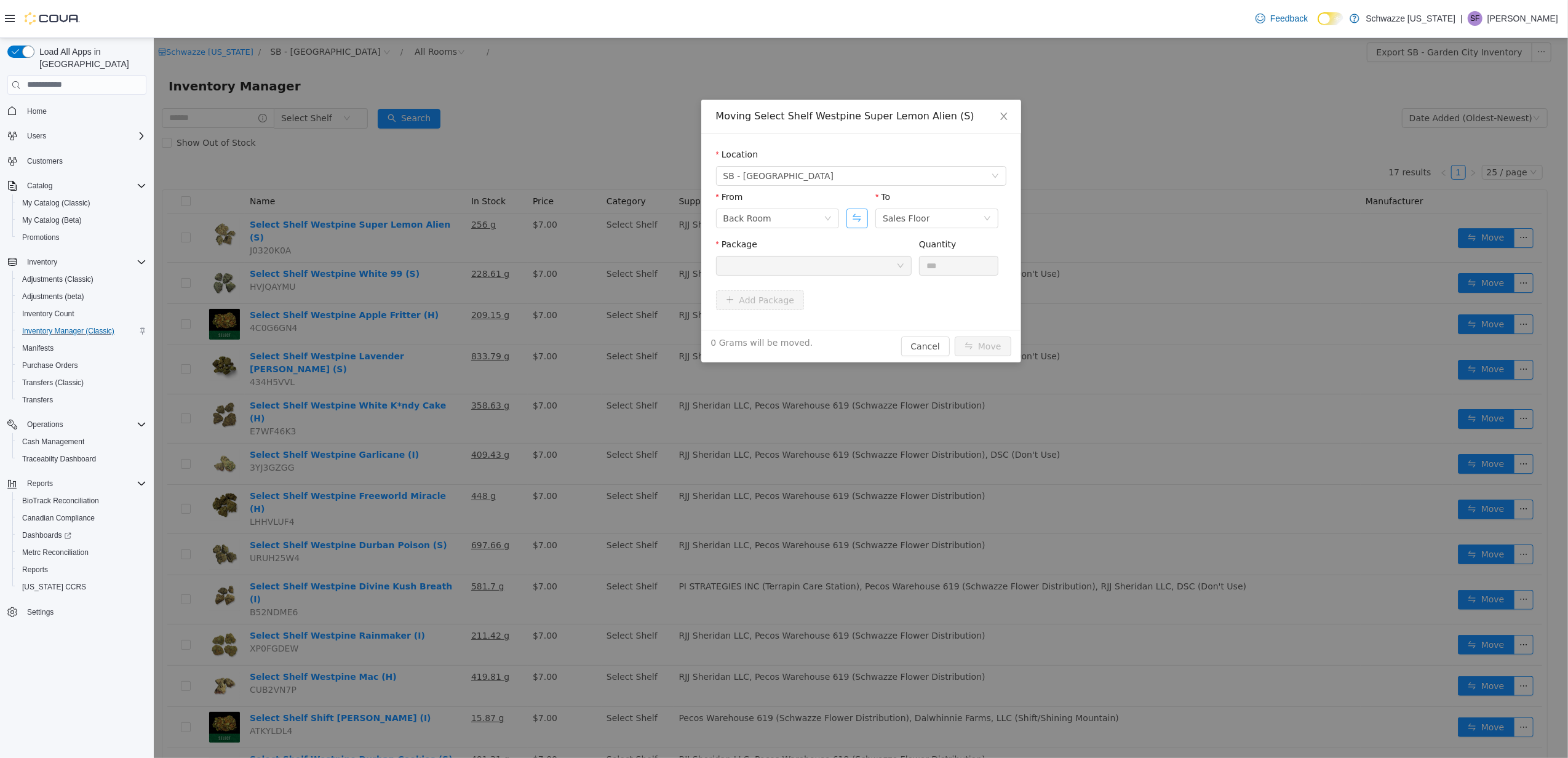
click at [857, 210] on button "Swap" at bounding box center [856, 217] width 21 height 20
click at [888, 267] on div at bounding box center [809, 265] width 173 height 19
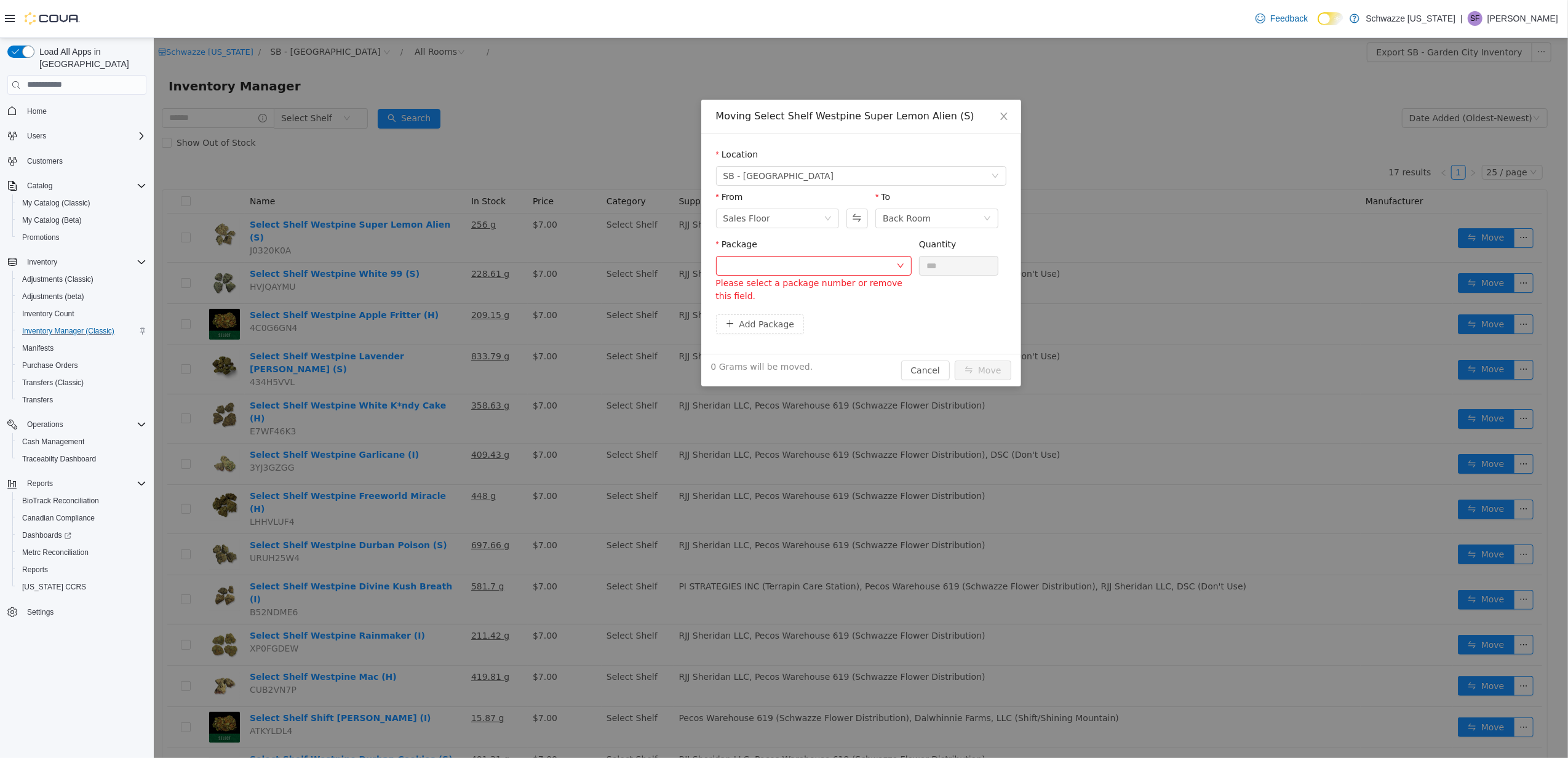
click at [581, 300] on div "Moving Select Shelf Westpine Super Lemon Alien (S) Location SB - Garden City Fr…" at bounding box center [860, 397] width 1414 height 720
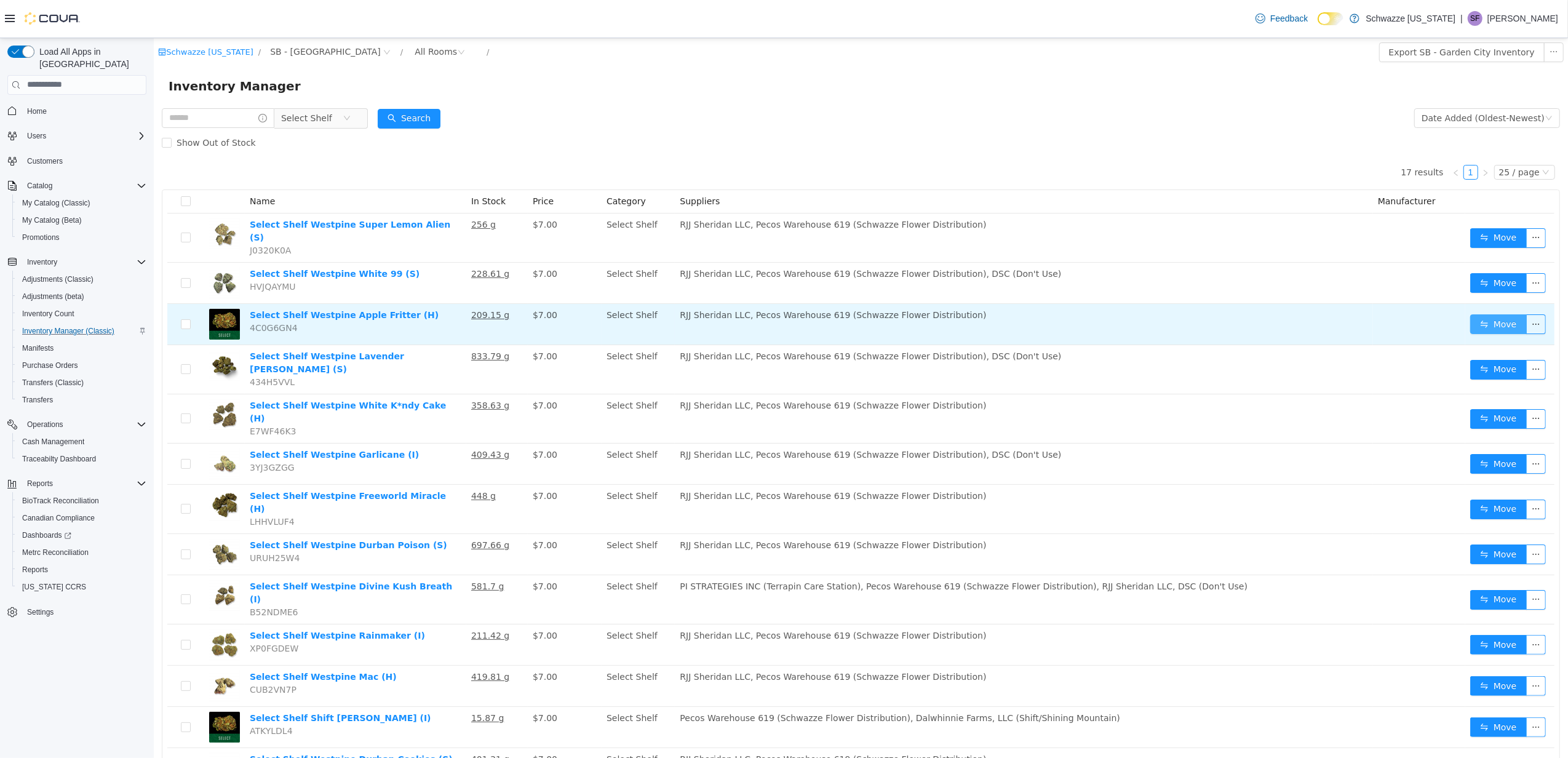
click at [1474, 315] on button "Move" at bounding box center [1498, 323] width 57 height 20
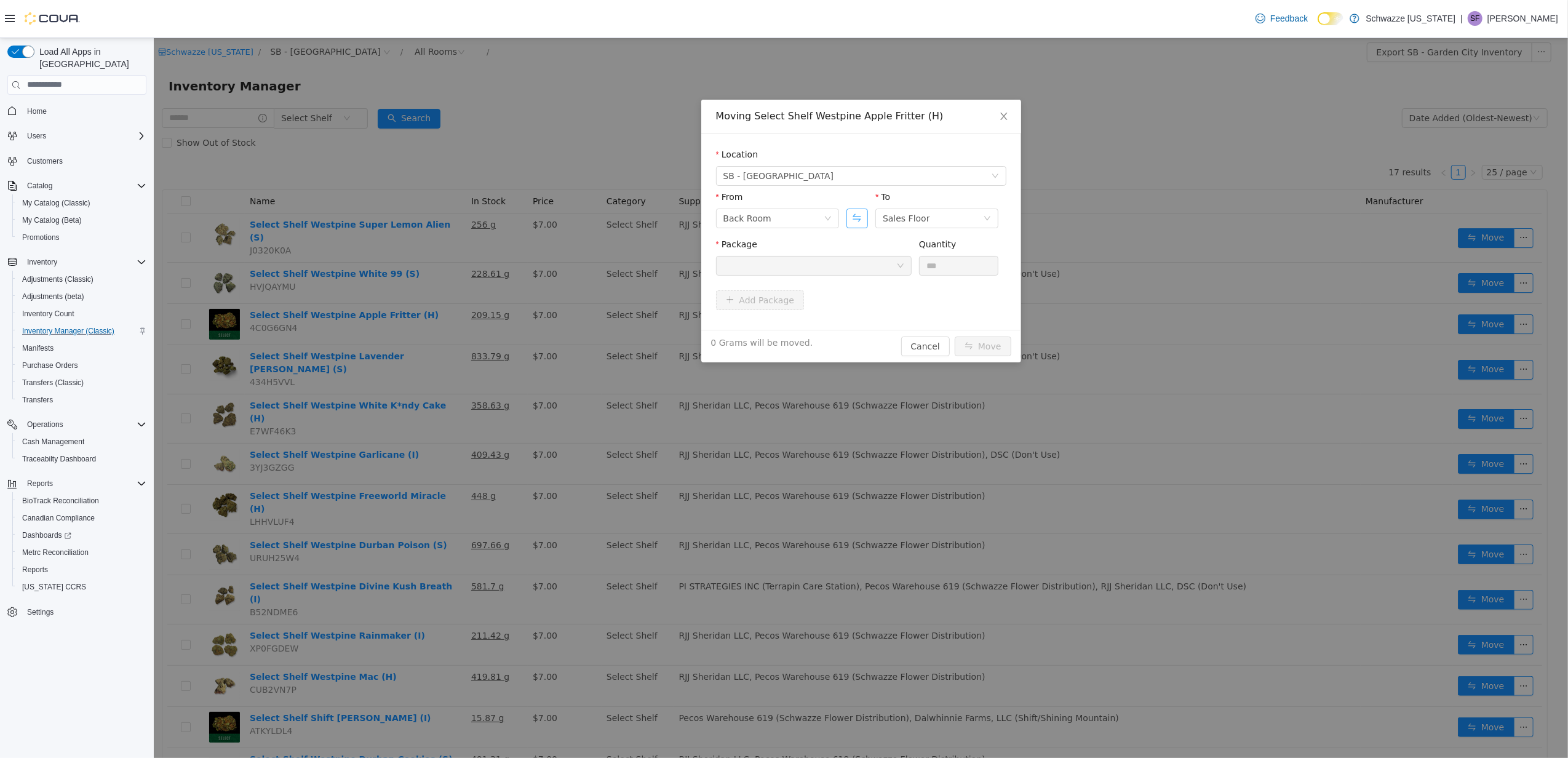
click at [856, 218] on button "Swap" at bounding box center [856, 217] width 21 height 20
click at [878, 262] on div at bounding box center [809, 265] width 173 height 19
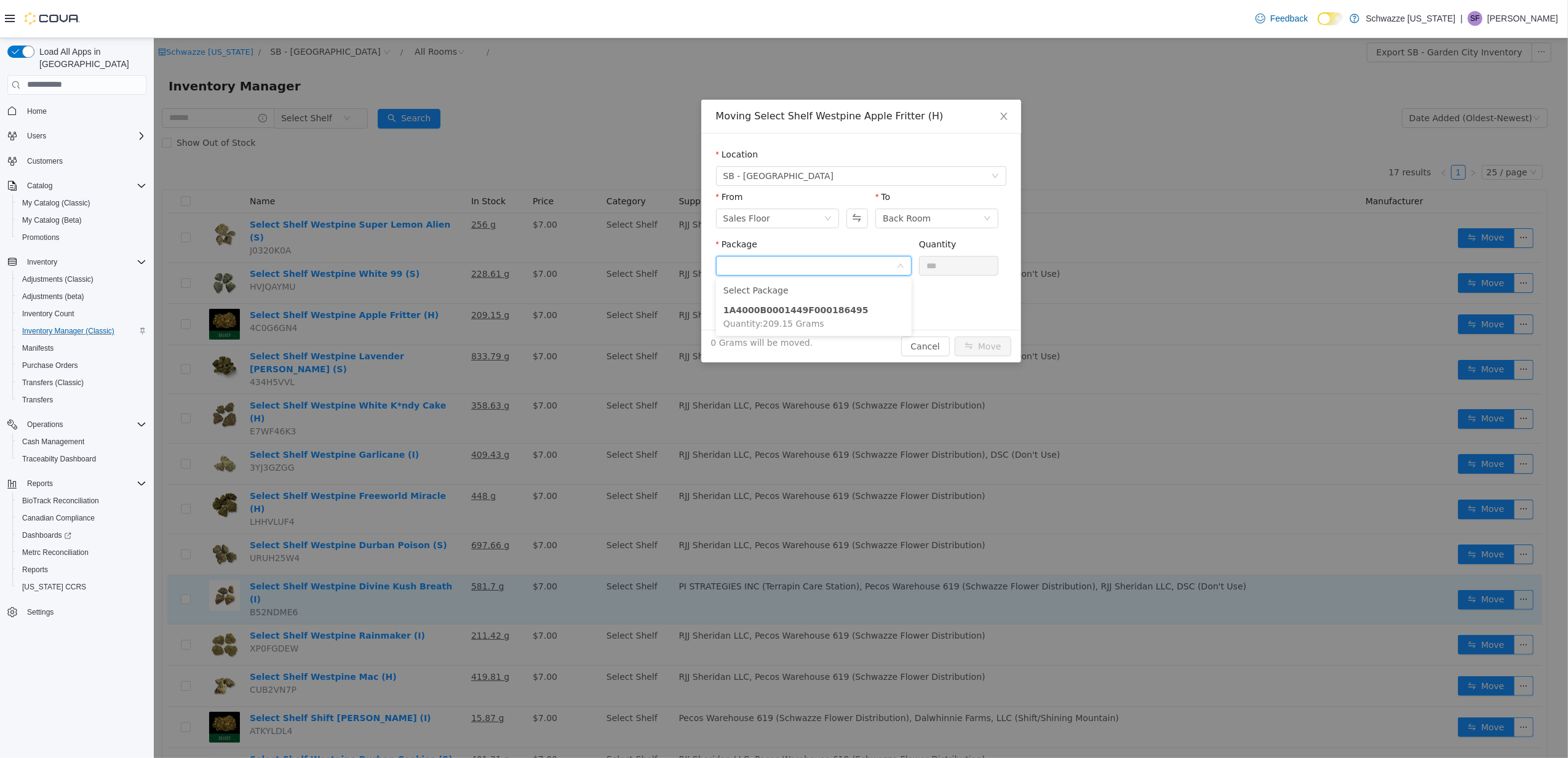
click at [339, 548] on div "Moving Select Shelf Westpine Apple Fritter (H) Location SB - [GEOGRAPHIC_DATA] …" at bounding box center [860, 397] width 1414 height 720
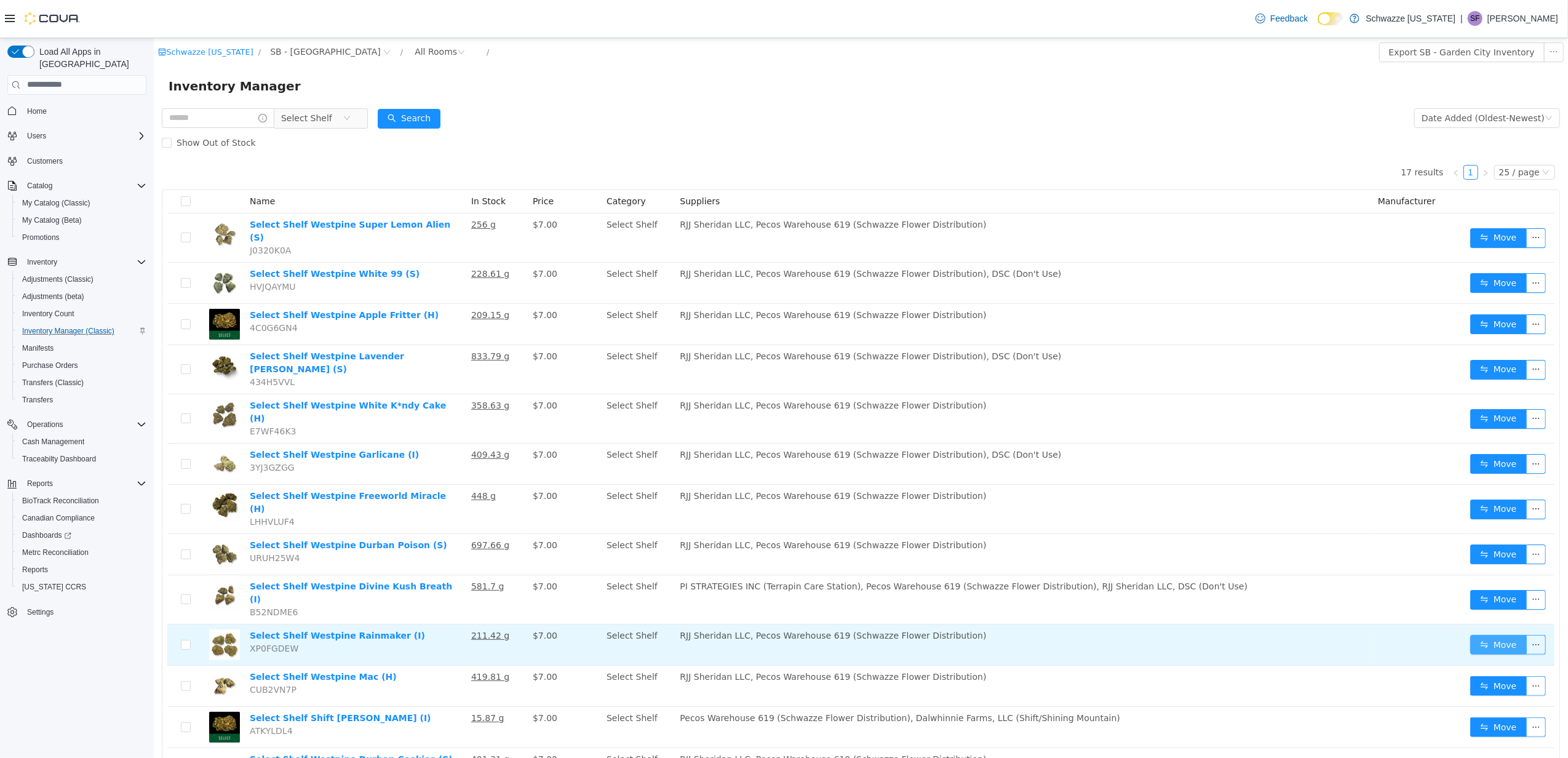
click at [1474, 634] on button "Move" at bounding box center [1498, 643] width 57 height 20
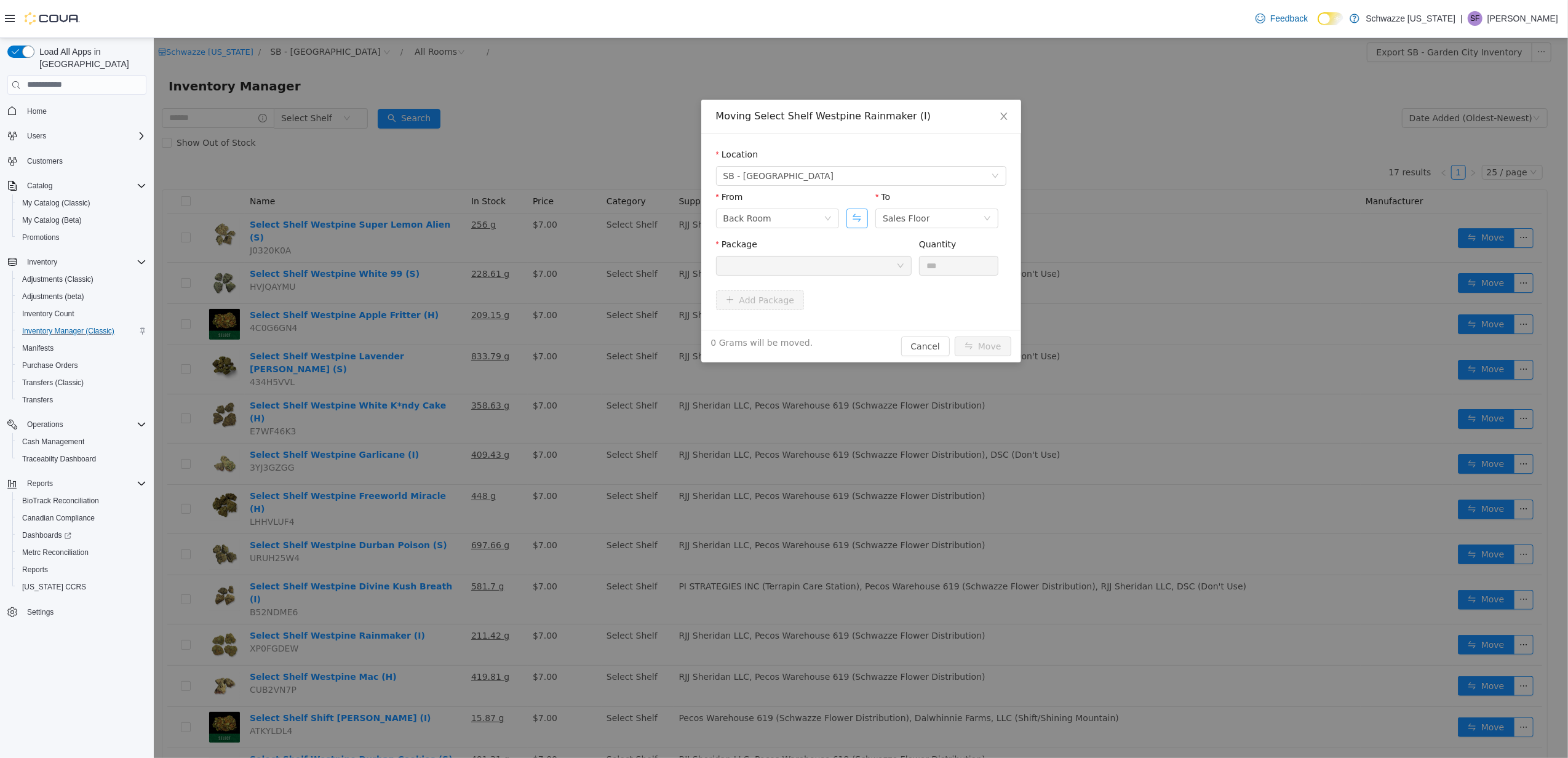
click at [849, 213] on button "Swap" at bounding box center [856, 217] width 21 height 20
click at [851, 253] on div "Package" at bounding box center [813, 246] width 195 height 18
click at [856, 268] on div at bounding box center [809, 265] width 173 height 19
click at [1124, 430] on div "Moving Select Shelf Westpine Rainmaker (I) Location SB - [GEOGRAPHIC_DATA] From…" at bounding box center [860, 397] width 1414 height 720
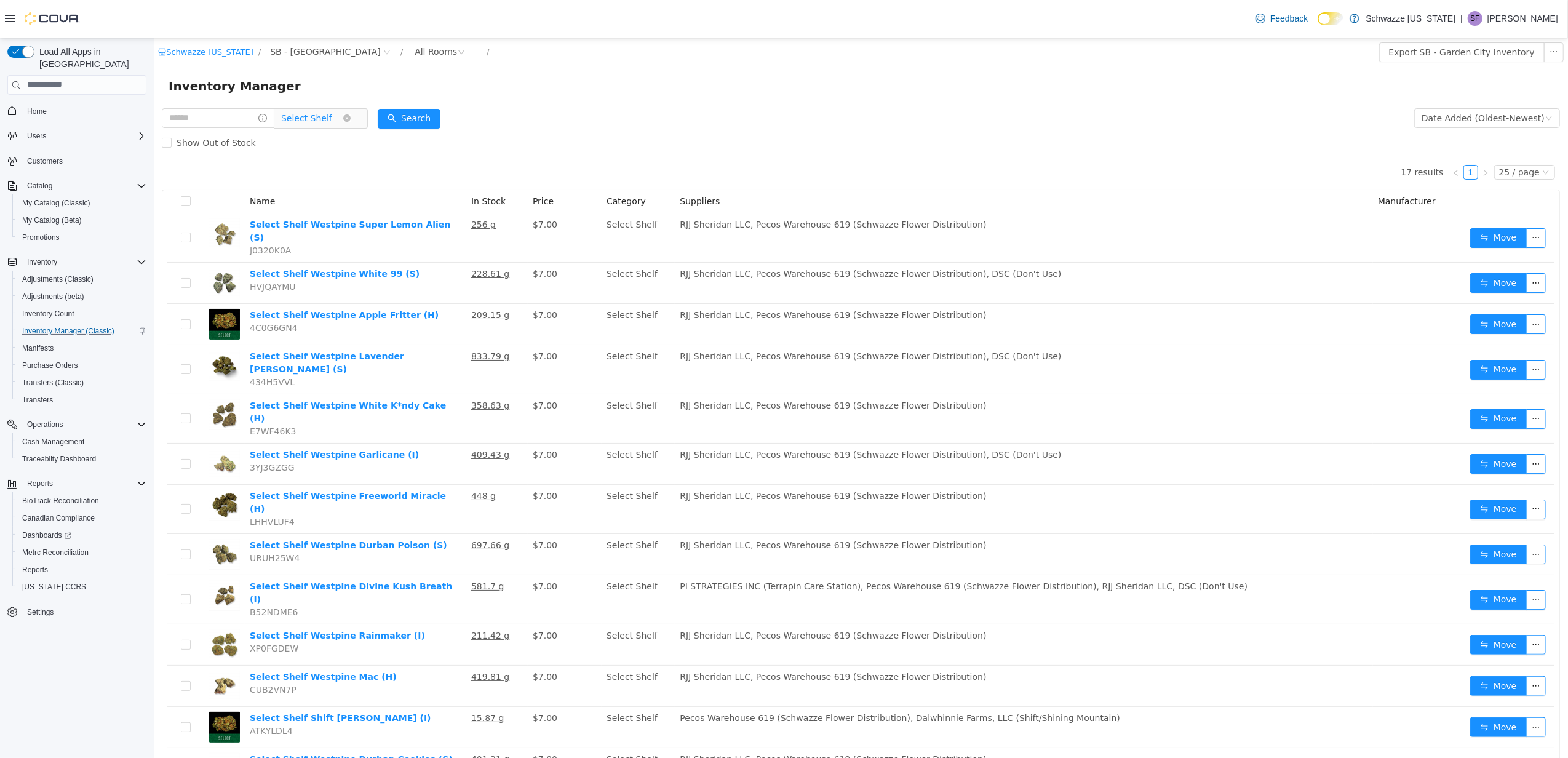
click at [308, 121] on span "Select Shelf" at bounding box center [305, 118] width 51 height 19
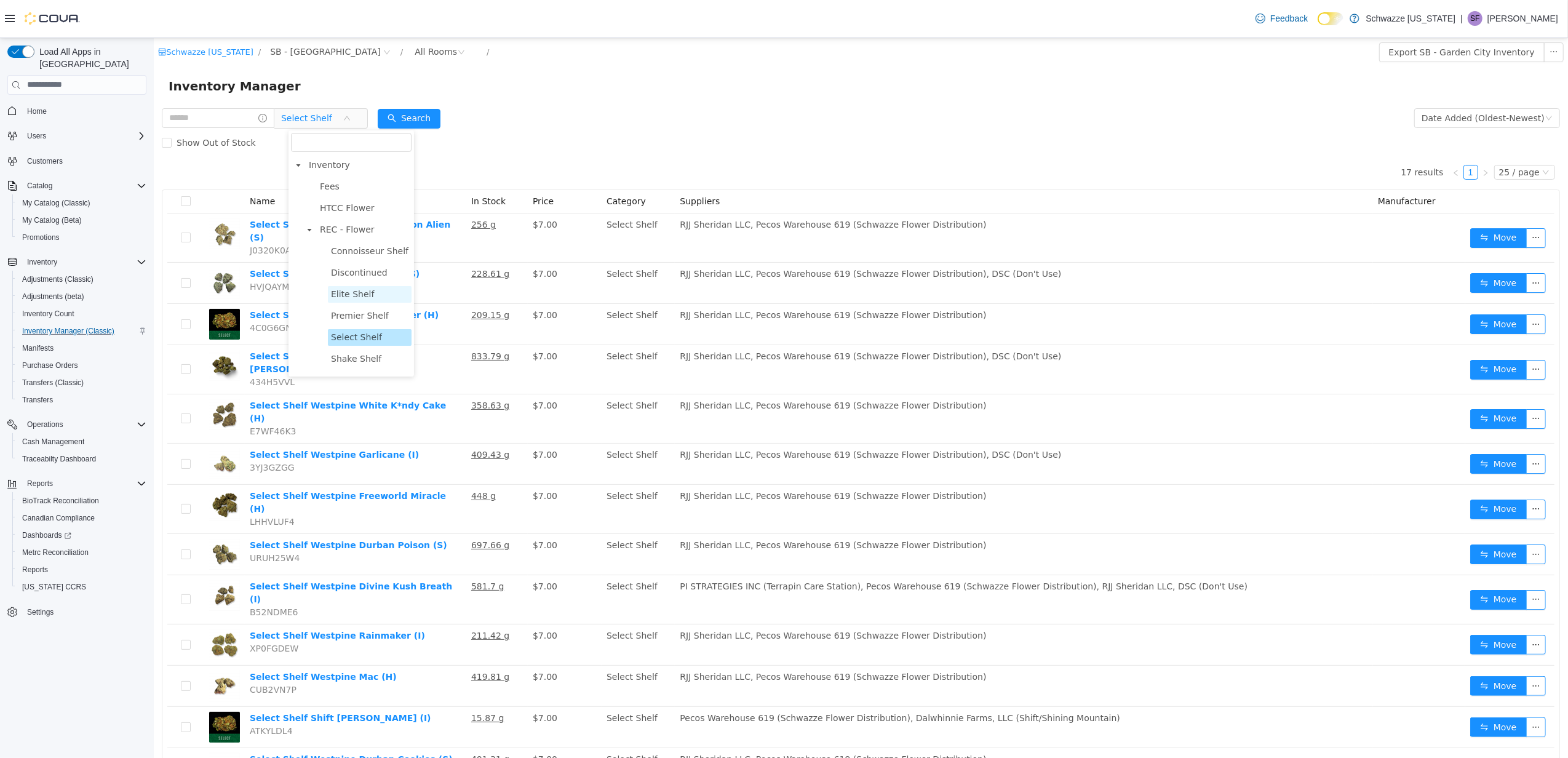
click at [355, 289] on span "Elite Shelf" at bounding box center [352, 293] width 43 height 10
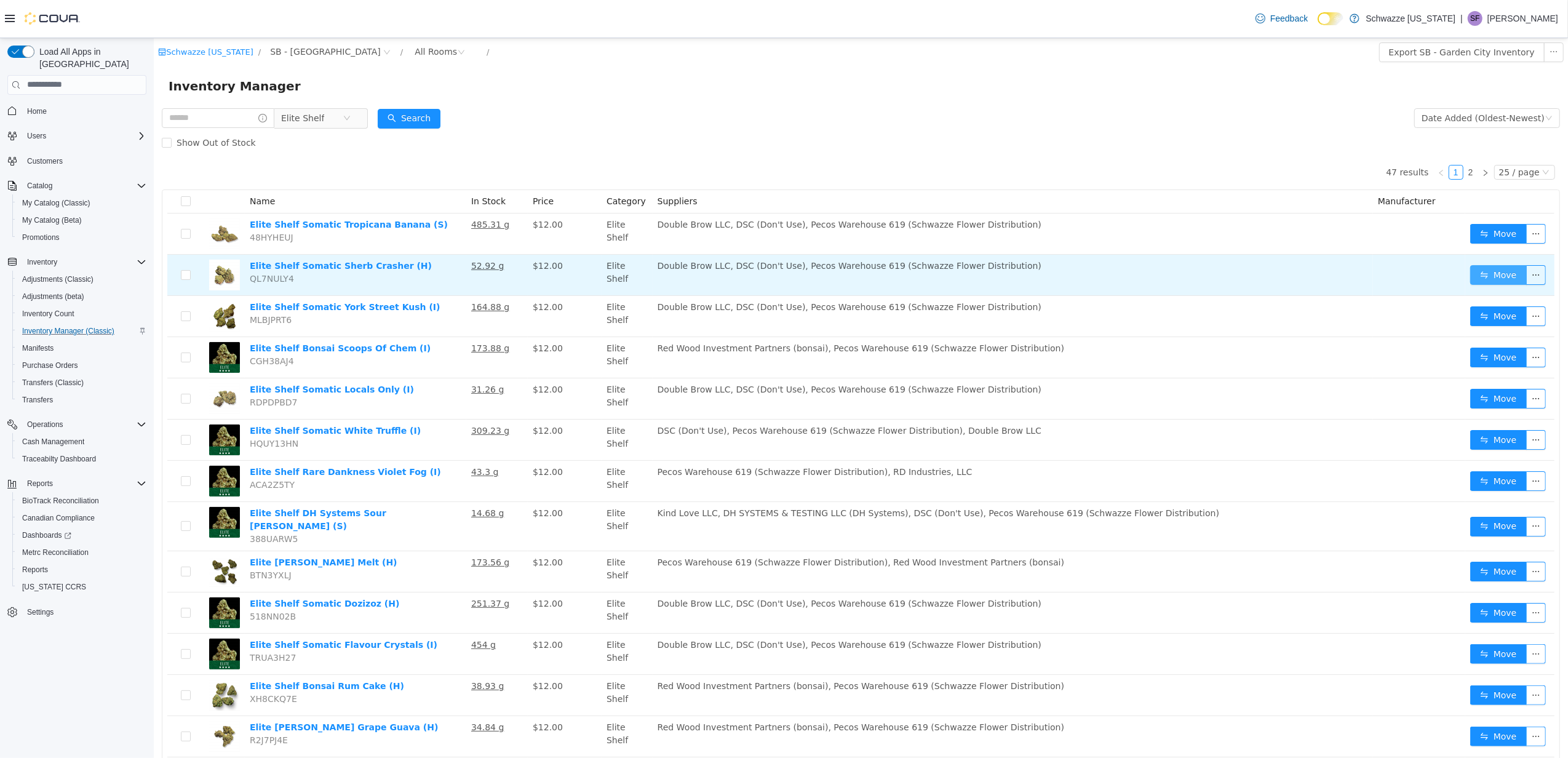
click at [1494, 271] on button "Move" at bounding box center [1498, 274] width 57 height 20
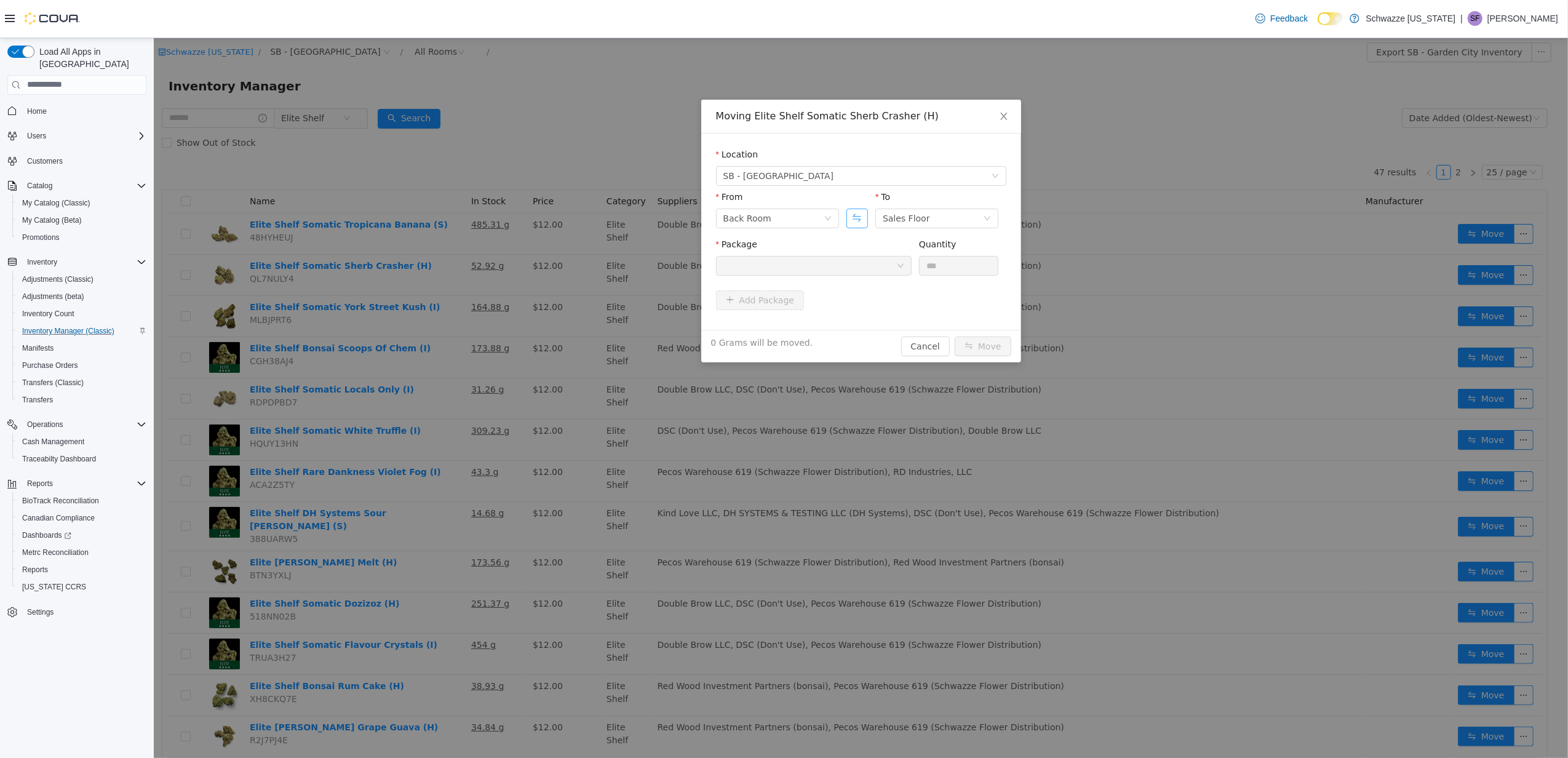
click at [861, 223] on button "Swap" at bounding box center [856, 217] width 21 height 20
click at [878, 261] on div at bounding box center [809, 265] width 173 height 19
click at [1310, 334] on div "Moving Elite Shelf Somatic Sherb Crasher (H) Location SB - [GEOGRAPHIC_DATA] Fr…" at bounding box center [860, 397] width 1414 height 720
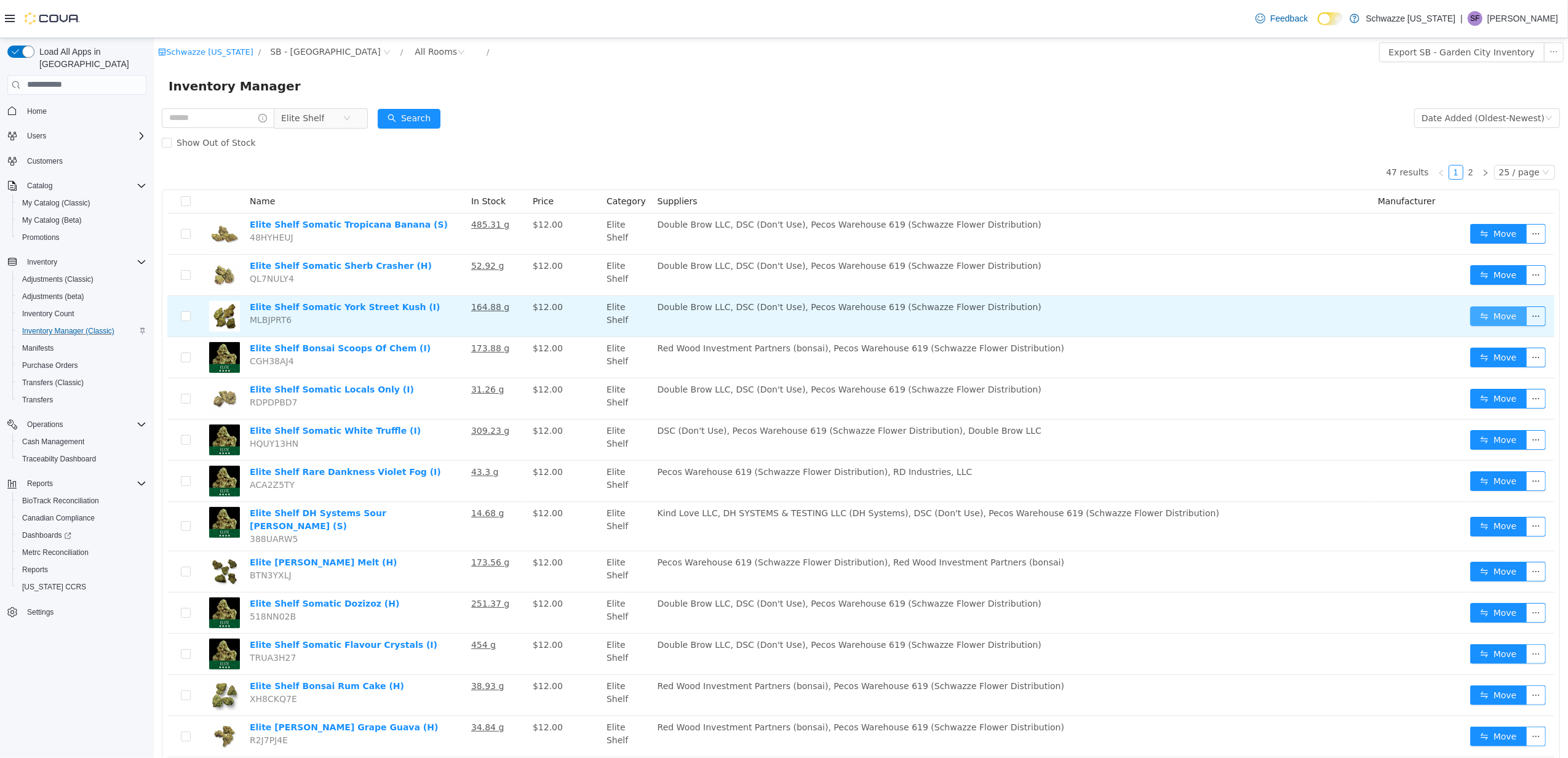
click at [1475, 309] on button "Move" at bounding box center [1498, 315] width 57 height 20
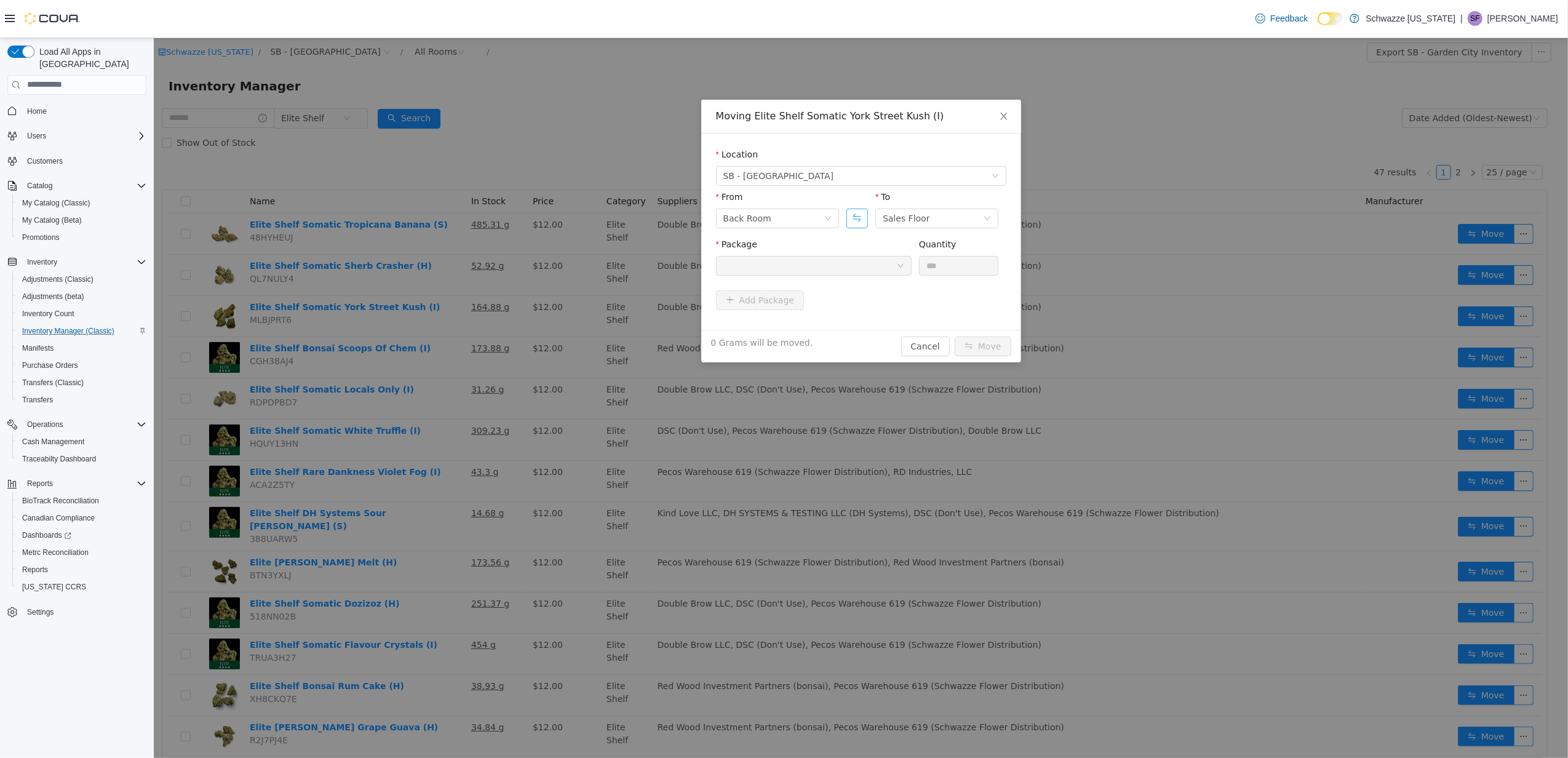
click at [849, 212] on button "Swap" at bounding box center [856, 217] width 21 height 20
click at [868, 256] on div at bounding box center [809, 265] width 173 height 19
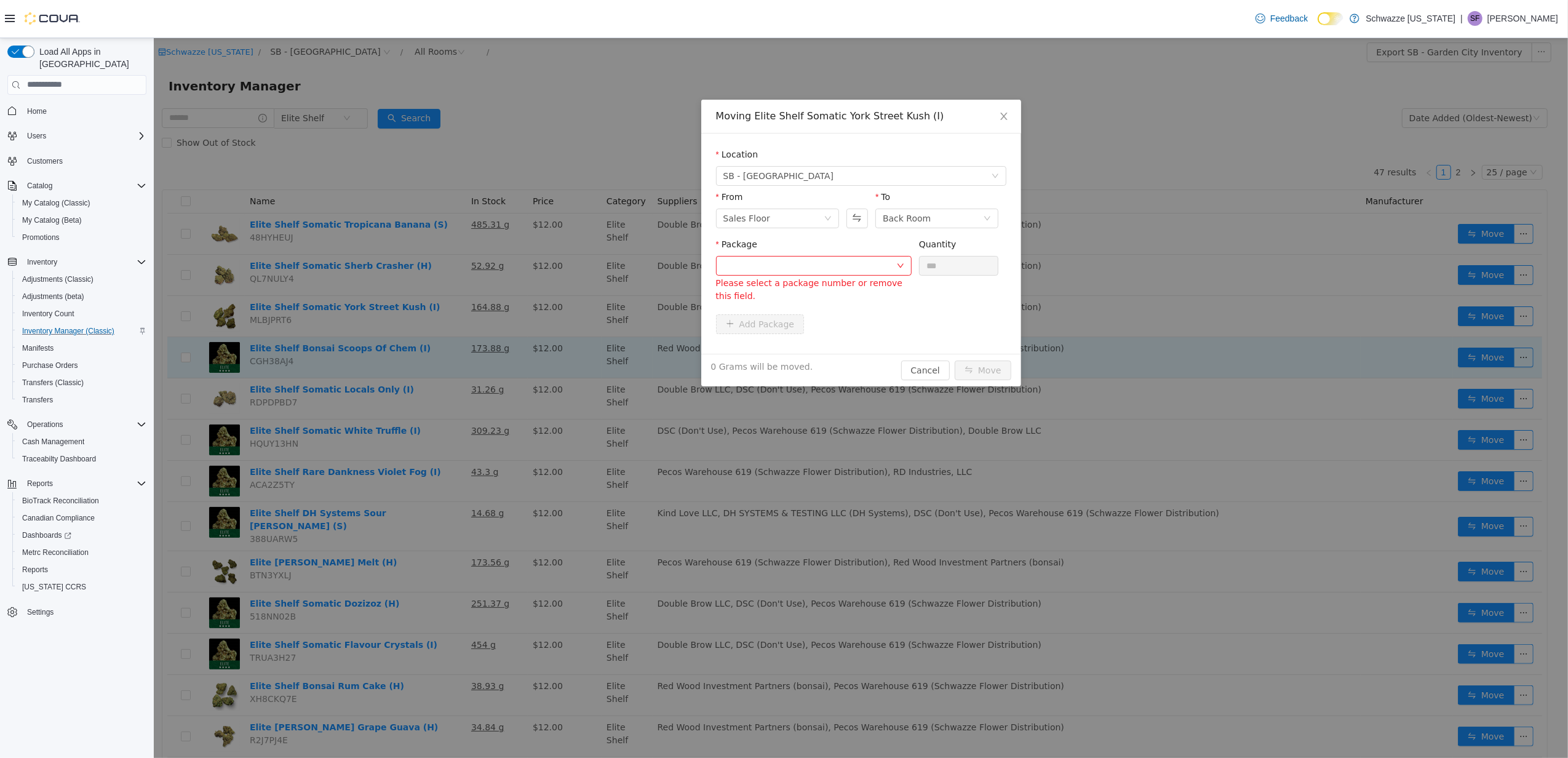
click at [551, 372] on div "Moving Elite Shelf Somatic York Street Kush (I) Location SB - Garden City From …" at bounding box center [860, 397] width 1414 height 720
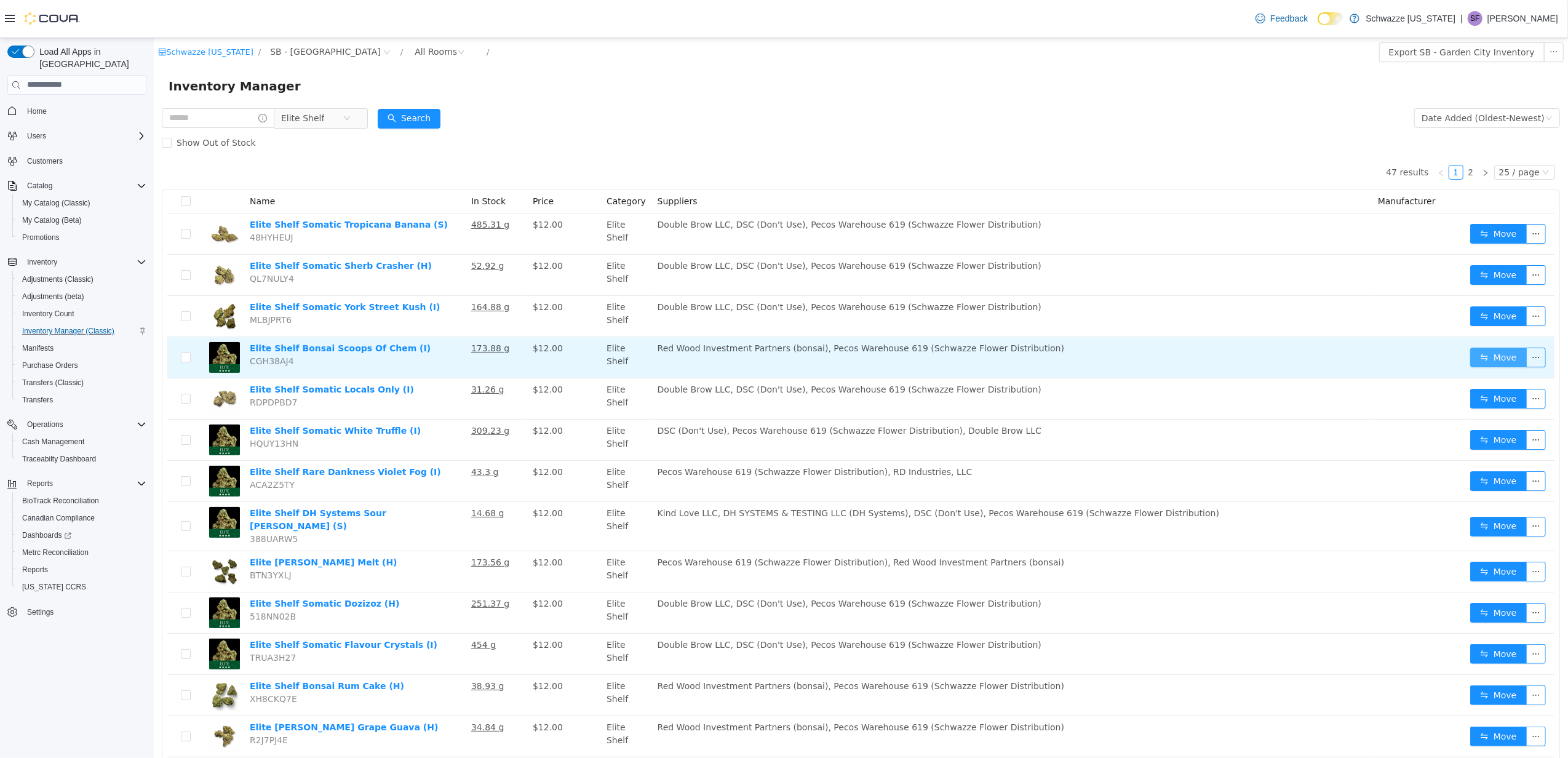
click at [1479, 352] on button "Move" at bounding box center [1498, 356] width 57 height 20
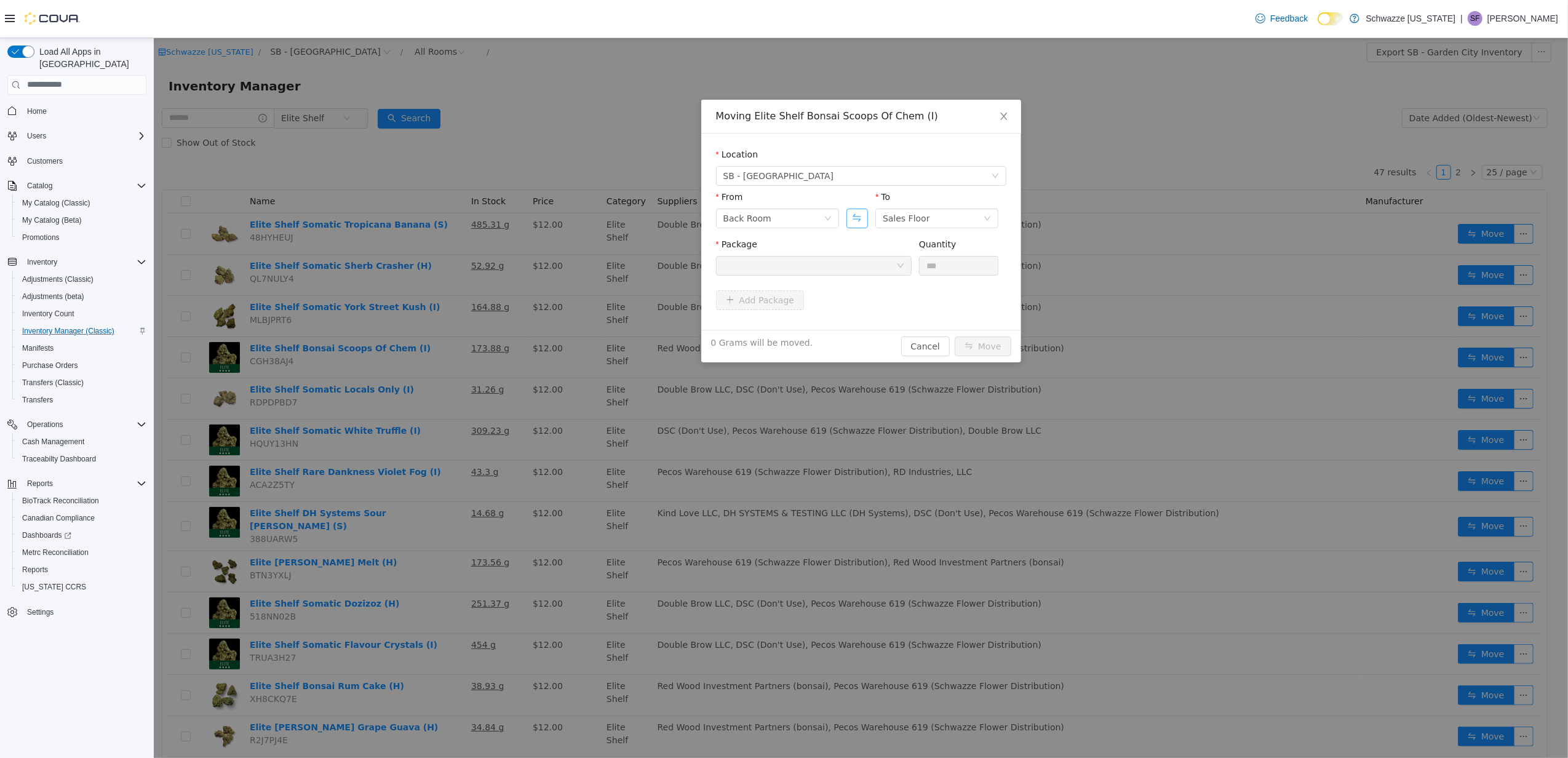
click at [861, 215] on button "Swap" at bounding box center [856, 217] width 21 height 20
click at [872, 262] on div at bounding box center [809, 265] width 173 height 19
click at [1252, 442] on div "Moving Elite Shelf Bonsai Scoops Of Chem (I) Location SB - [GEOGRAPHIC_DATA] Fr…" at bounding box center [860, 397] width 1414 height 720
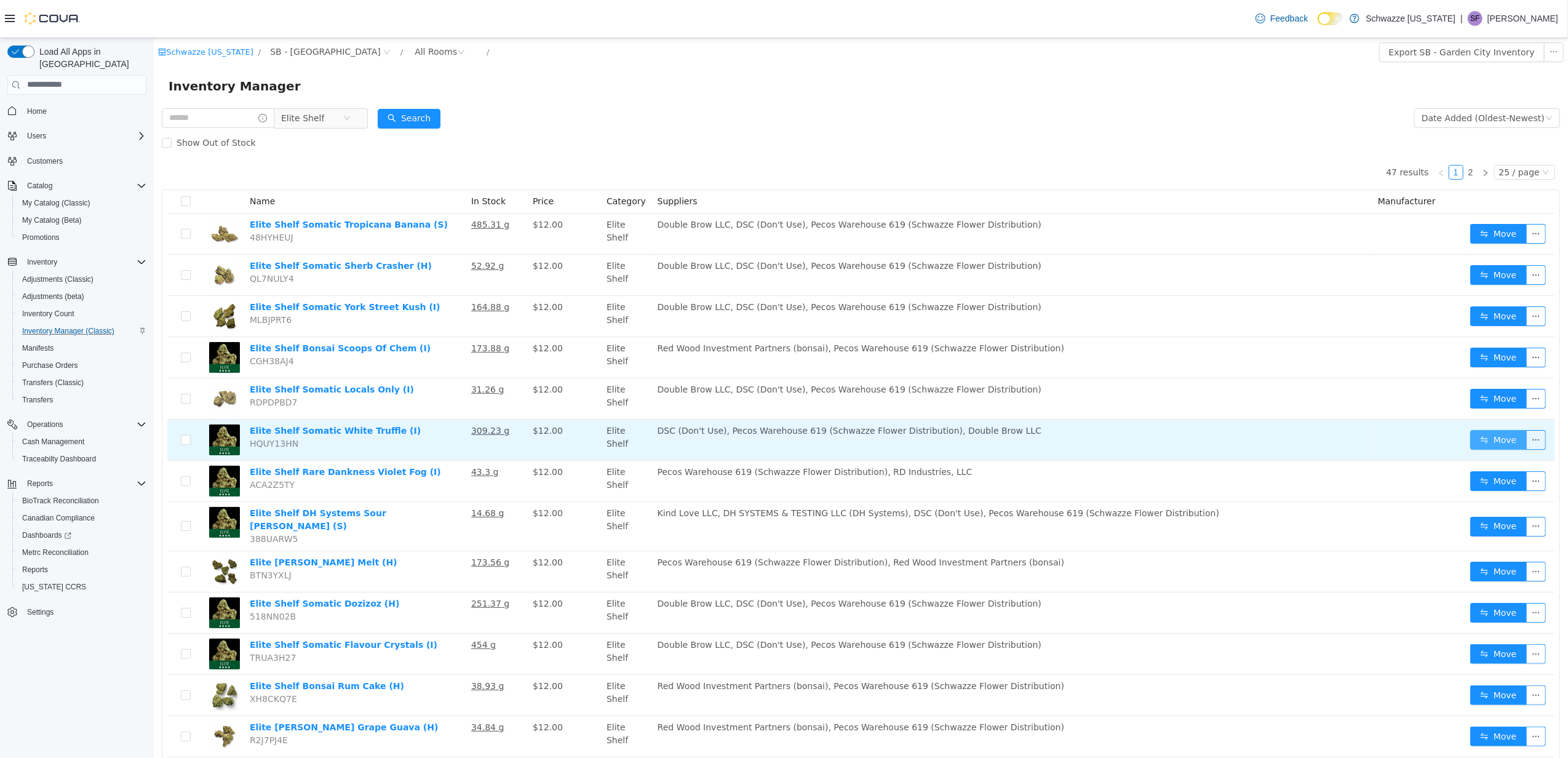
click at [1481, 444] on button "Move" at bounding box center [1498, 439] width 57 height 20
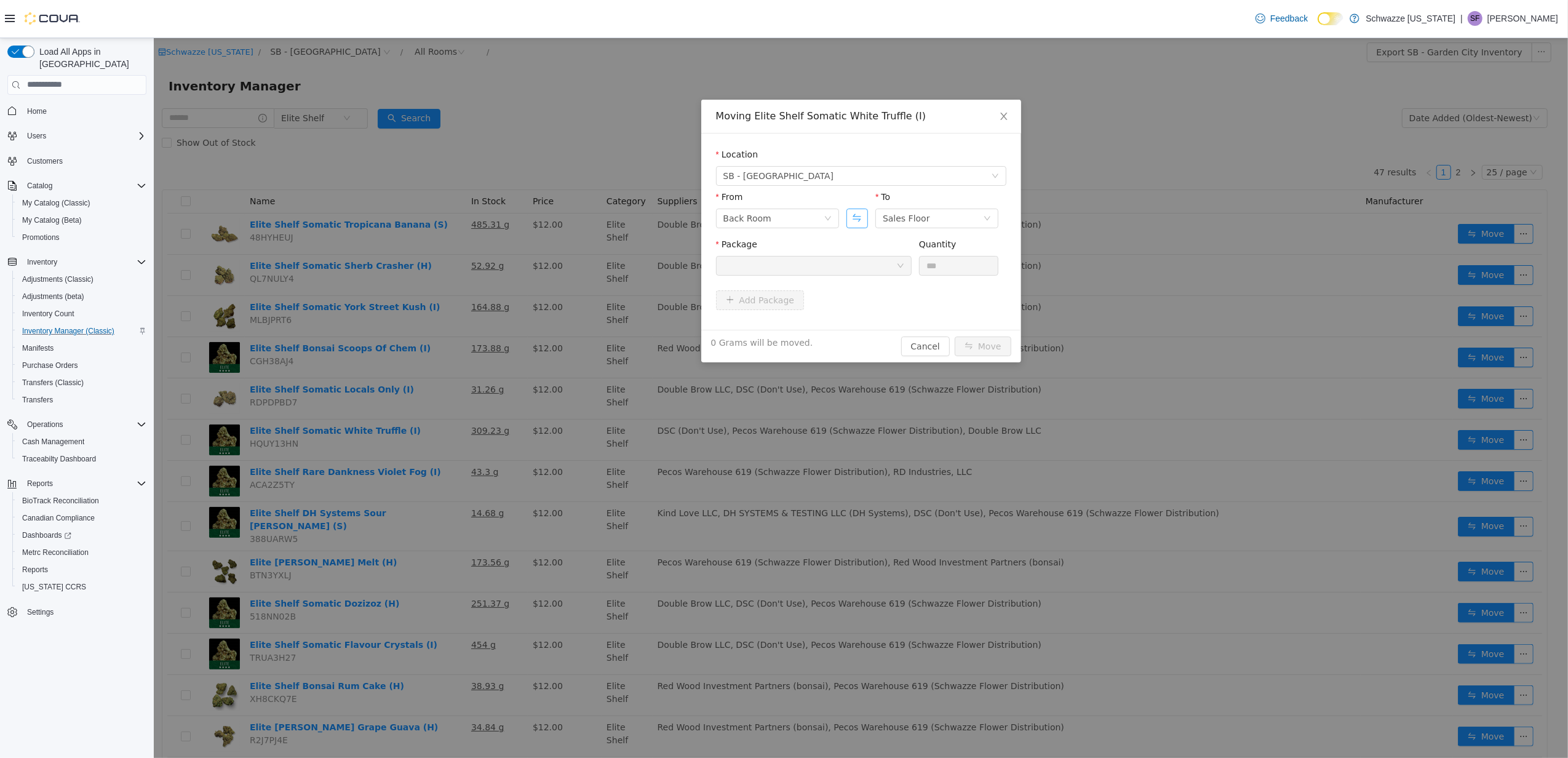
click at [855, 216] on button "Swap" at bounding box center [856, 217] width 21 height 20
click at [876, 269] on div at bounding box center [809, 265] width 173 height 19
click at [692, 588] on div "Moving Elite Shelf Somatic White Truffle (I) Location SB - [GEOGRAPHIC_DATA] Fr…" at bounding box center [860, 397] width 1414 height 720
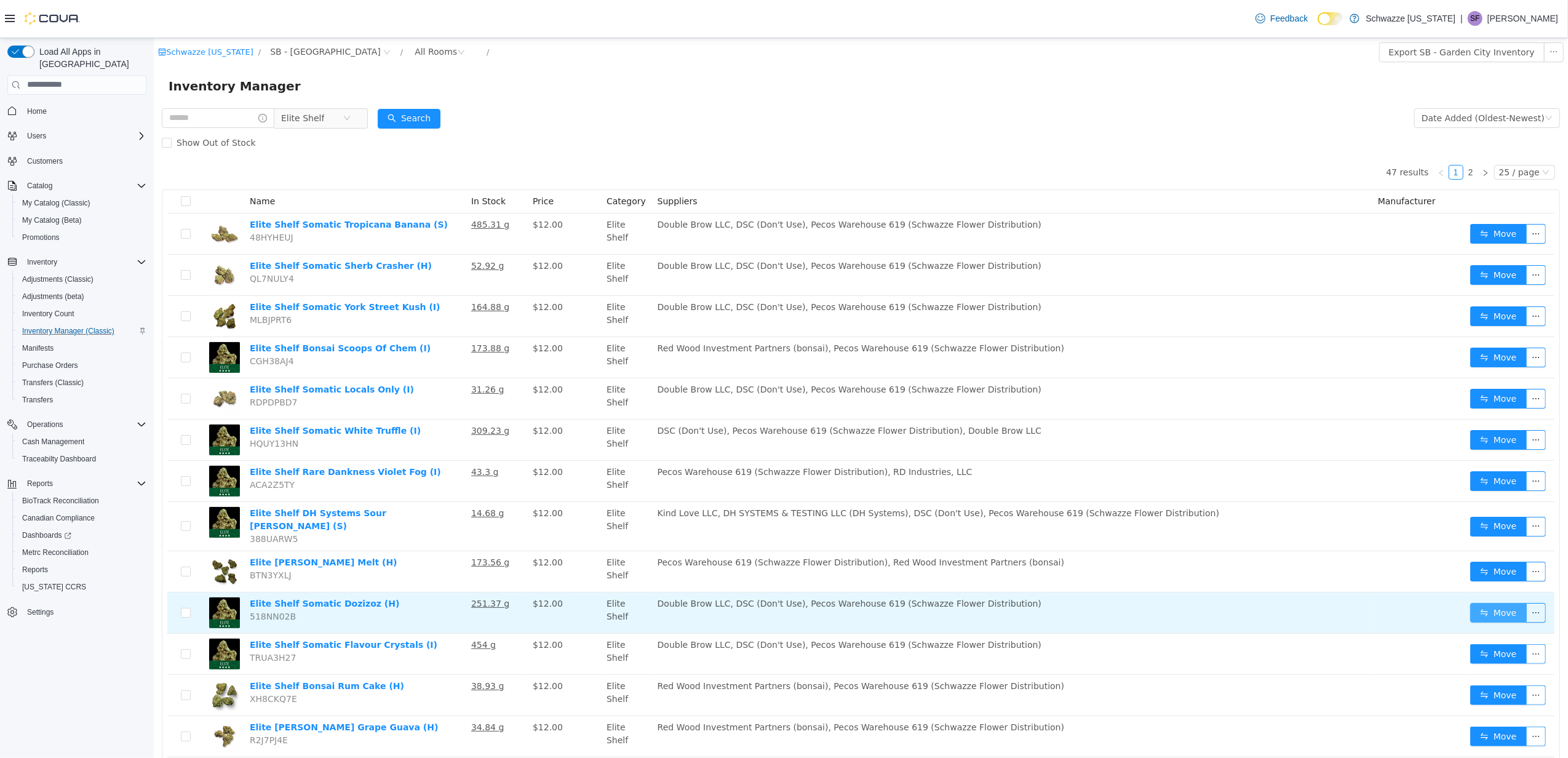
click at [1472, 607] on button "Move" at bounding box center [1498, 611] width 57 height 20
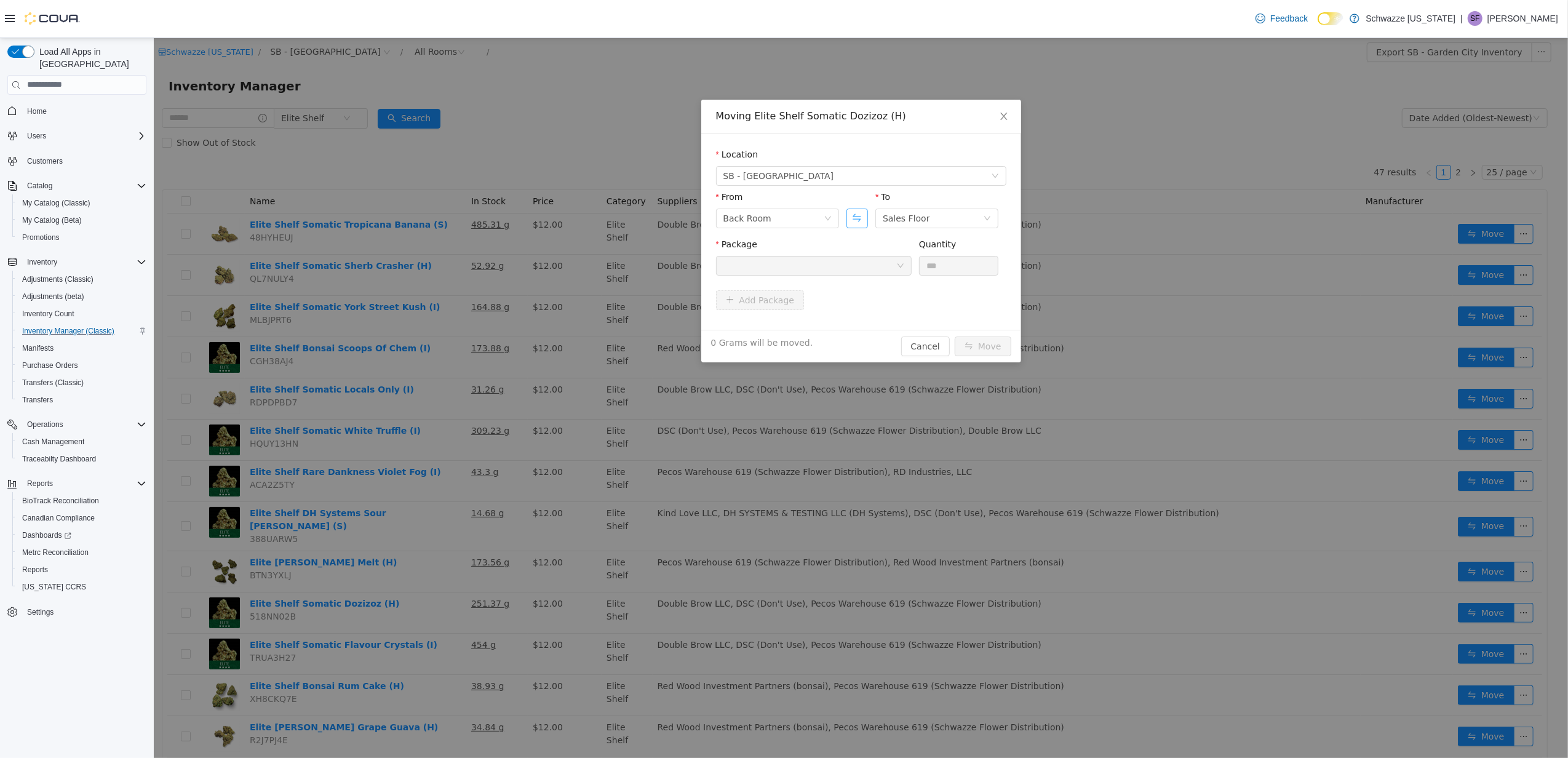
click at [851, 215] on button "Swap" at bounding box center [856, 217] width 21 height 20
click at [878, 256] on div at bounding box center [809, 265] width 173 height 19
click at [713, 636] on div "Moving Elite Shelf Somatic Dozizoz (H) Location SB - [GEOGRAPHIC_DATA] From Sal…" at bounding box center [860, 397] width 1414 height 720
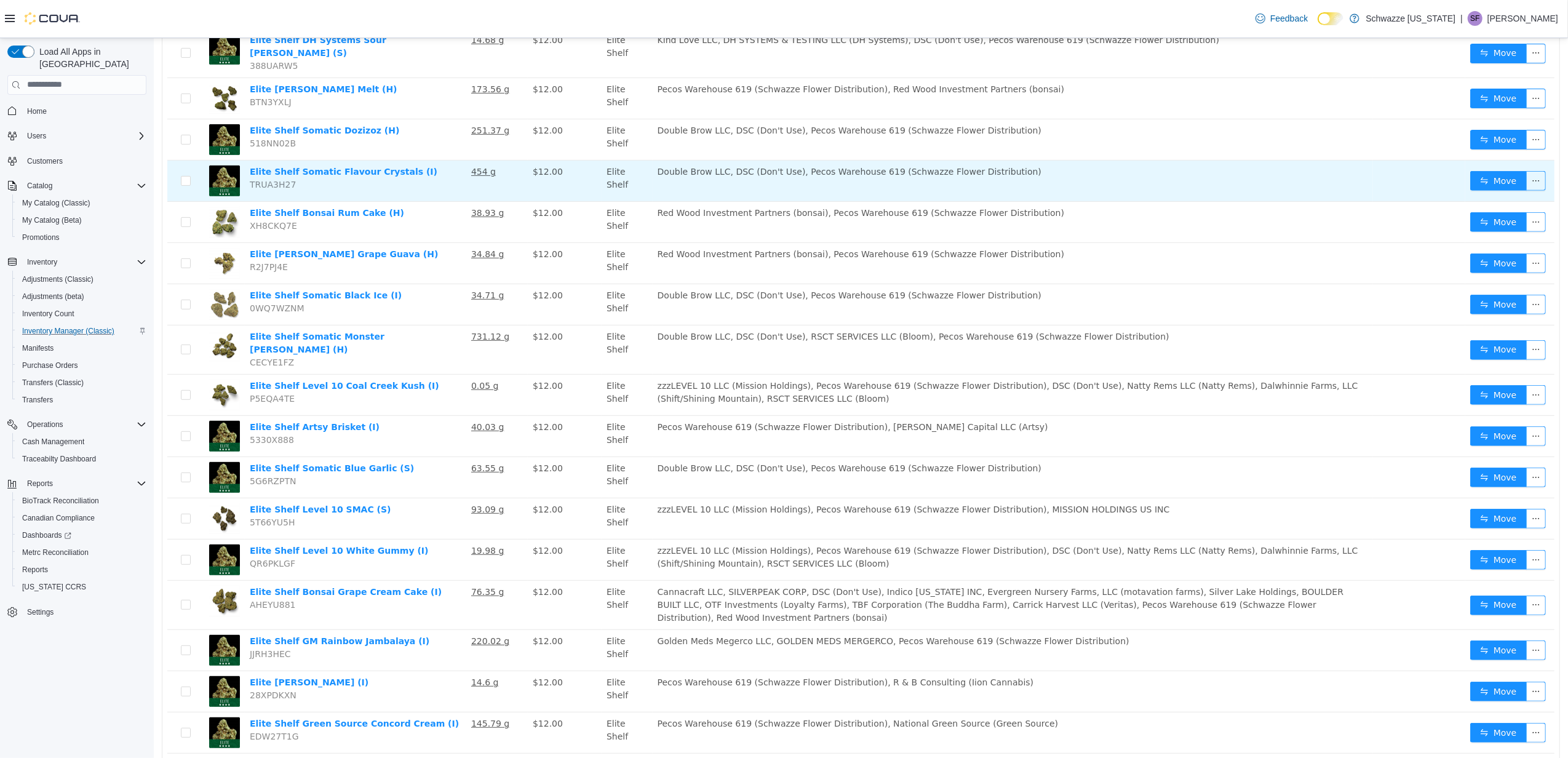
scroll to position [492, 0]
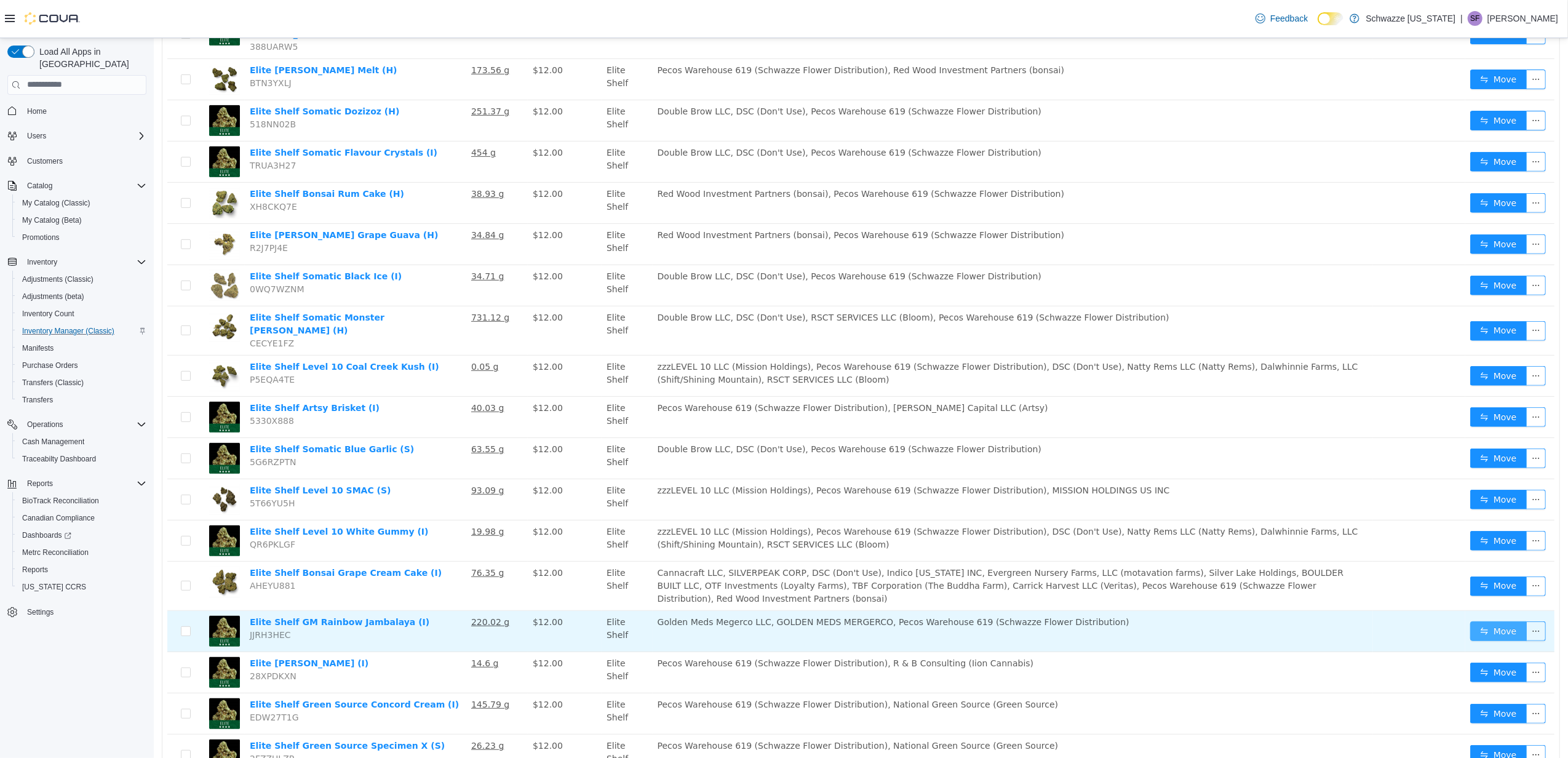
click at [1486, 621] on button "Move" at bounding box center [1498, 630] width 57 height 20
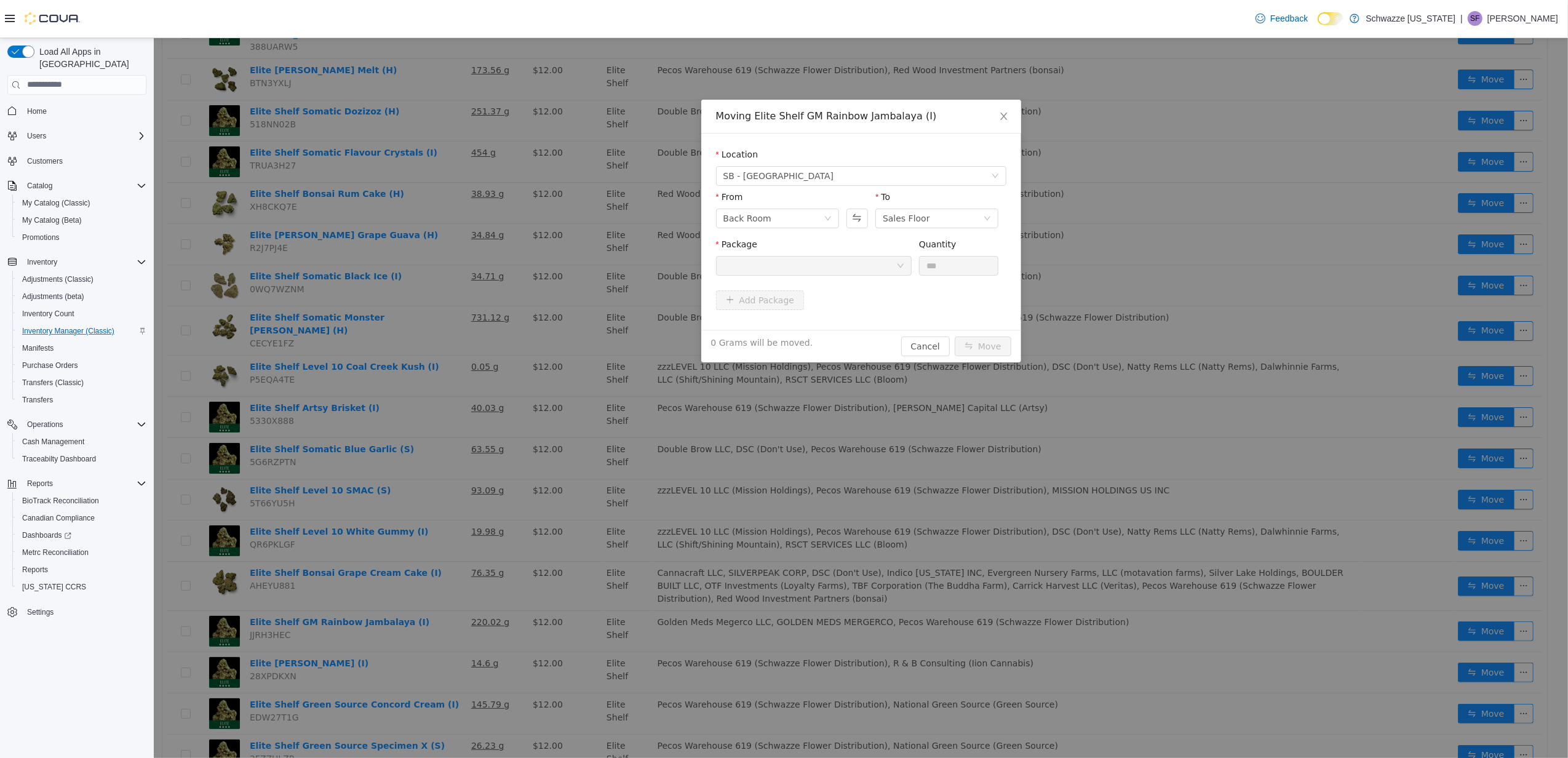
click at [862, 206] on div at bounding box center [856, 199] width 21 height 18
click at [861, 209] on button "Swap" at bounding box center [856, 217] width 21 height 20
click at [866, 261] on div at bounding box center [809, 265] width 173 height 19
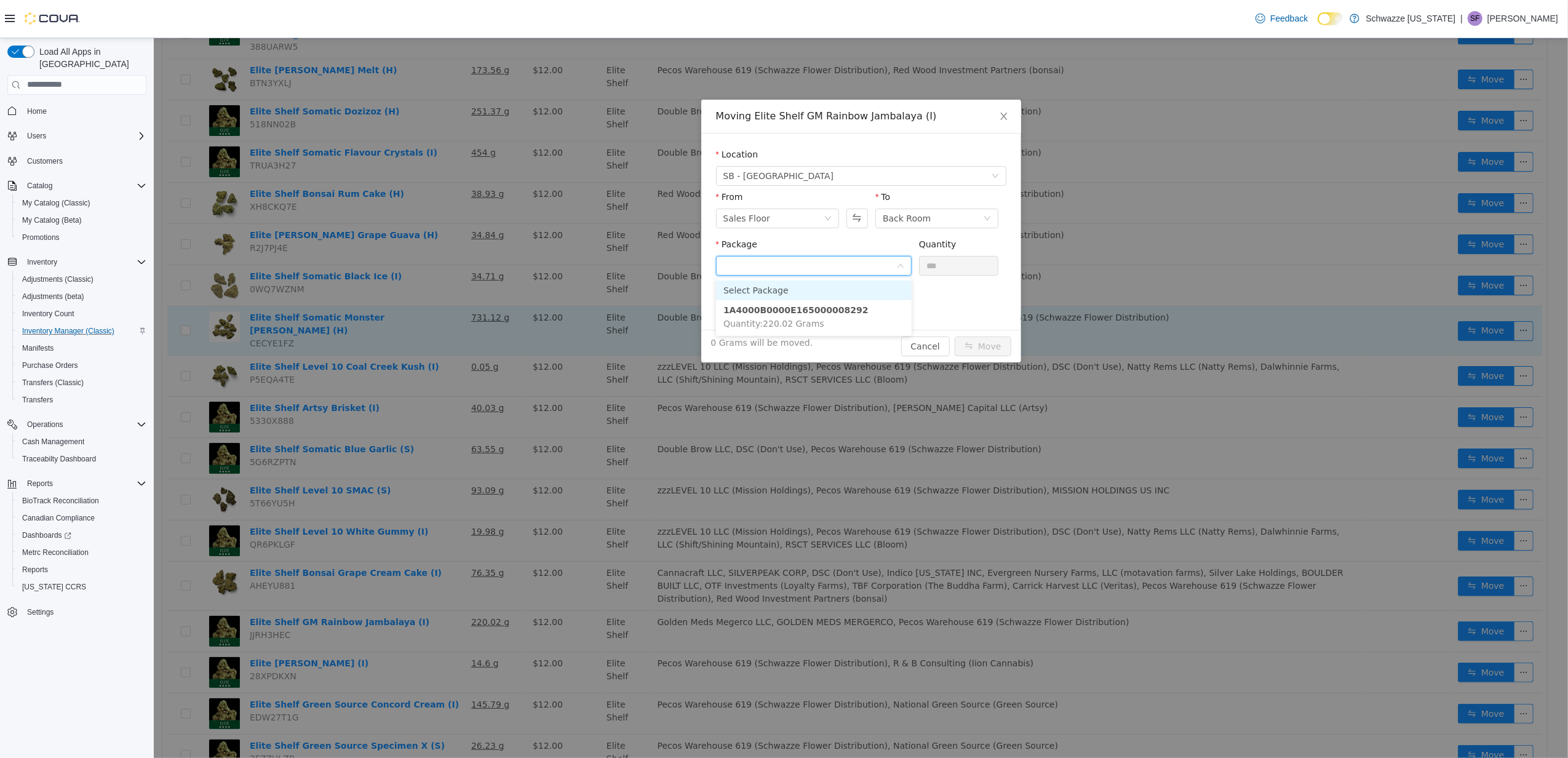
click at [596, 324] on div "Moving Elite Shelf GM Rainbow Jambalaya (I) Location SB - [GEOGRAPHIC_DATA] Fro…" at bounding box center [860, 397] width 1414 height 720
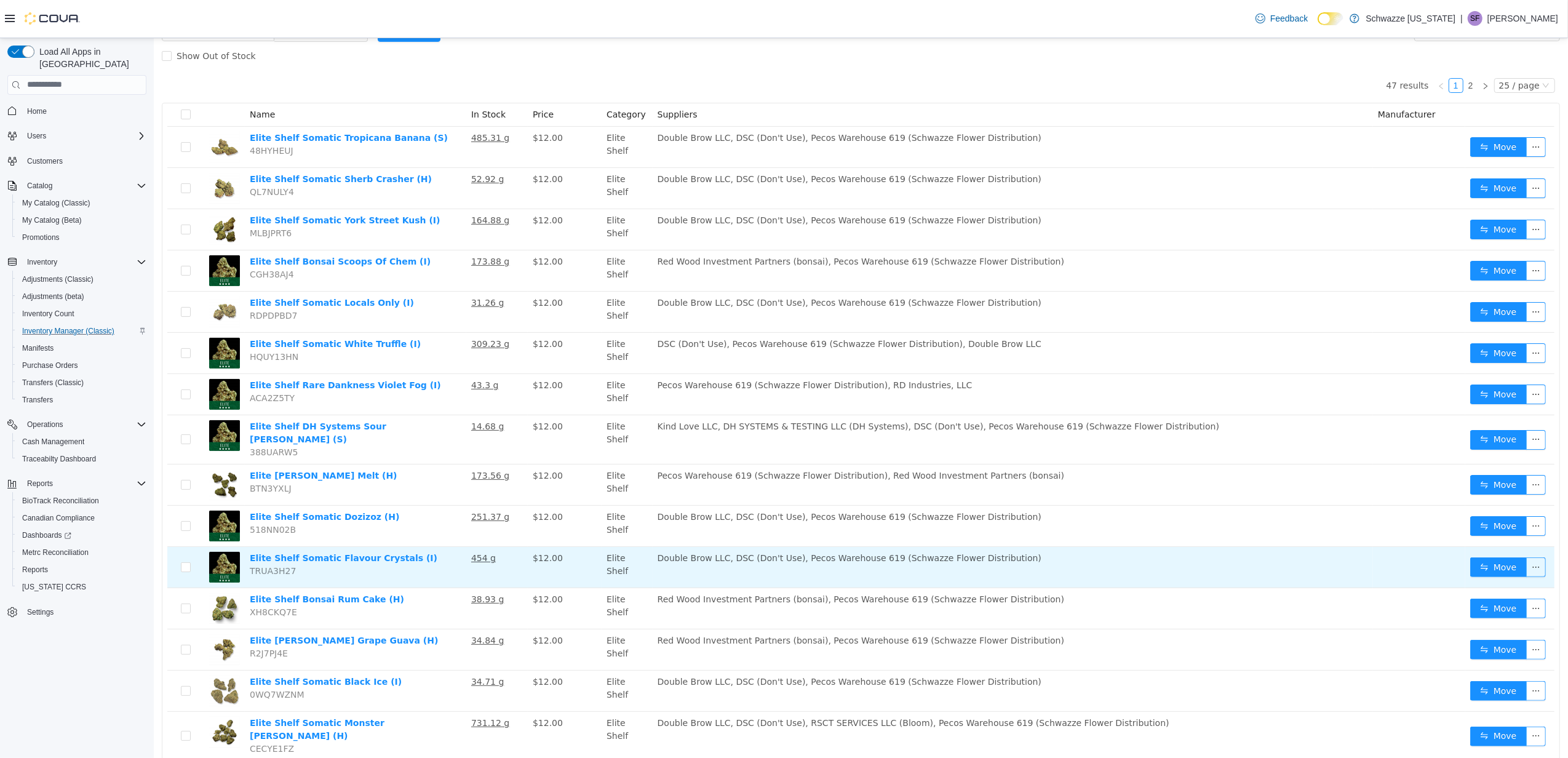
scroll to position [0, 0]
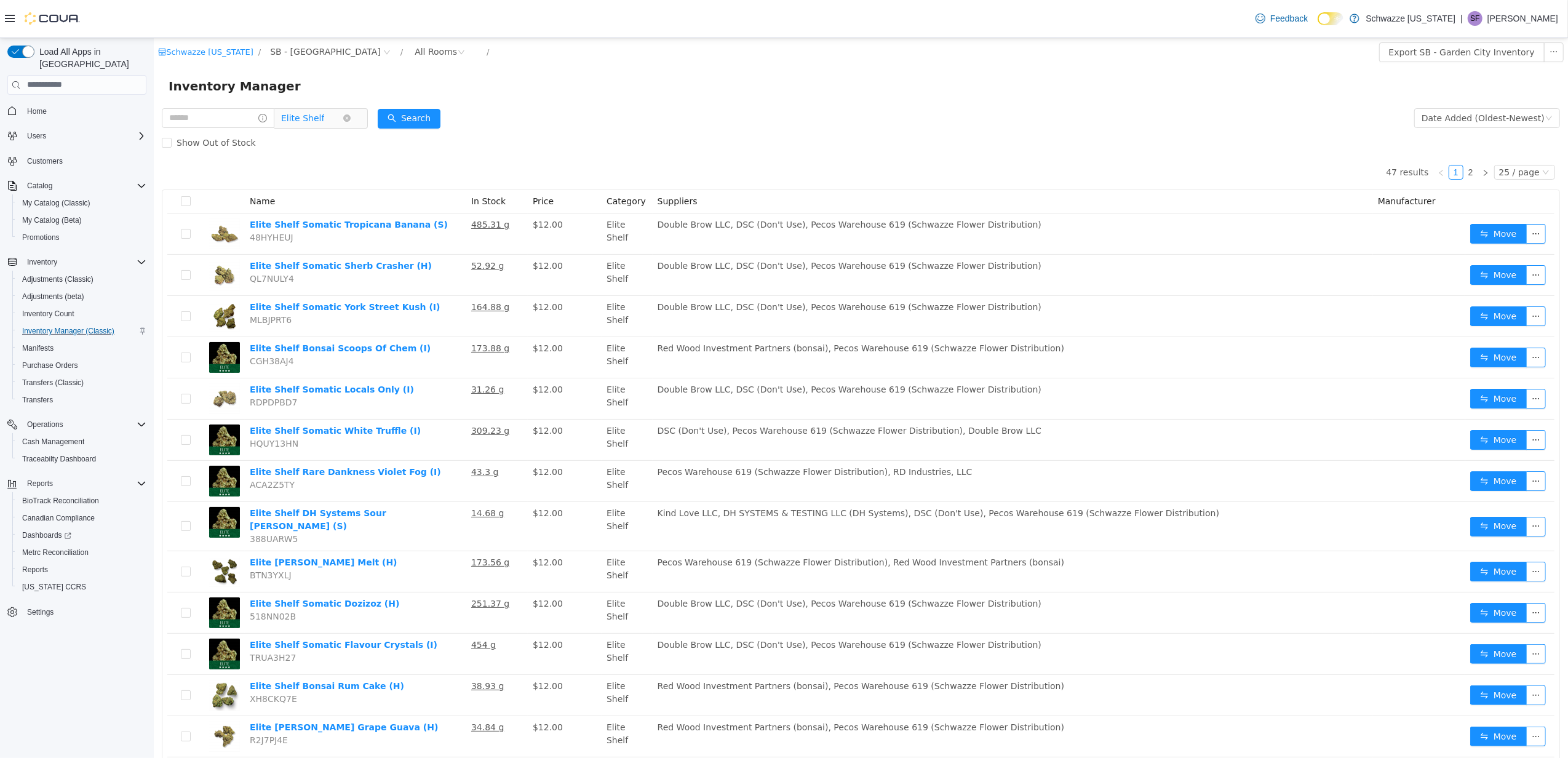
click at [342, 112] on span "Elite Shelf" at bounding box center [311, 118] width 61 height 19
click at [359, 250] on span "Connoisseur Shelf" at bounding box center [369, 250] width 78 height 10
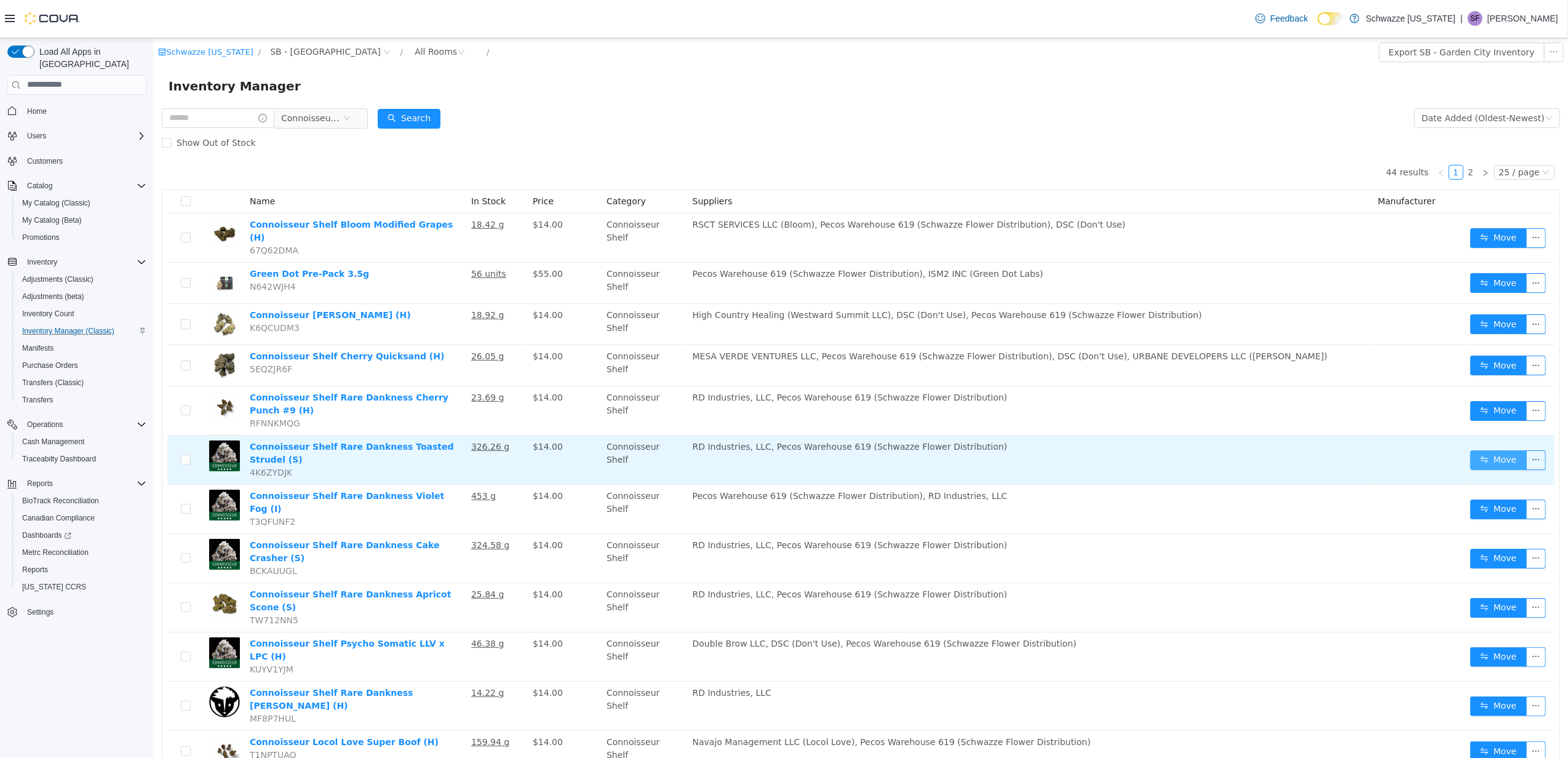
click at [1474, 450] on button "Move" at bounding box center [1498, 459] width 57 height 20
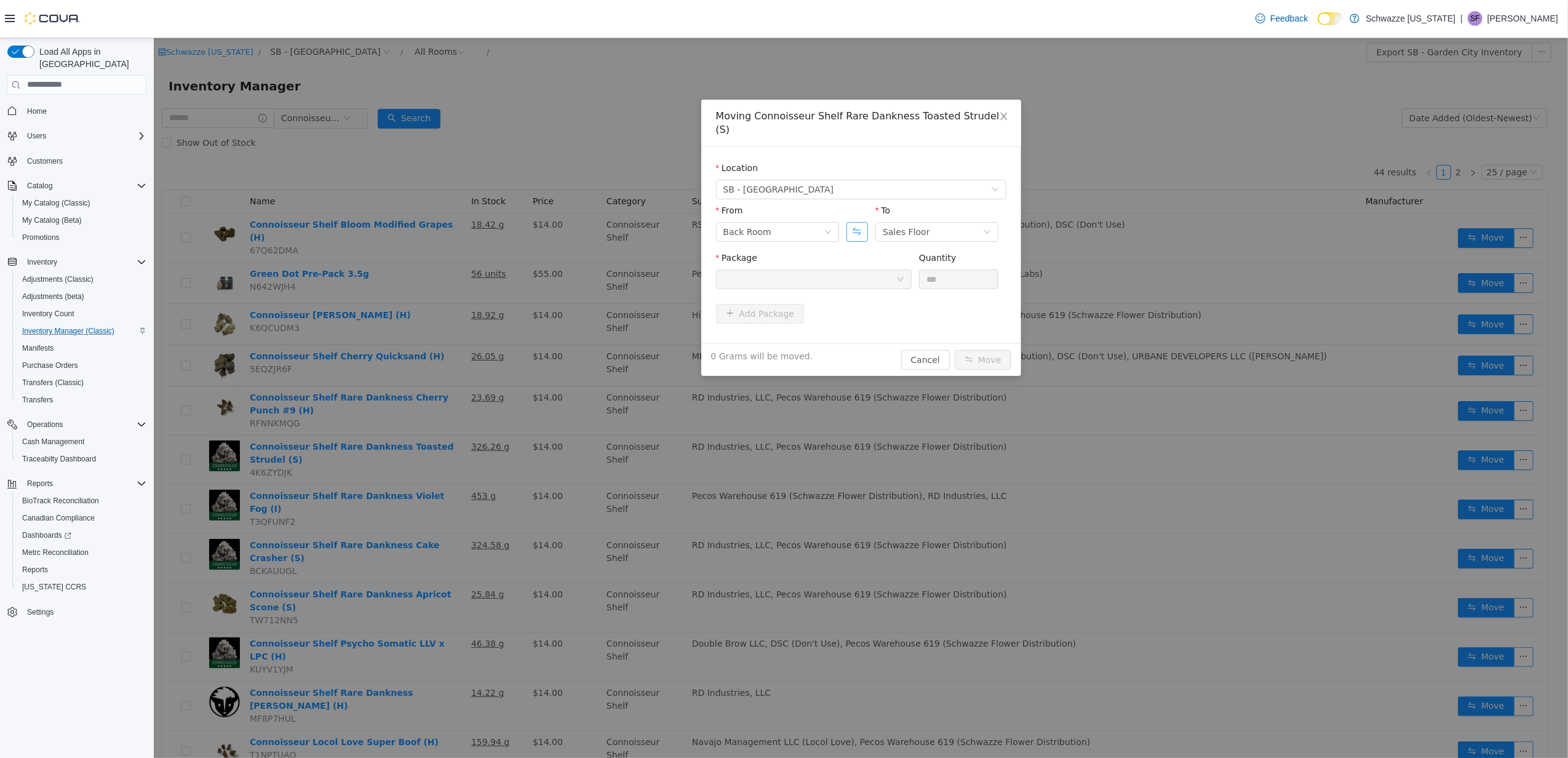
click at [862, 221] on button "Swap" at bounding box center [856, 231] width 21 height 20
click at [878, 269] on div at bounding box center [809, 279] width 173 height 19
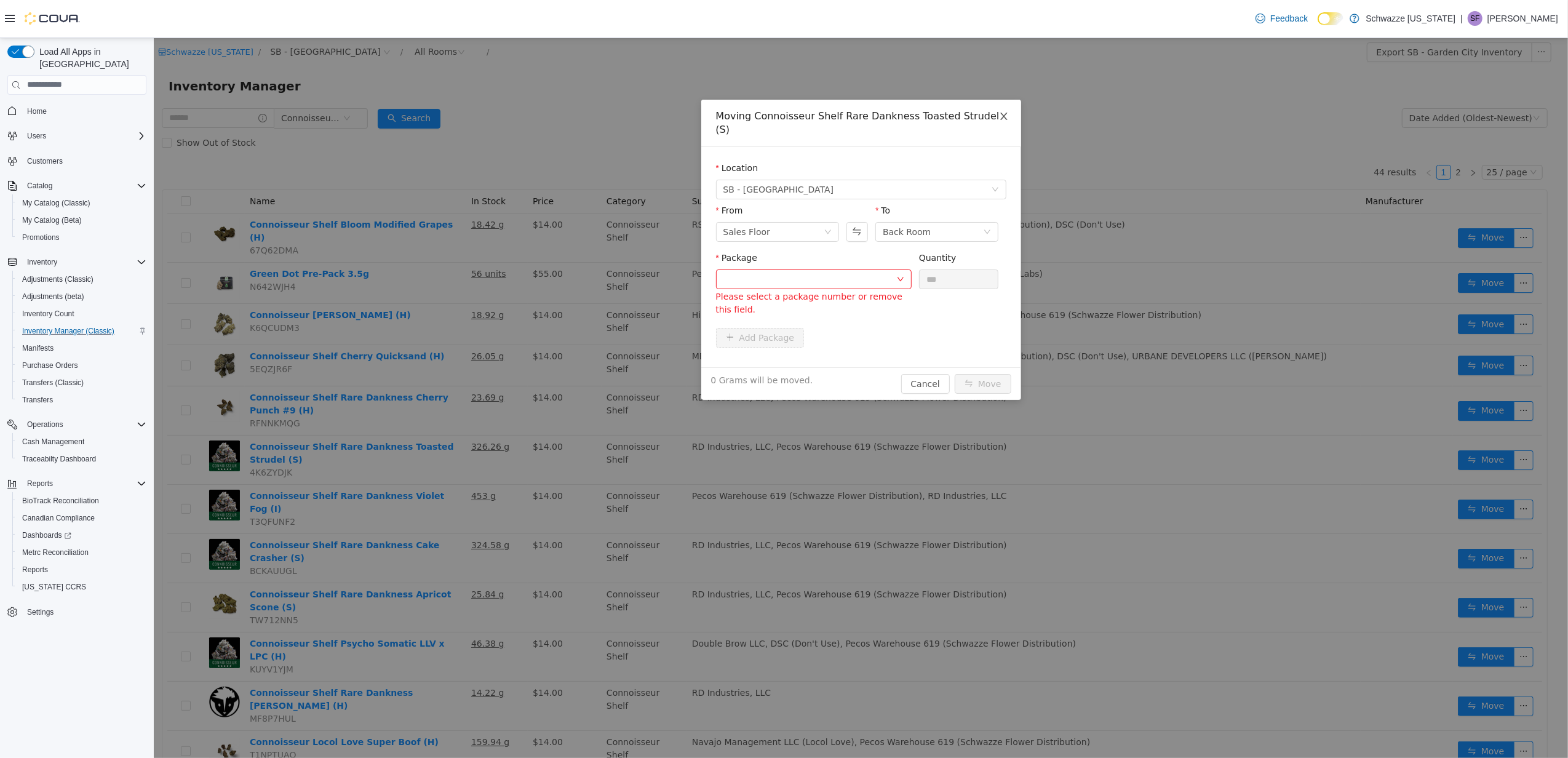
click at [1008, 112] on span "Close" at bounding box center [1004, 116] width 35 height 35
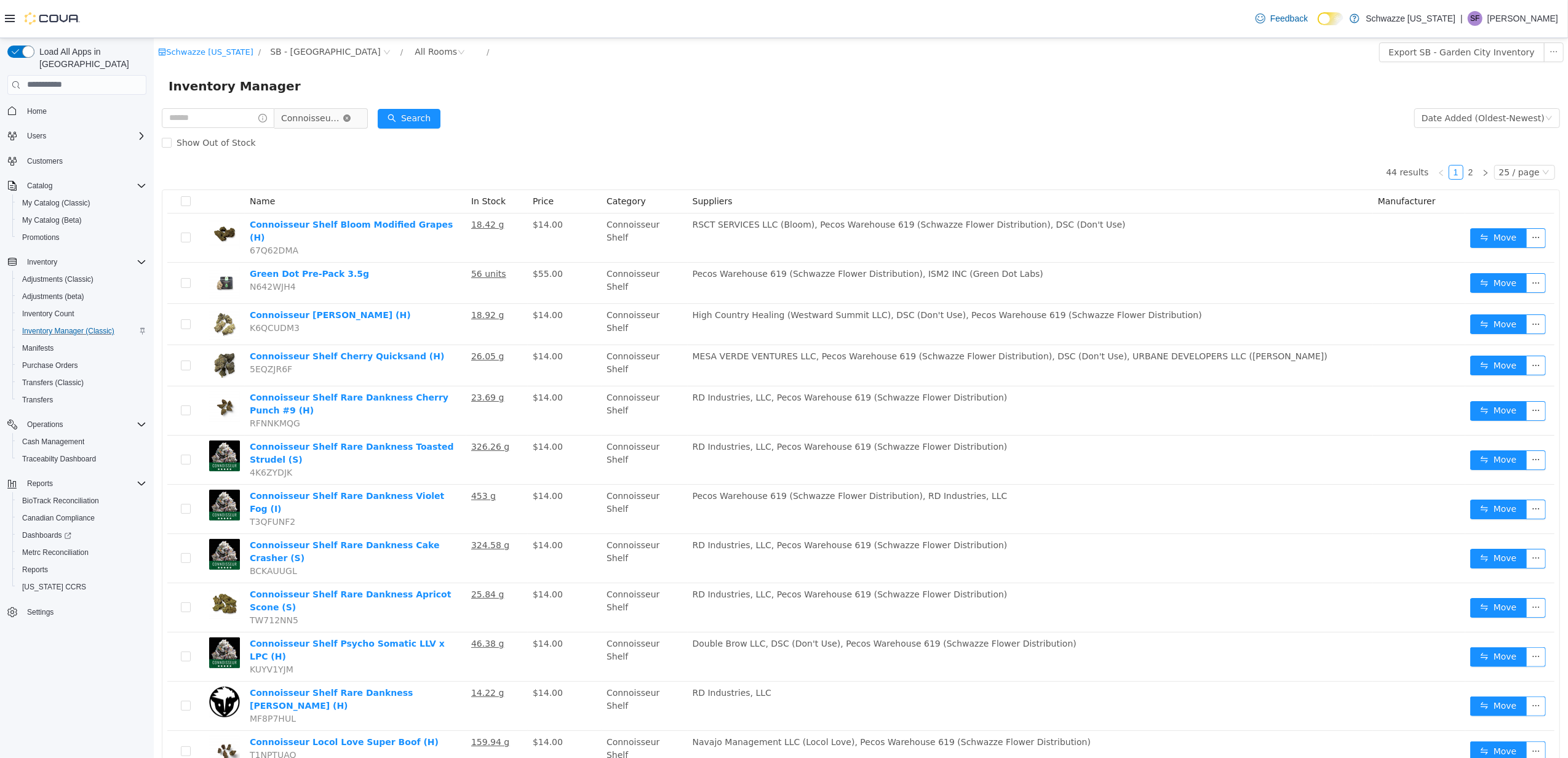
click at [350, 118] on icon "icon: close-circle" at bounding box center [346, 117] width 7 height 7
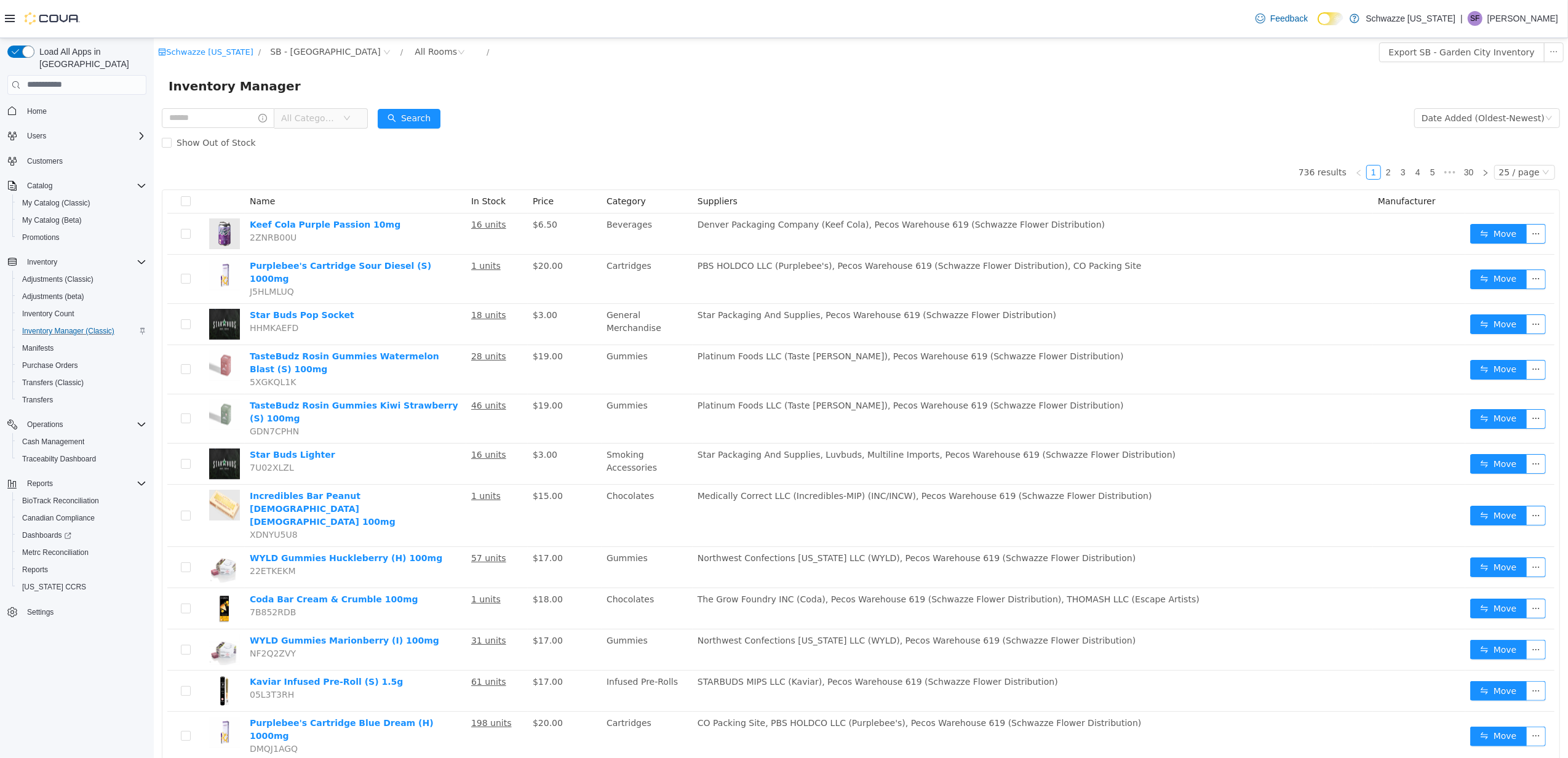
click at [342, 112] on span "All Categories" at bounding box center [311, 118] width 61 height 19
click at [365, 351] on span "Shake Shelf" at bounding box center [369, 357] width 84 height 16
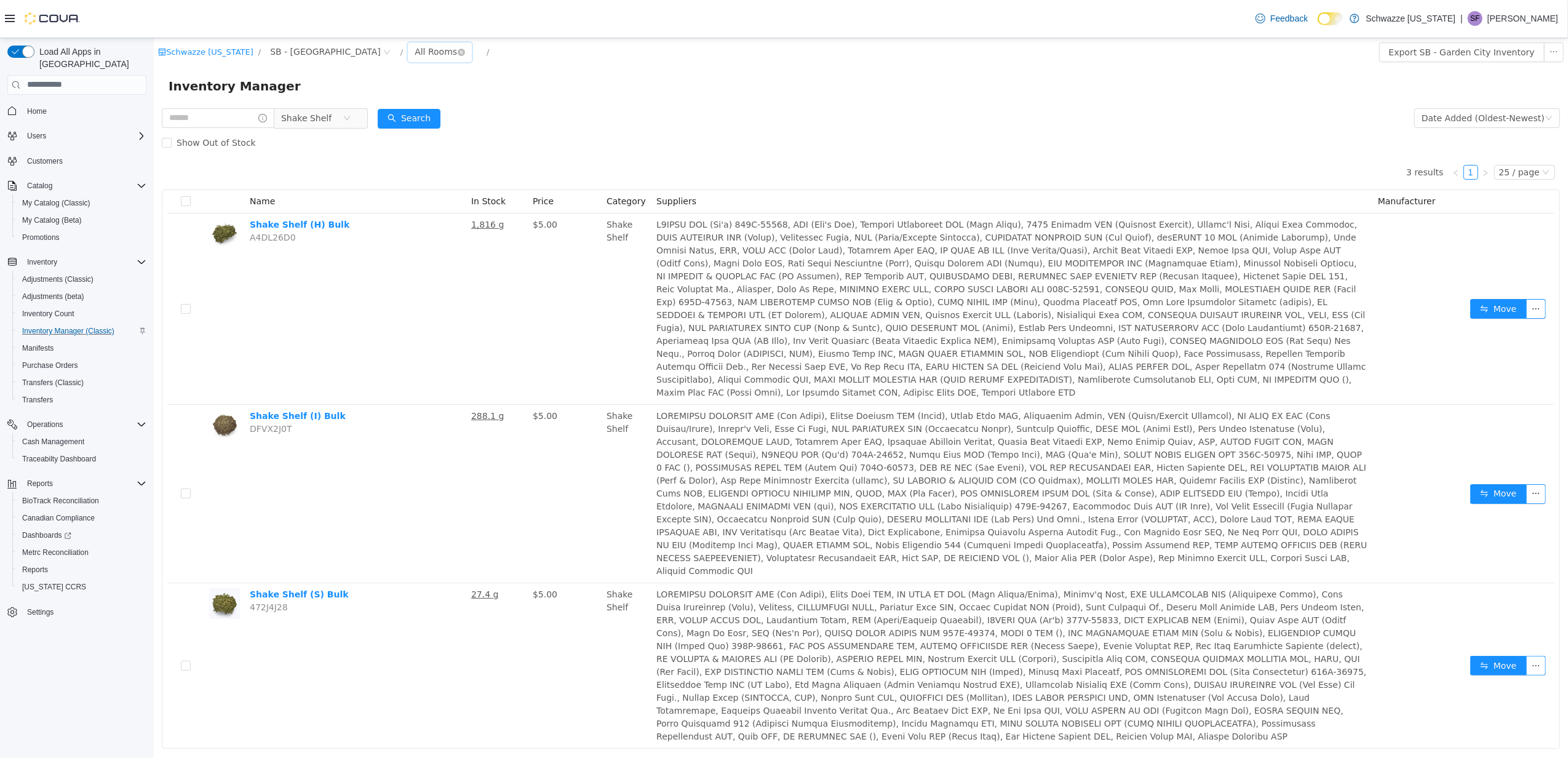
click at [414, 52] on div "All Rooms" at bounding box center [436, 51] width 42 height 19
click at [389, 98] on li "Sales Floor" at bounding box center [380, 96] width 74 height 20
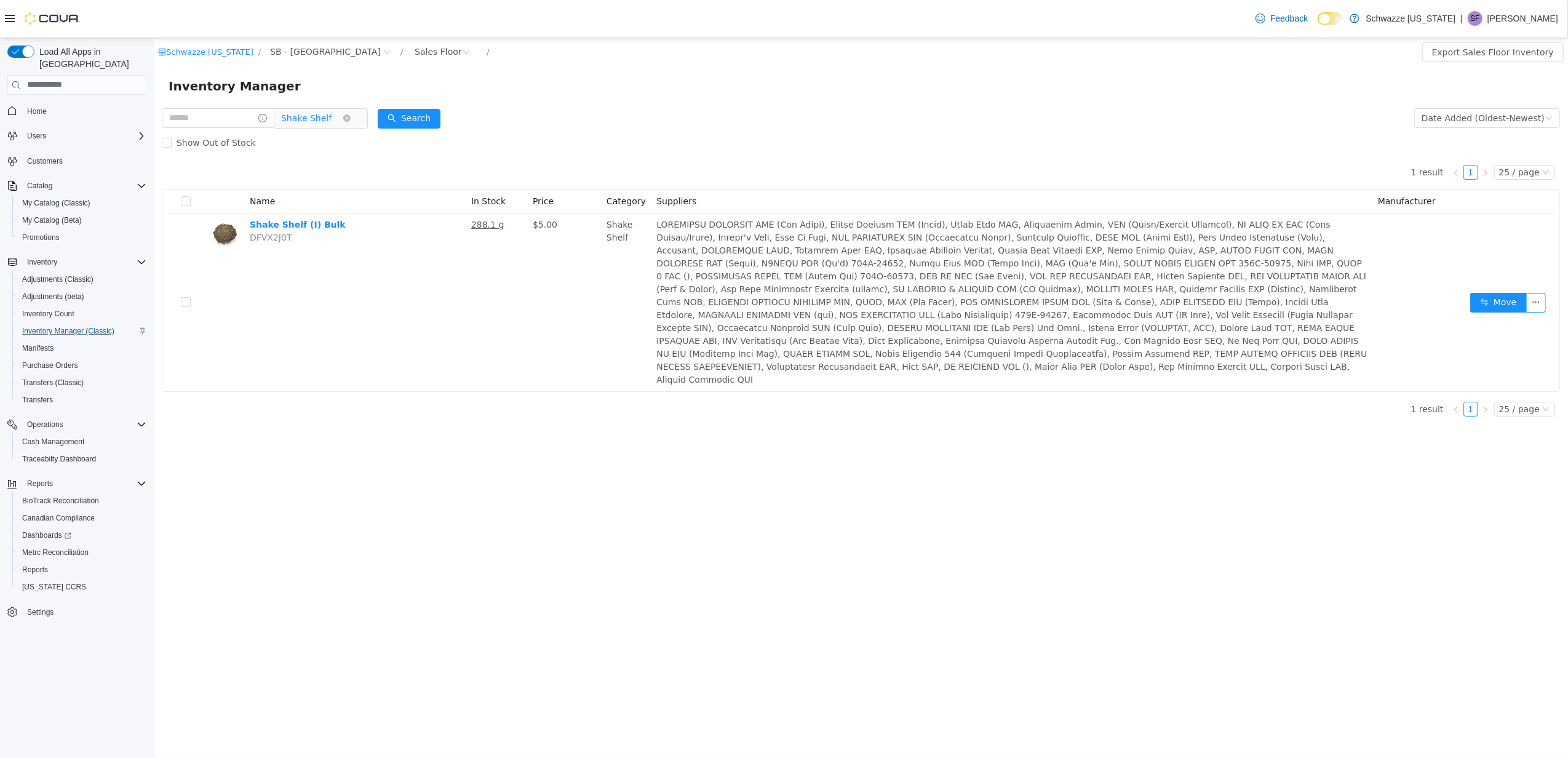
click at [331, 121] on span "Shake Shelf" at bounding box center [305, 118] width 50 height 19
click at [370, 317] on span "OZ Special" at bounding box center [354, 319] width 47 height 10
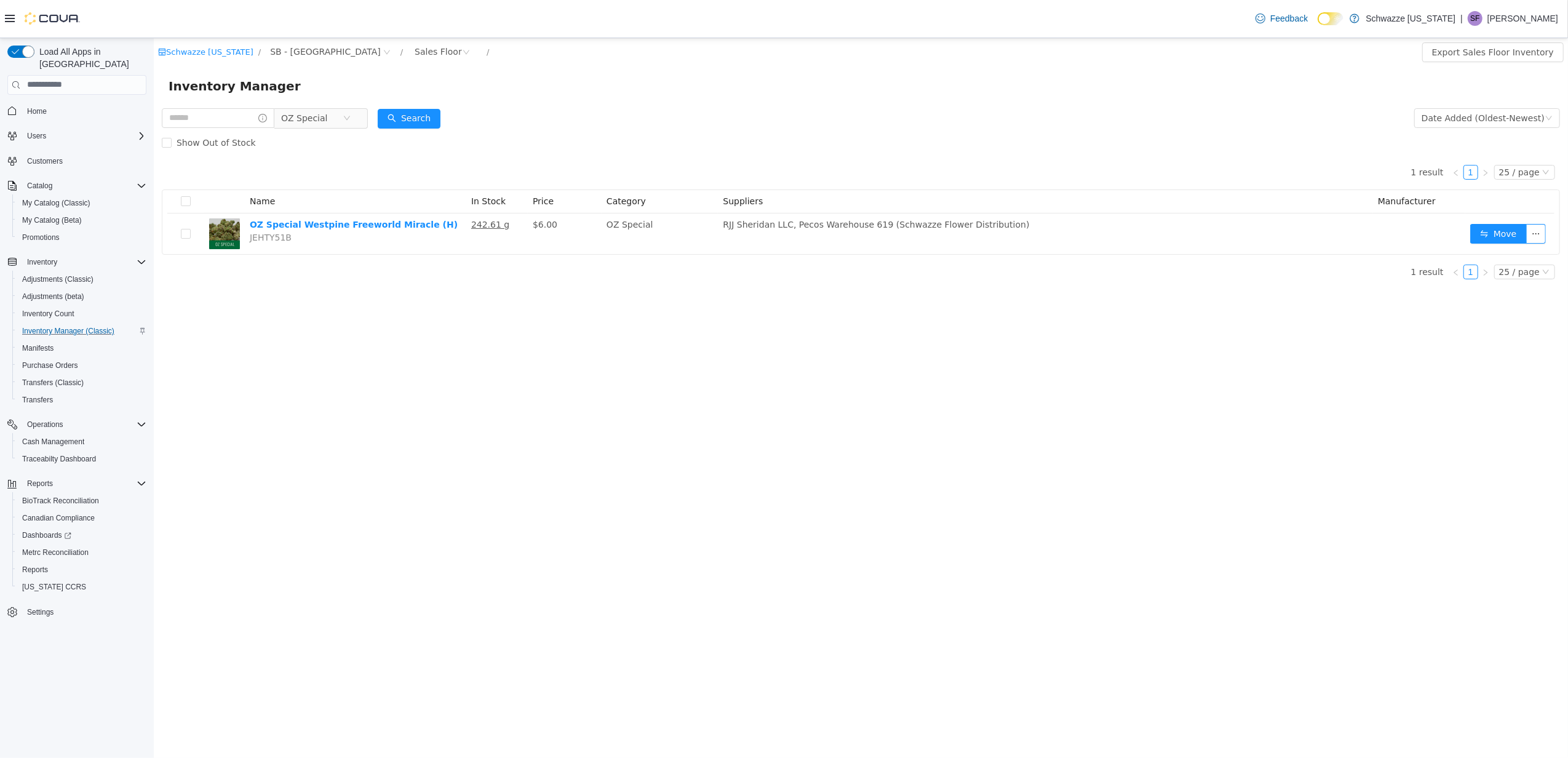
click at [647, 137] on div "Show Out of Stock" at bounding box center [860, 141] width 1398 height 24
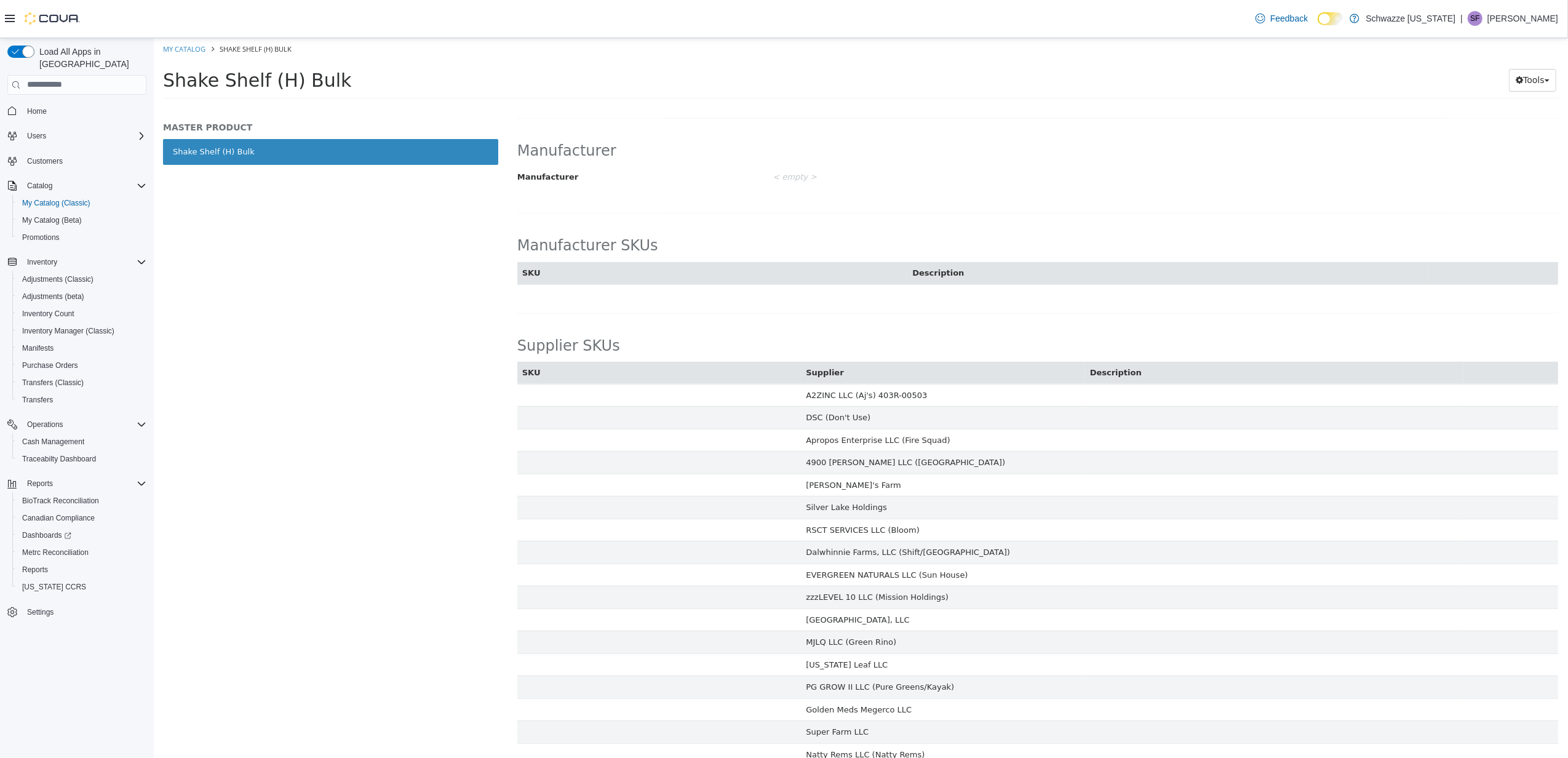
scroll to position [494, 0]
